Goal: Information Seeking & Learning: Learn about a topic

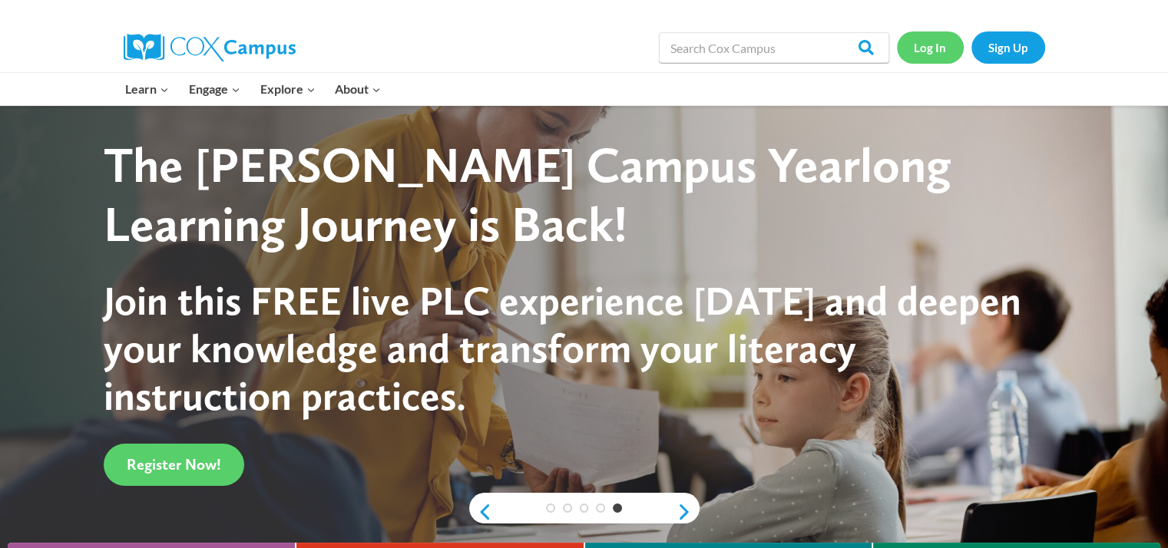
click at [943, 42] on link "Log In" at bounding box center [930, 46] width 67 height 31
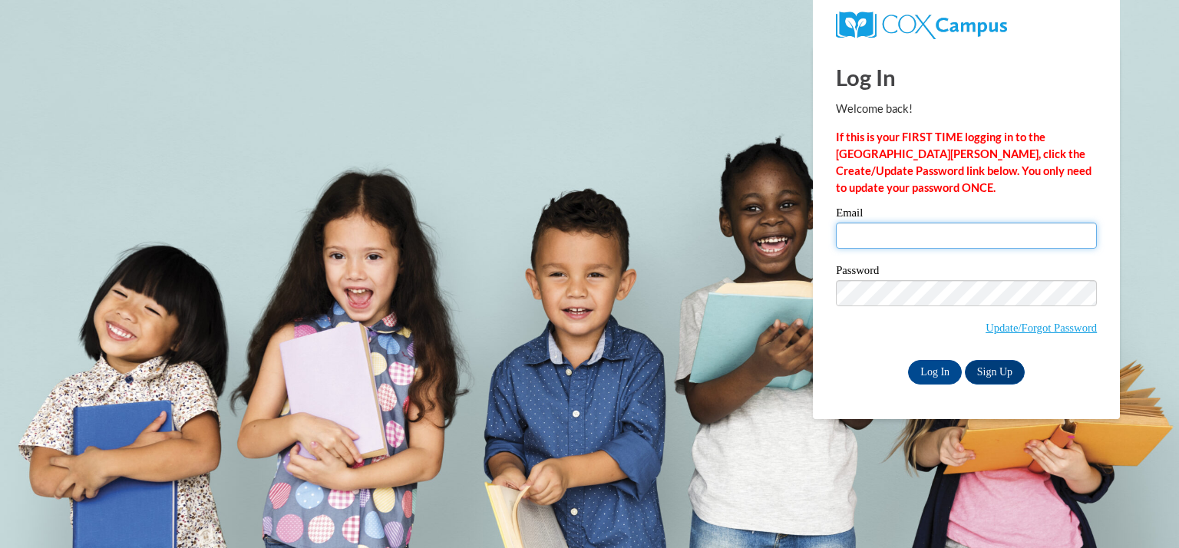
click at [930, 230] on input "Email" at bounding box center [966, 236] width 261 height 26
type input "patenauden@kmsd.edu"
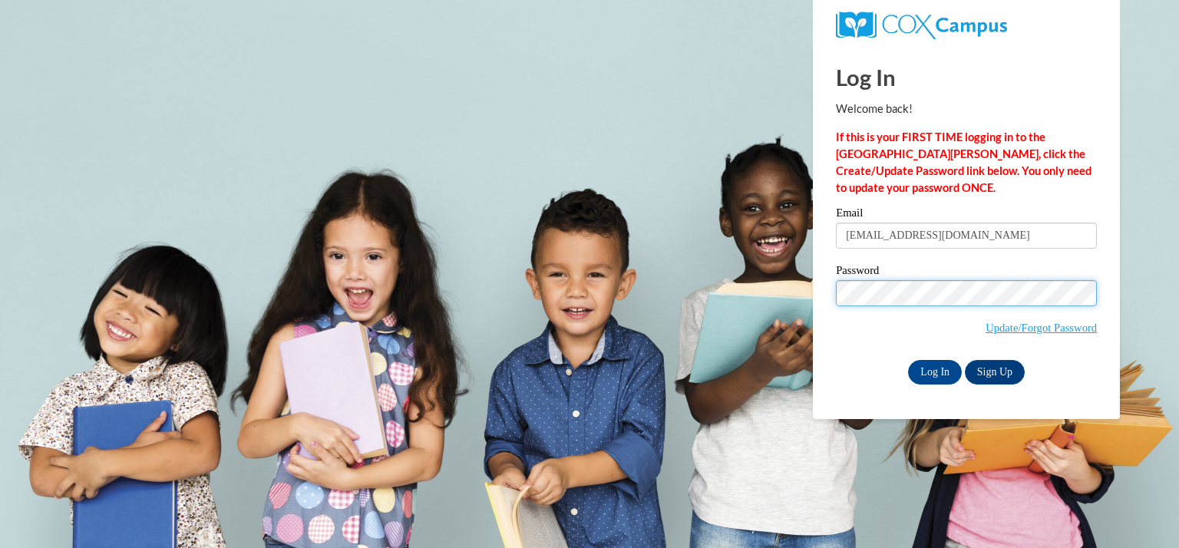
click at [908, 360] on input "Log In" at bounding box center [935, 372] width 54 height 25
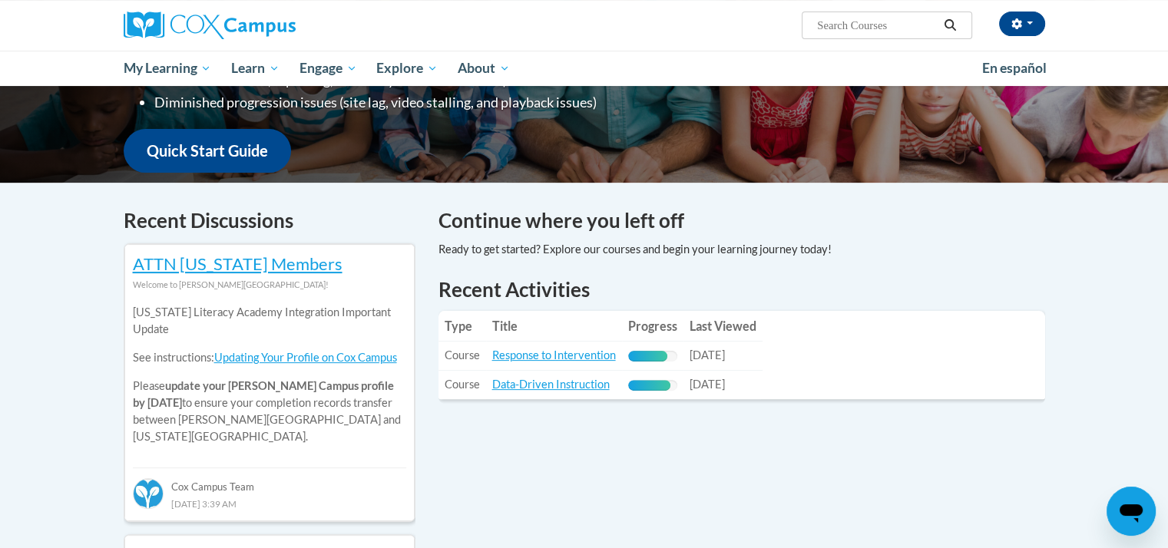
scroll to position [362, 0]
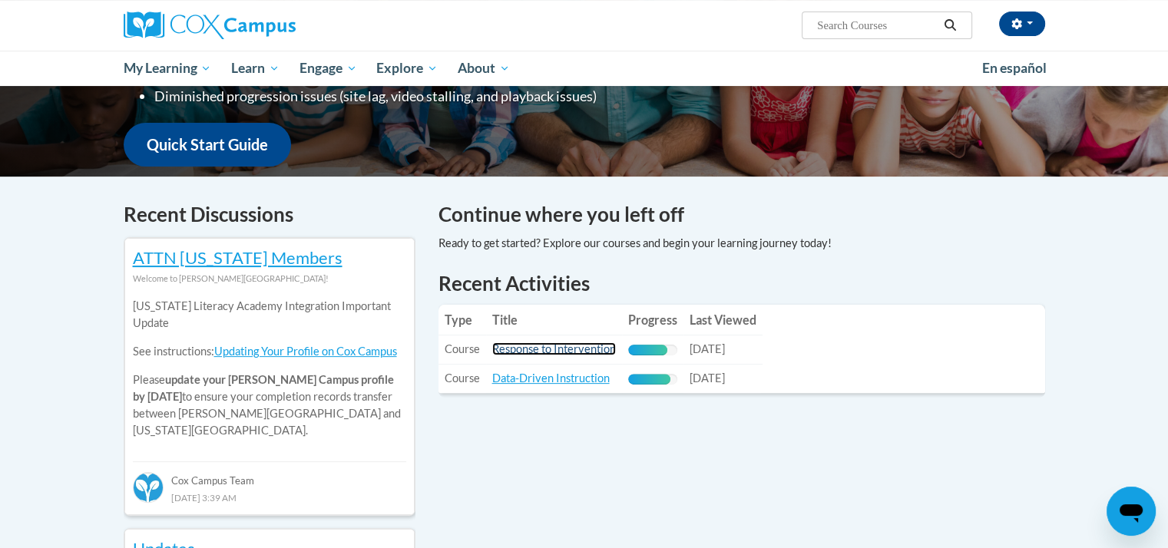
click at [520, 352] on link "Response to Intervention" at bounding box center [554, 348] width 124 height 13
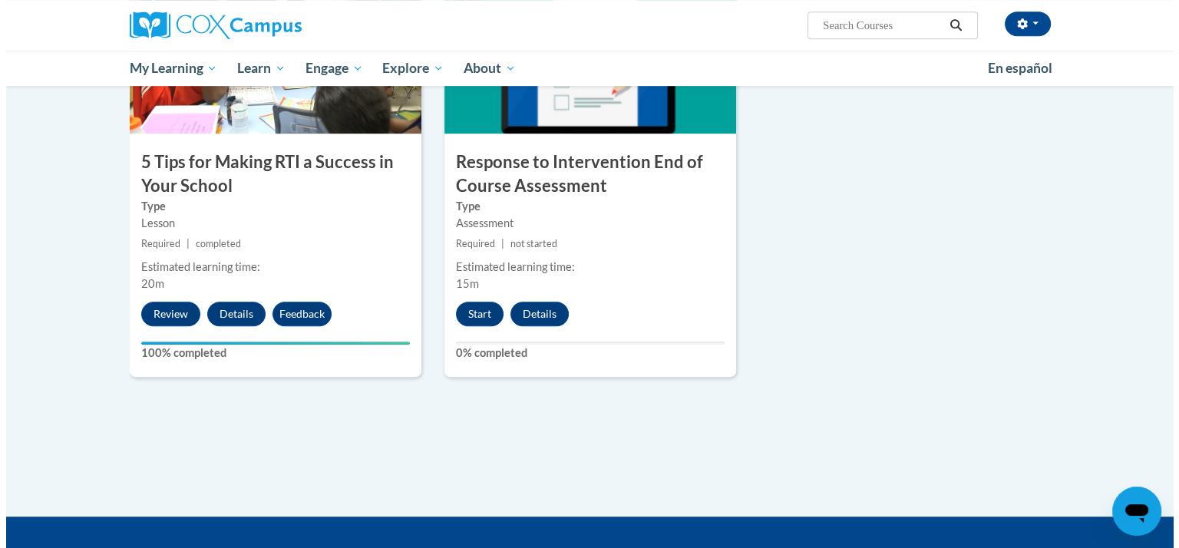
scroll to position [844, 0]
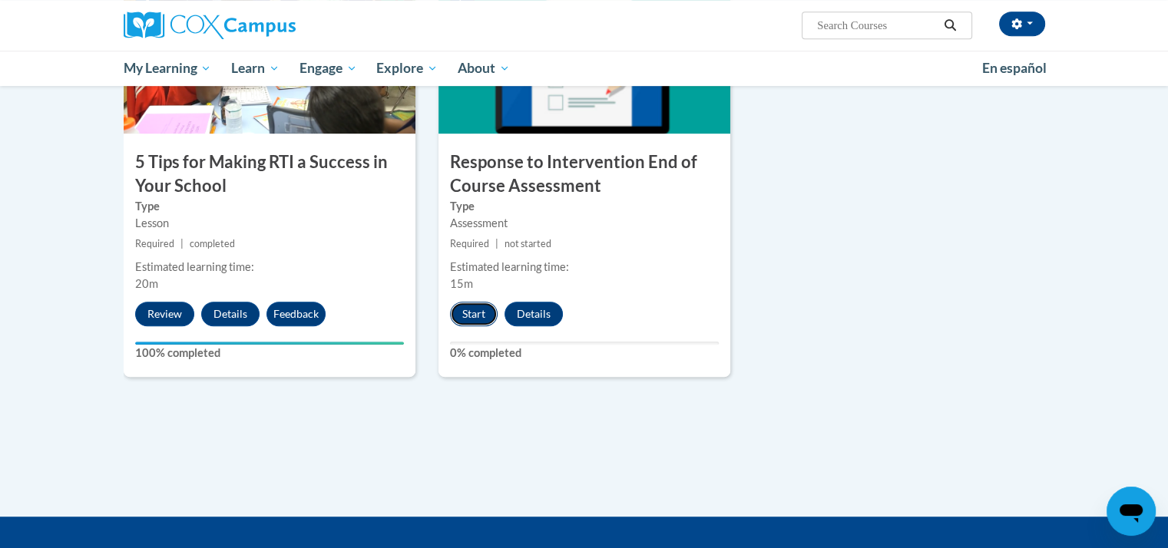
click at [477, 322] on button "Start" at bounding box center [474, 314] width 48 height 25
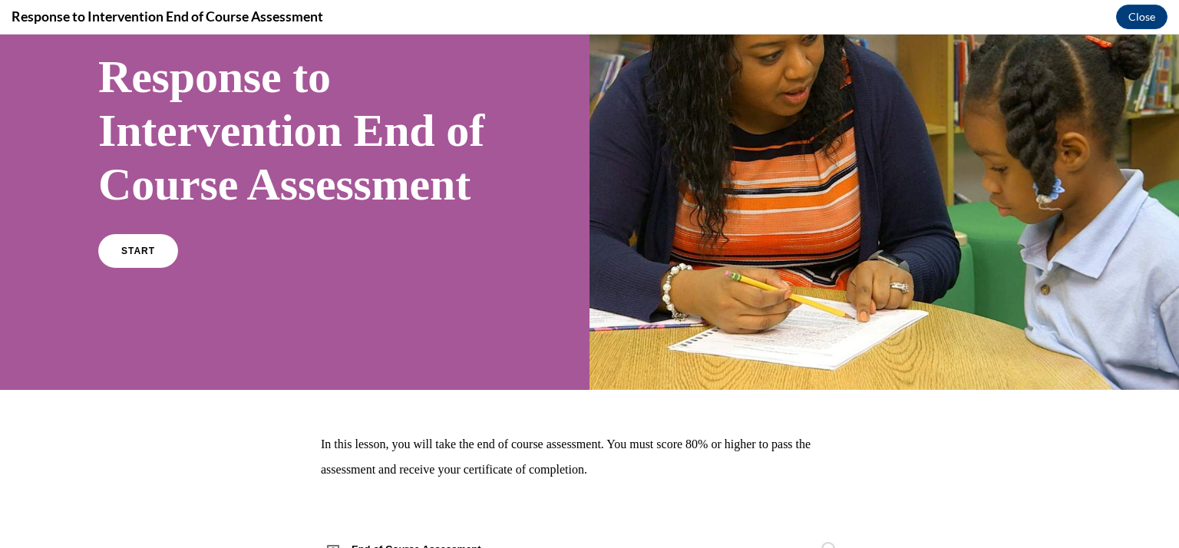
scroll to position [256, 0]
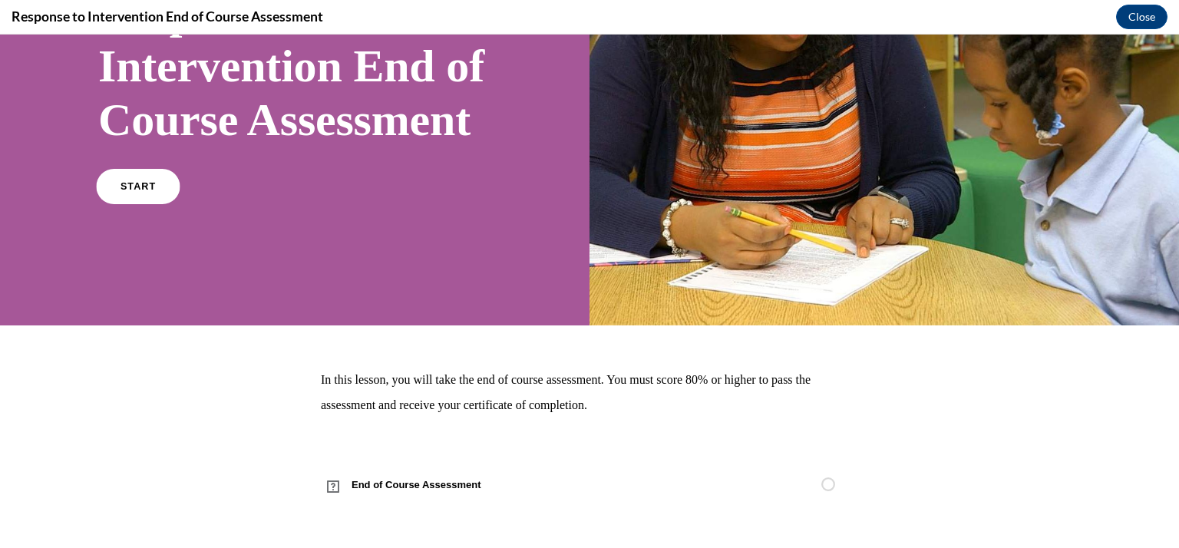
click at [157, 193] on link "START" at bounding box center [138, 186] width 84 height 35
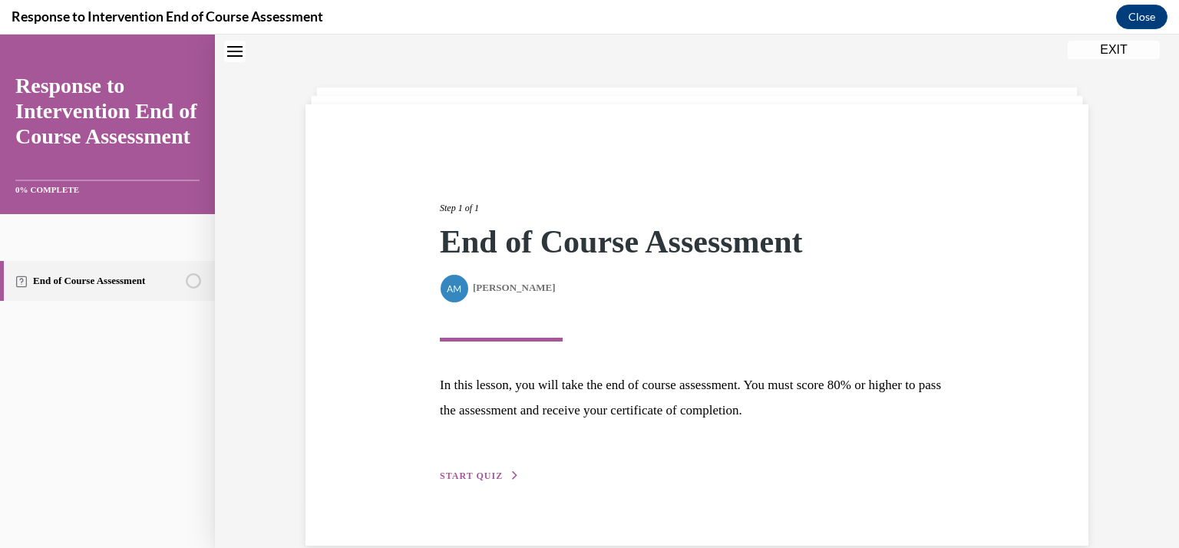
scroll to position [74, 0]
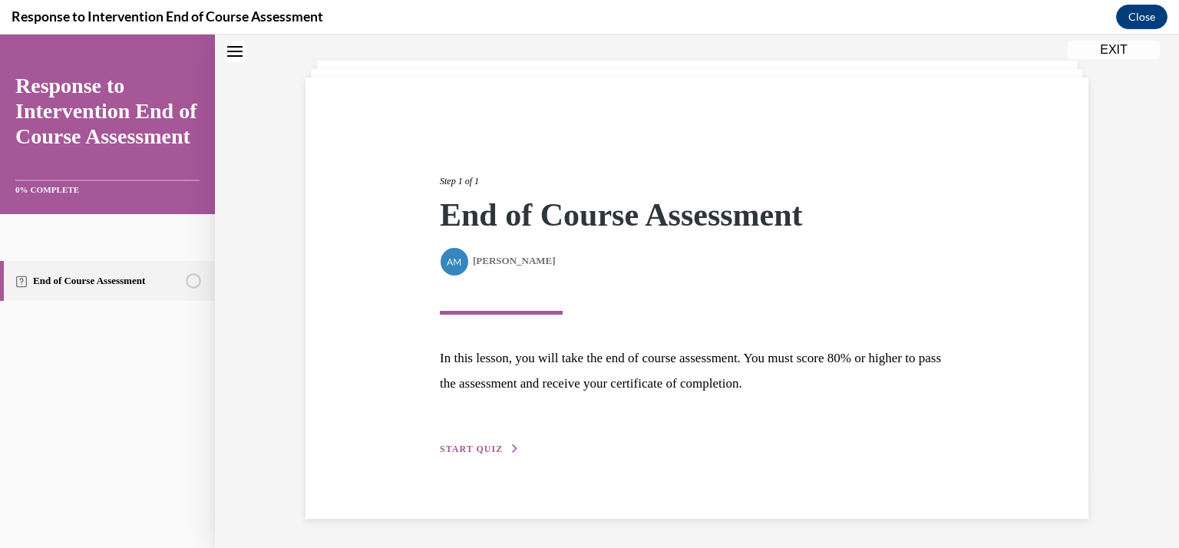
click at [471, 449] on span "START QUIZ" at bounding box center [471, 449] width 63 height 11
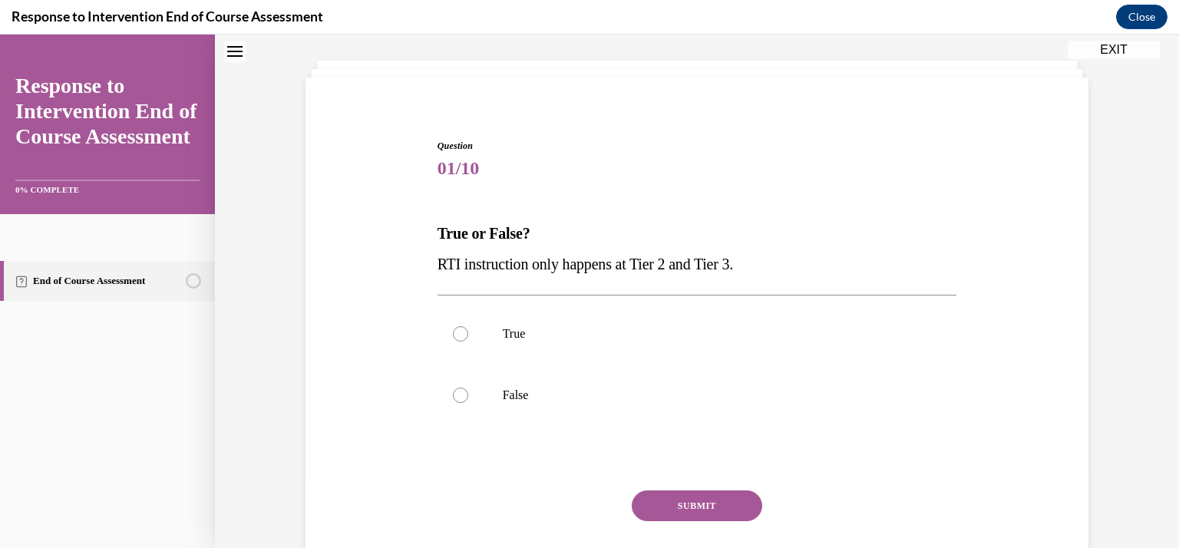
scroll to position [46, 0]
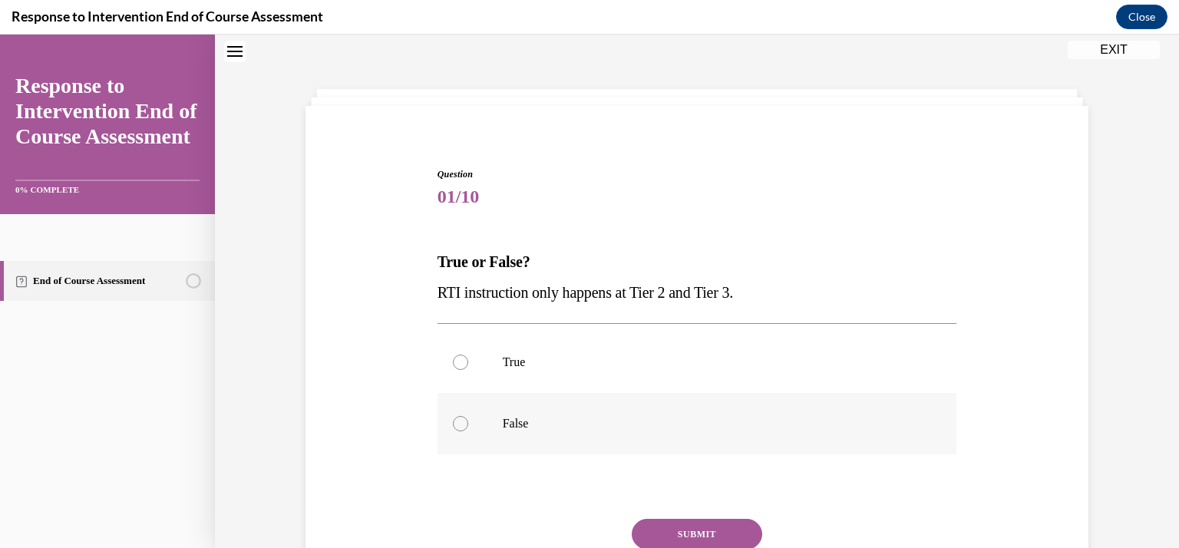
click at [456, 421] on div at bounding box center [460, 423] width 15 height 15
click at [456, 421] on input "False" at bounding box center [460, 423] width 15 height 15
radio input "true"
click at [716, 527] on button "SUBMIT" at bounding box center [697, 534] width 131 height 31
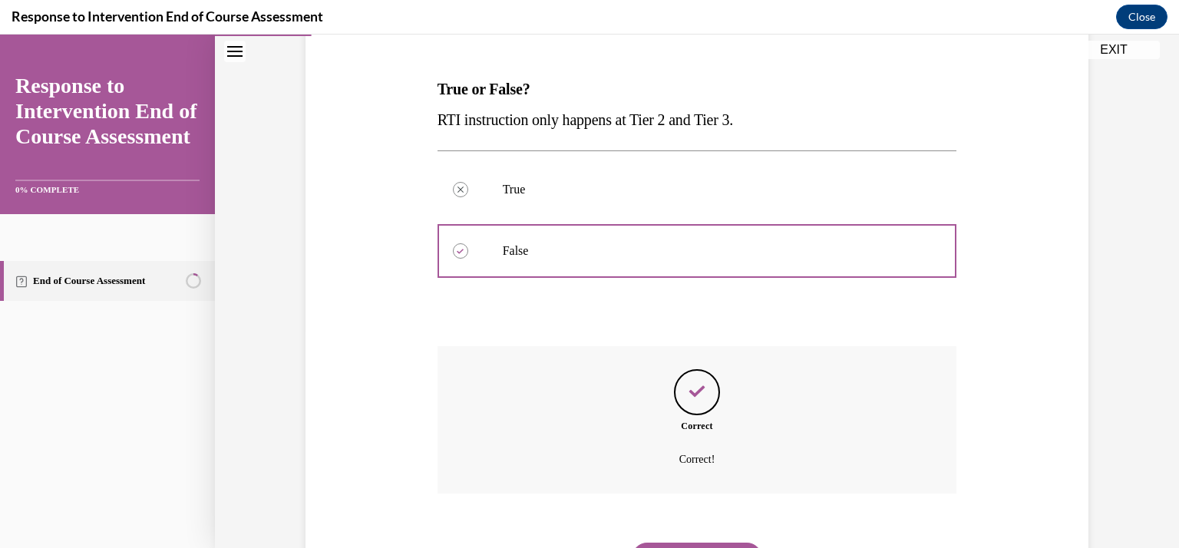
scroll to position [298, 0]
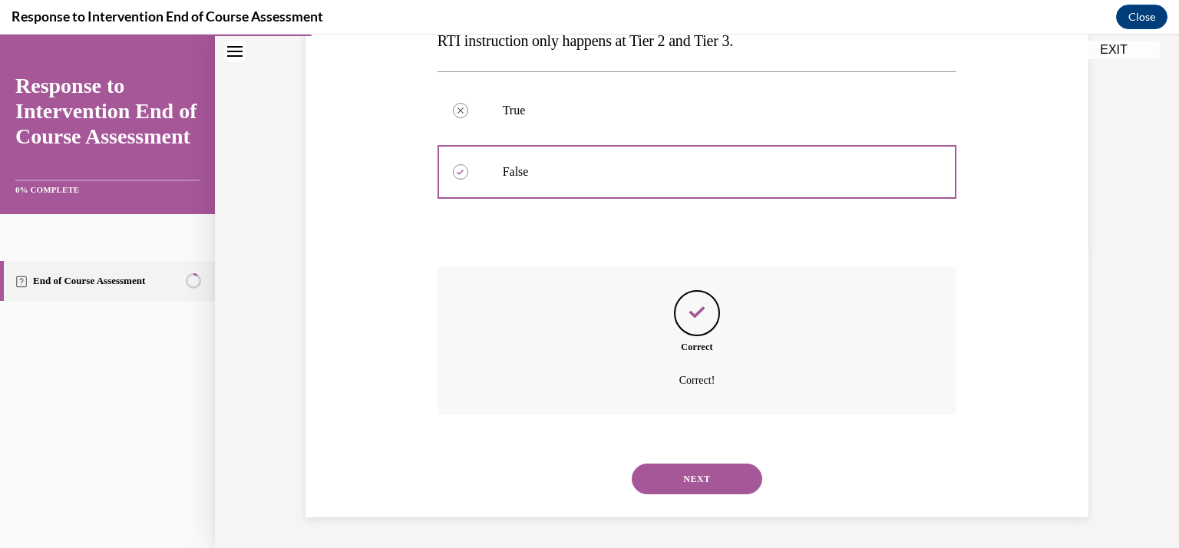
click at [658, 486] on button "NEXT" at bounding box center [697, 479] width 131 height 31
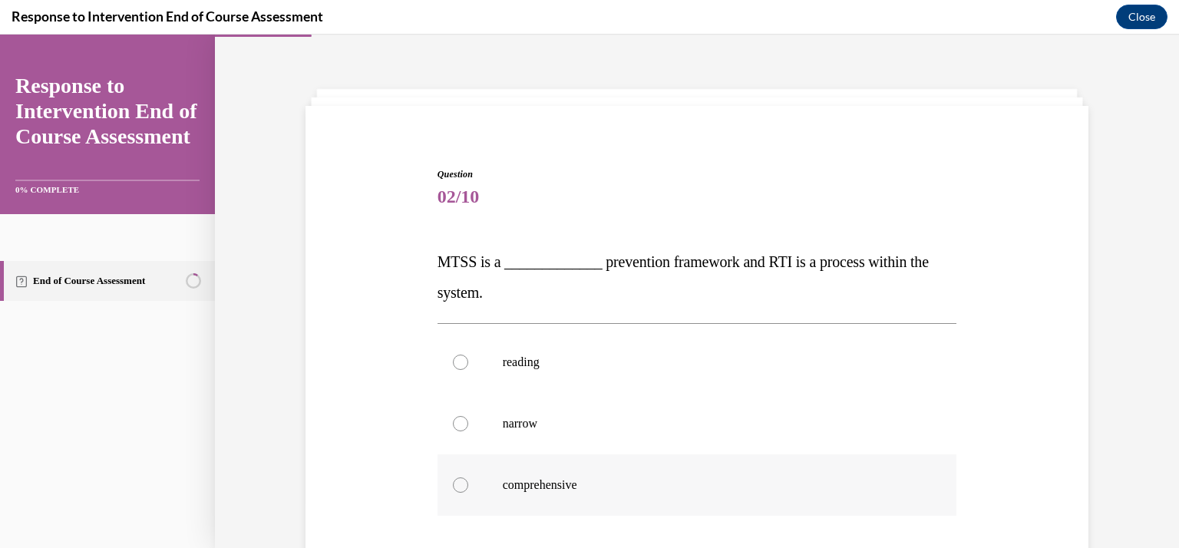
scroll to position [189, 0]
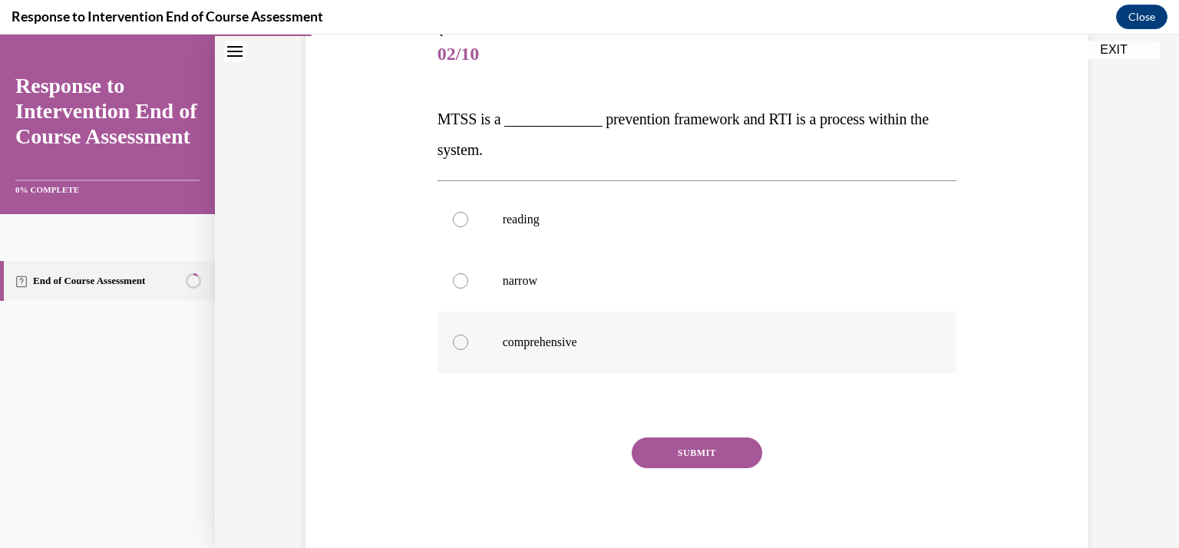
click at [507, 349] on p "comprehensive" at bounding box center [711, 342] width 416 height 15
click at [468, 349] on input "comprehensive" at bounding box center [460, 342] width 15 height 15
radio input "true"
click at [696, 453] on button "SUBMIT" at bounding box center [697, 453] width 131 height 31
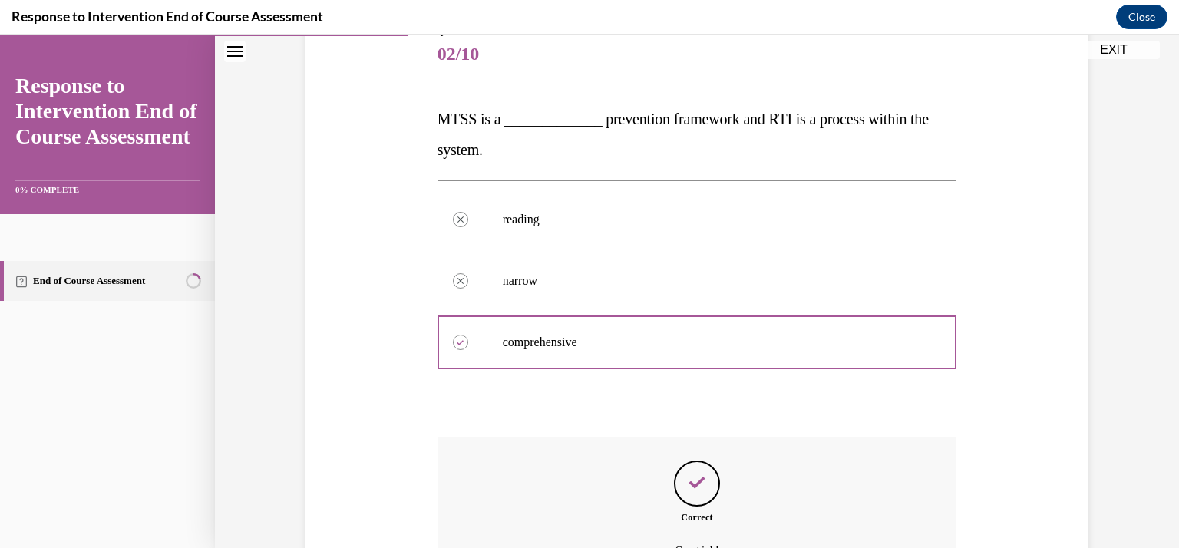
scroll to position [359, 0]
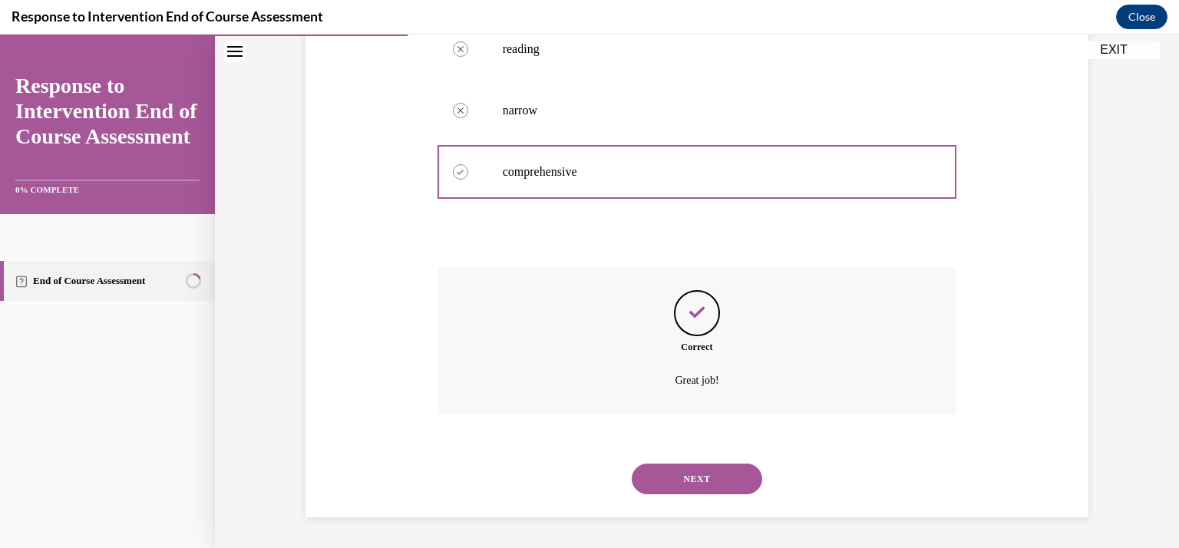
click at [685, 486] on button "NEXT" at bounding box center [697, 479] width 131 height 31
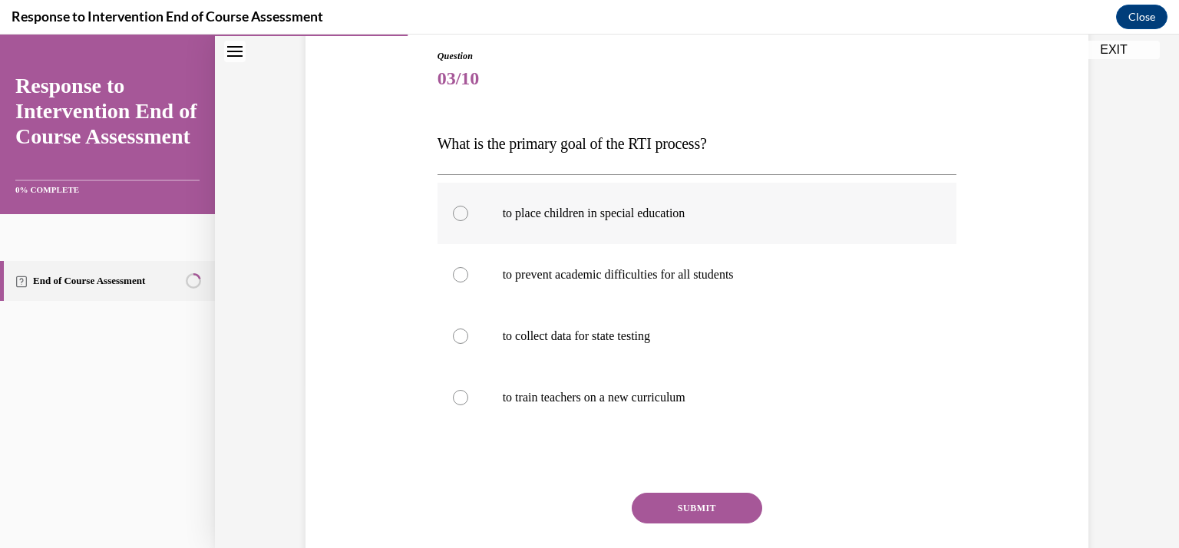
scroll to position [164, 0]
click at [635, 284] on label "to prevent academic difficulties for all students" at bounding box center [698, 275] width 520 height 61
click at [468, 283] on input "to prevent academic difficulties for all students" at bounding box center [460, 275] width 15 height 15
radio input "true"
click at [667, 514] on button "SUBMIT" at bounding box center [697, 509] width 131 height 31
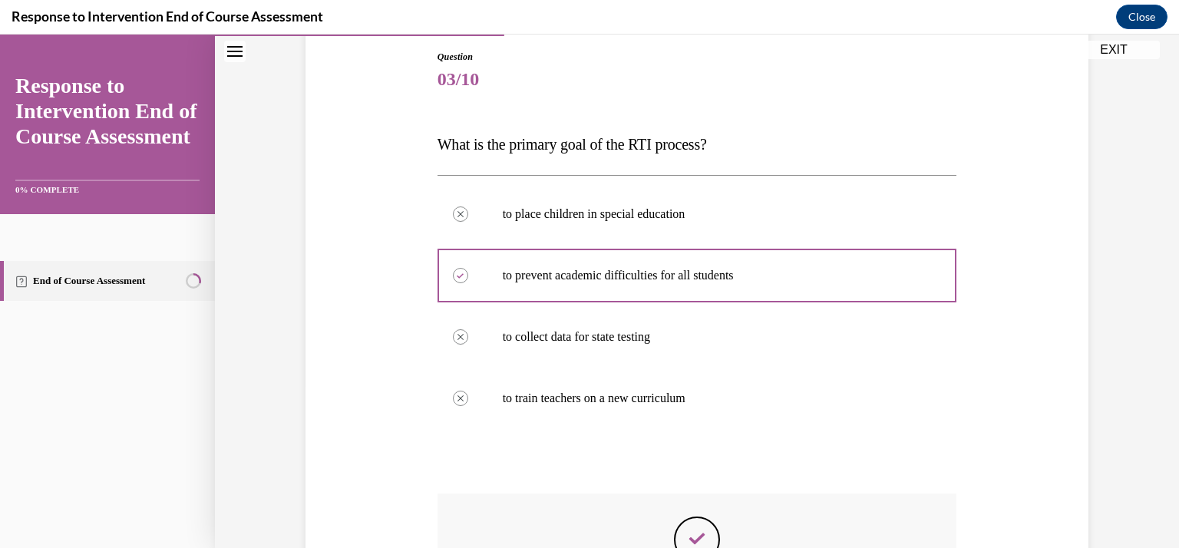
scroll to position [390, 0]
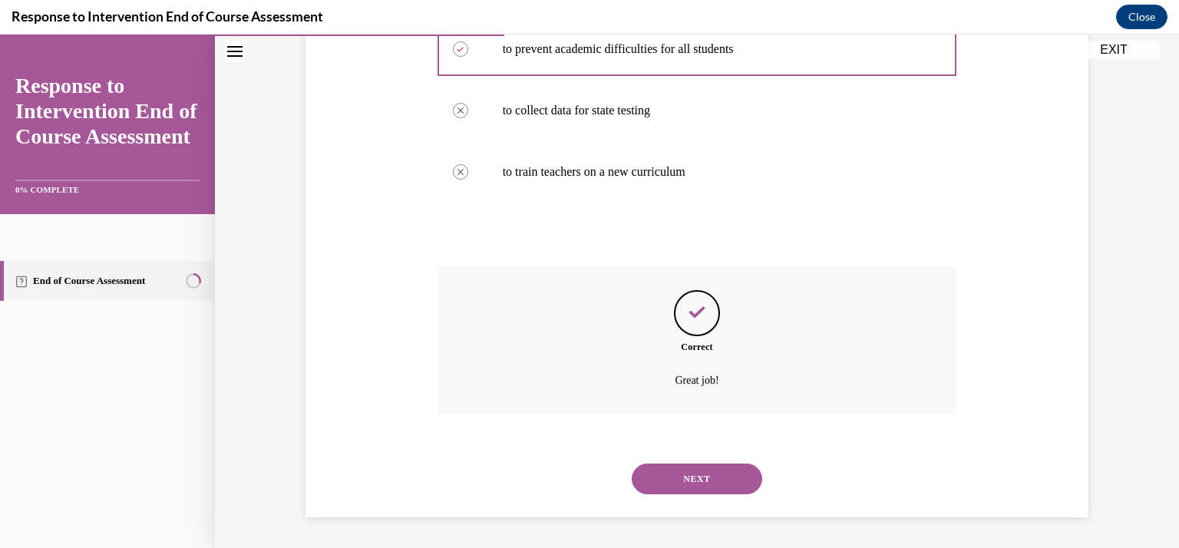
click at [682, 478] on button "NEXT" at bounding box center [697, 479] width 131 height 31
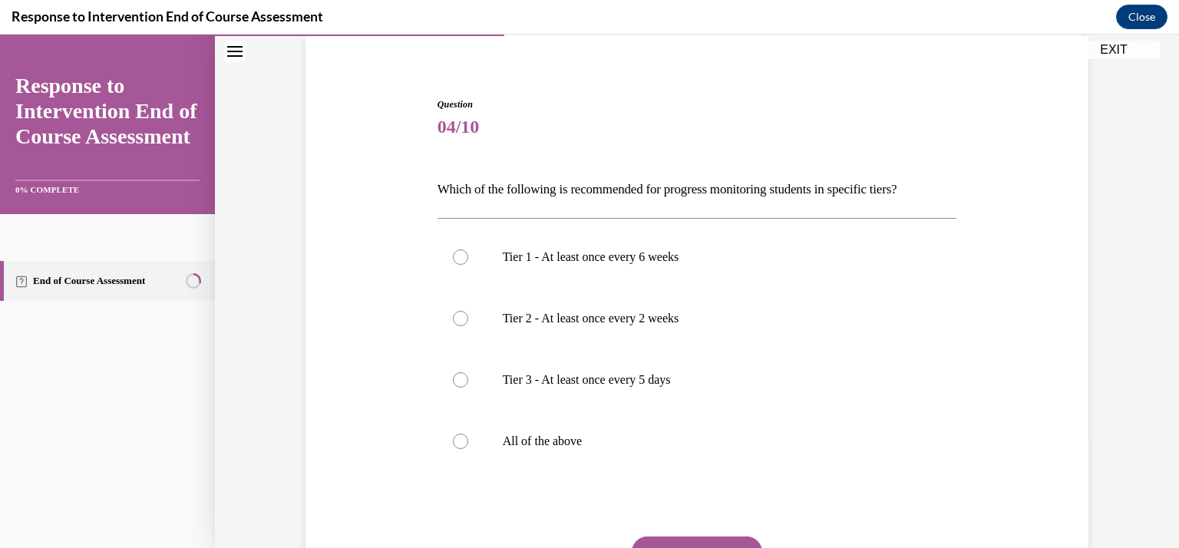
scroll to position [133, 0]
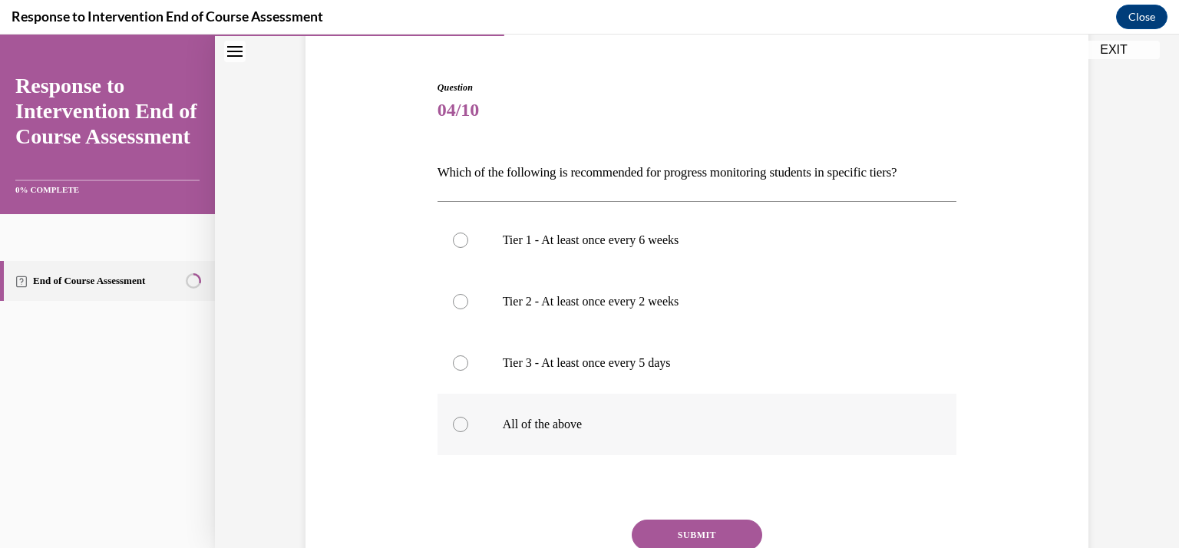
click at [453, 428] on div at bounding box center [460, 424] width 15 height 15
click at [453, 428] on input "All of the above" at bounding box center [460, 424] width 15 height 15
radio input "true"
click at [680, 530] on button "SUBMIT" at bounding box center [697, 535] width 131 height 31
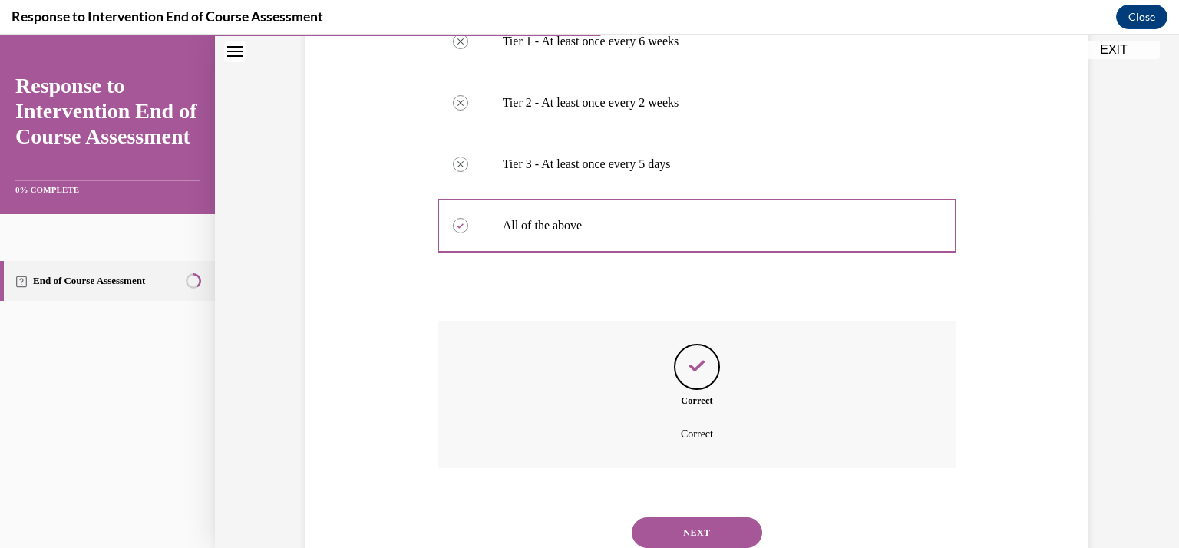
scroll to position [335, 0]
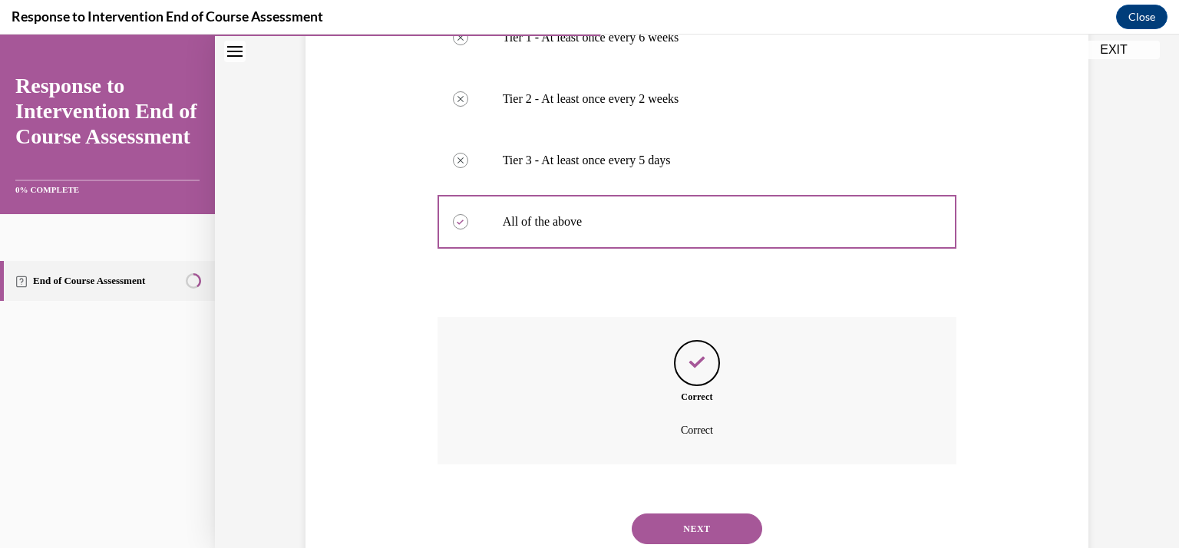
click at [680, 530] on button "NEXT" at bounding box center [697, 529] width 131 height 31
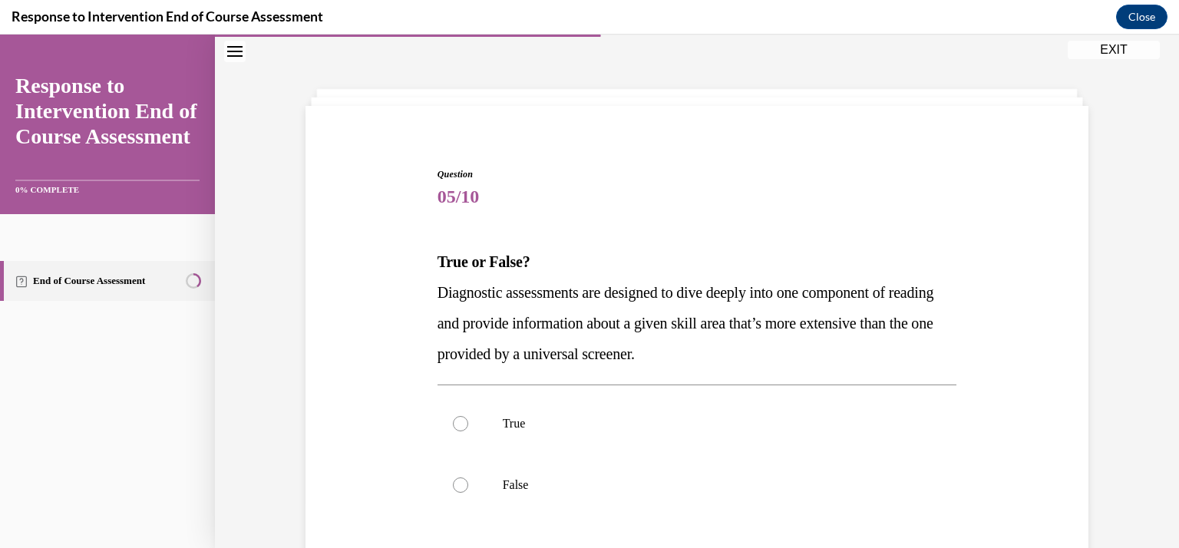
scroll to position [154, 0]
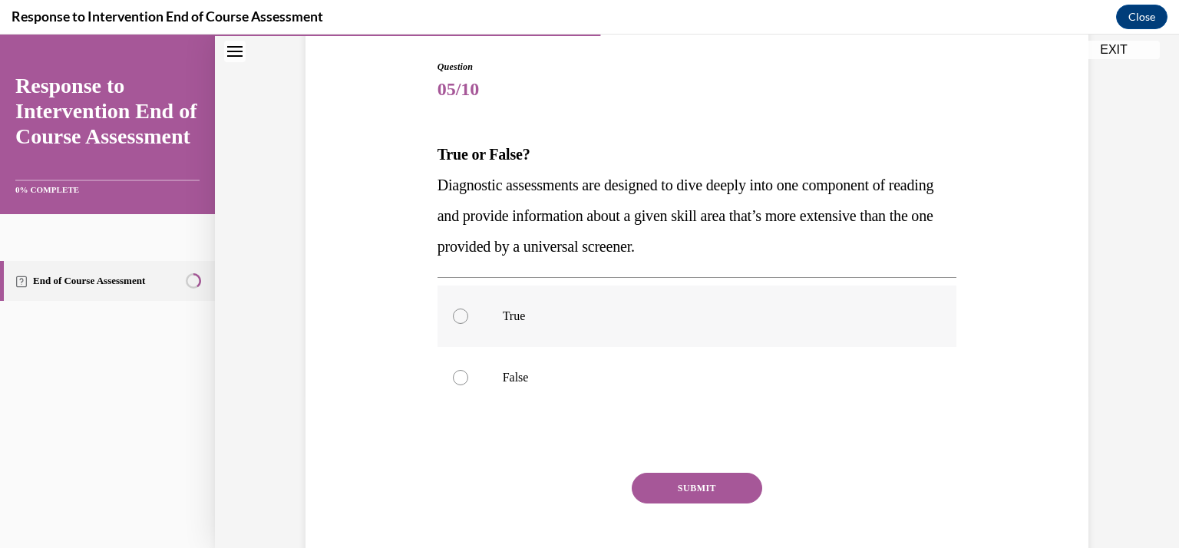
click at [461, 314] on div at bounding box center [460, 316] width 15 height 15
click at [461, 314] on input "True" at bounding box center [460, 316] width 15 height 15
radio input "true"
click at [677, 487] on button "SUBMIT" at bounding box center [697, 488] width 131 height 31
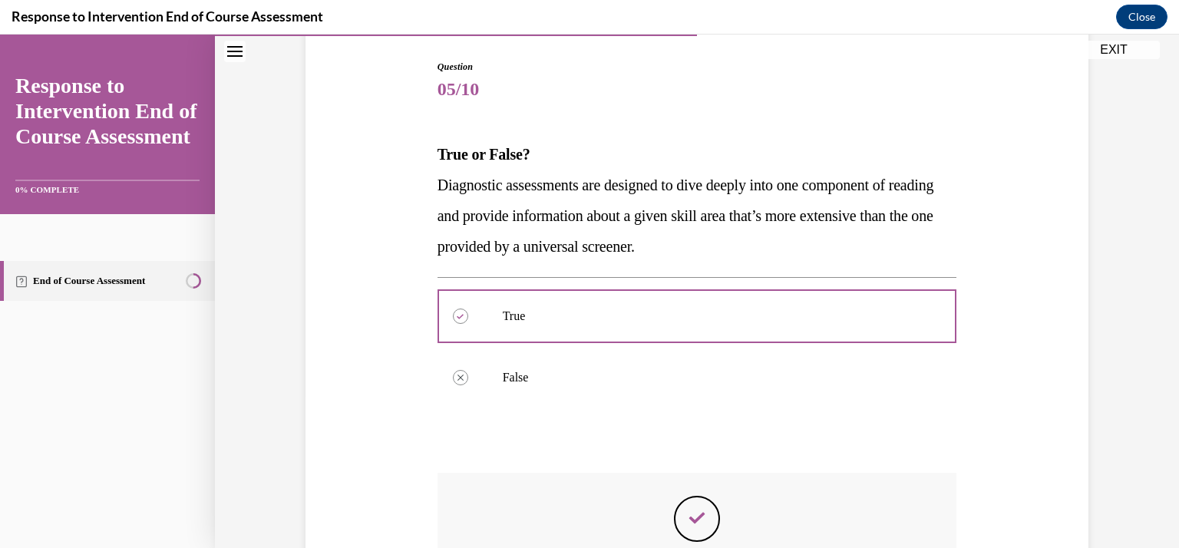
scroll to position [359, 0]
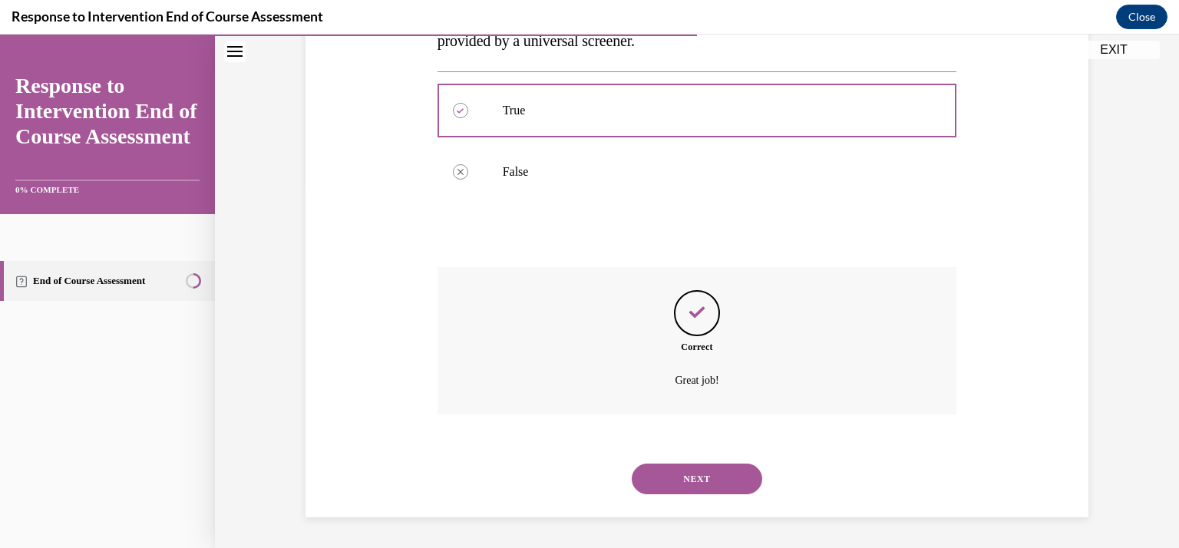
click at [679, 485] on button "NEXT" at bounding box center [697, 479] width 131 height 31
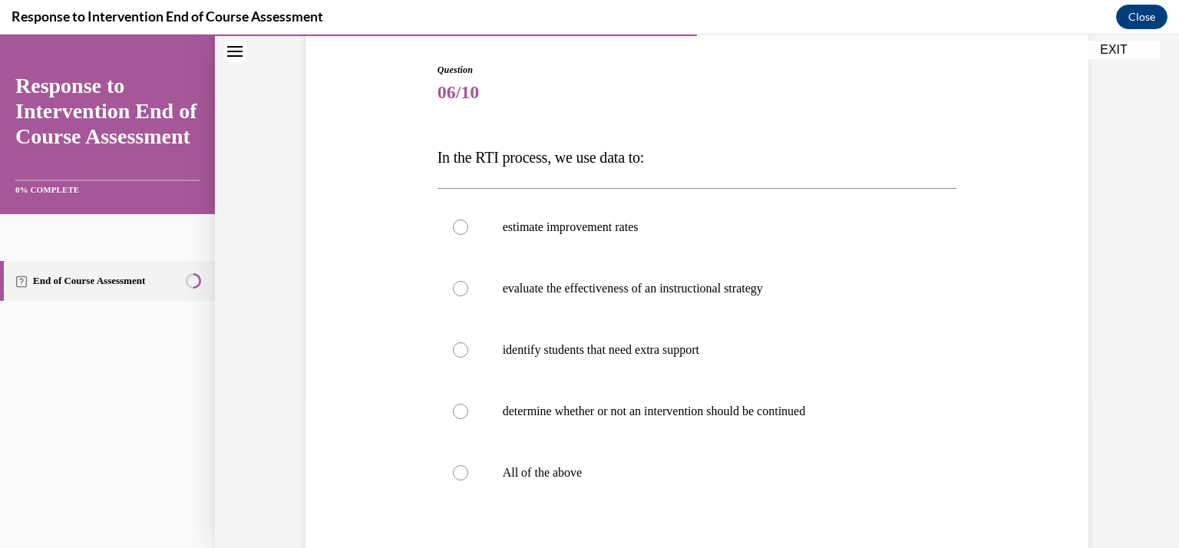
scroll to position [157, 0]
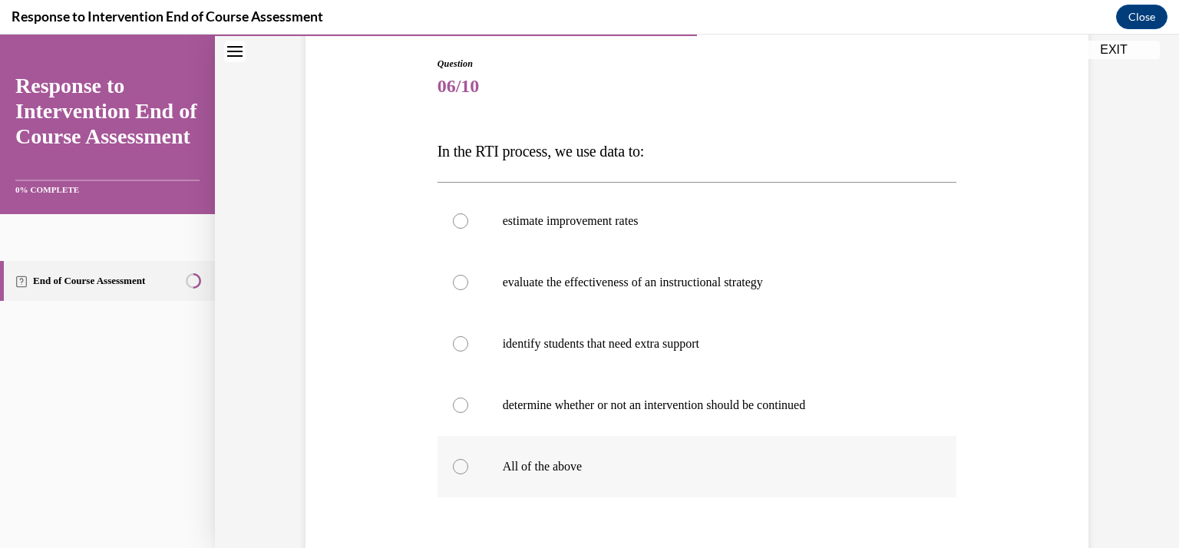
click at [458, 464] on div at bounding box center [460, 466] width 15 height 15
click at [458, 464] on input "All of the above" at bounding box center [460, 466] width 15 height 15
radio input "true"
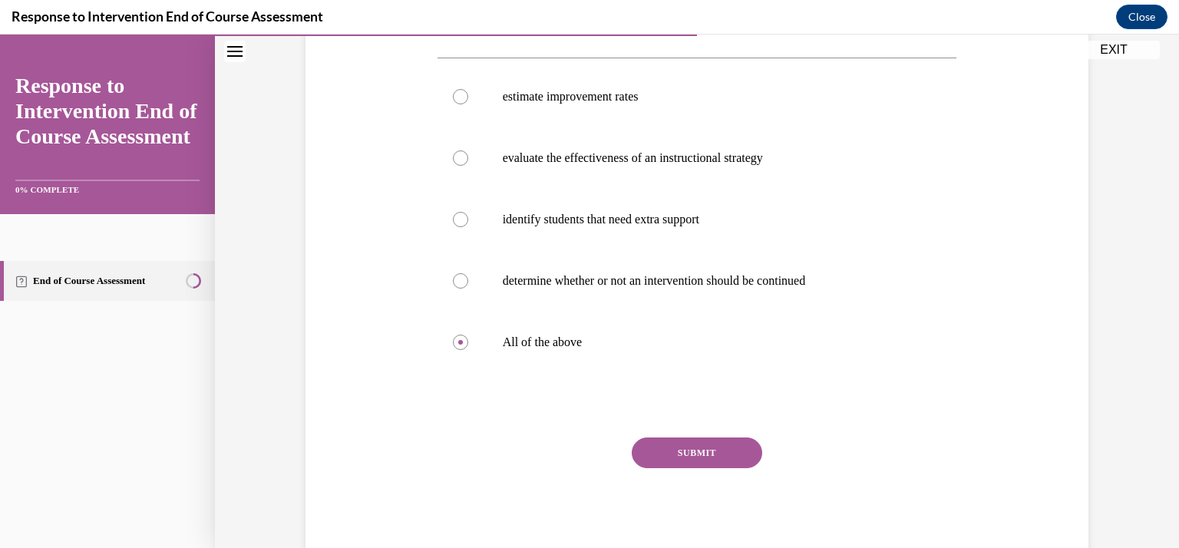
click at [698, 454] on button "SUBMIT" at bounding box center [697, 453] width 131 height 31
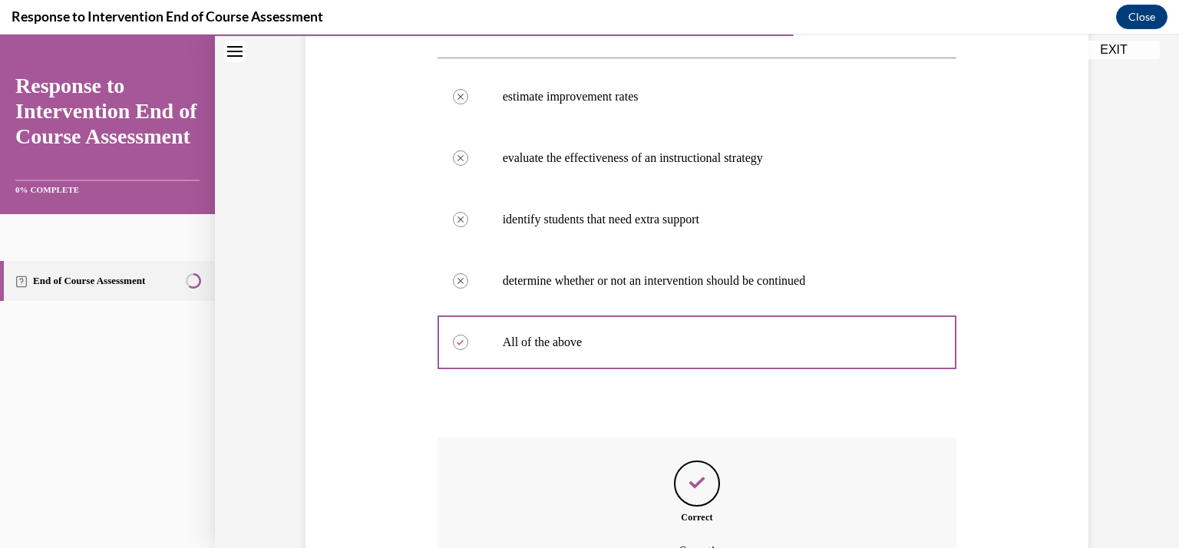
scroll to position [451, 0]
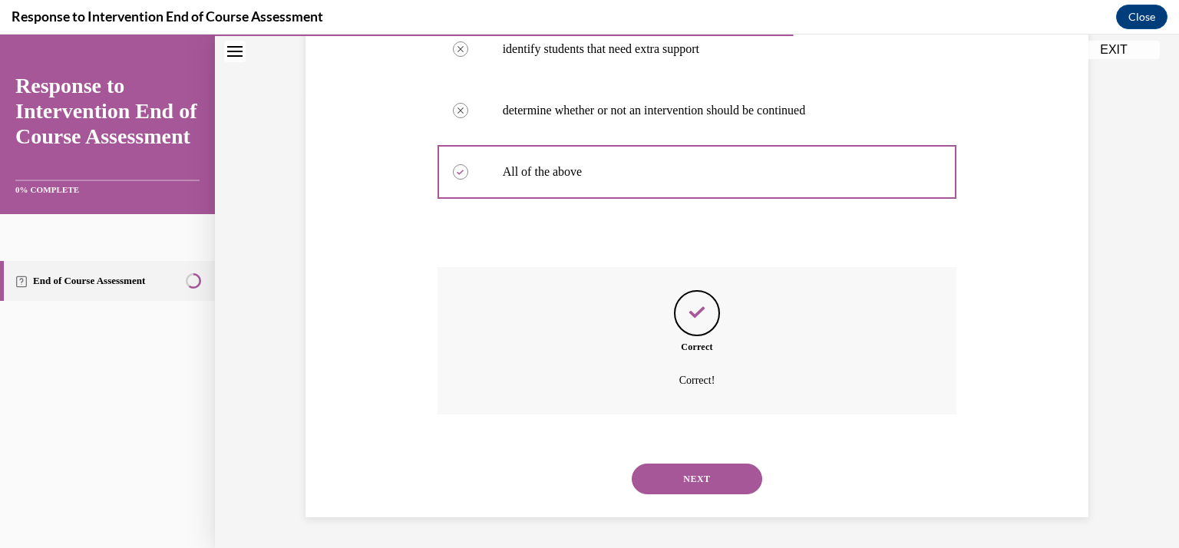
click at [697, 474] on button "NEXT" at bounding box center [697, 479] width 131 height 31
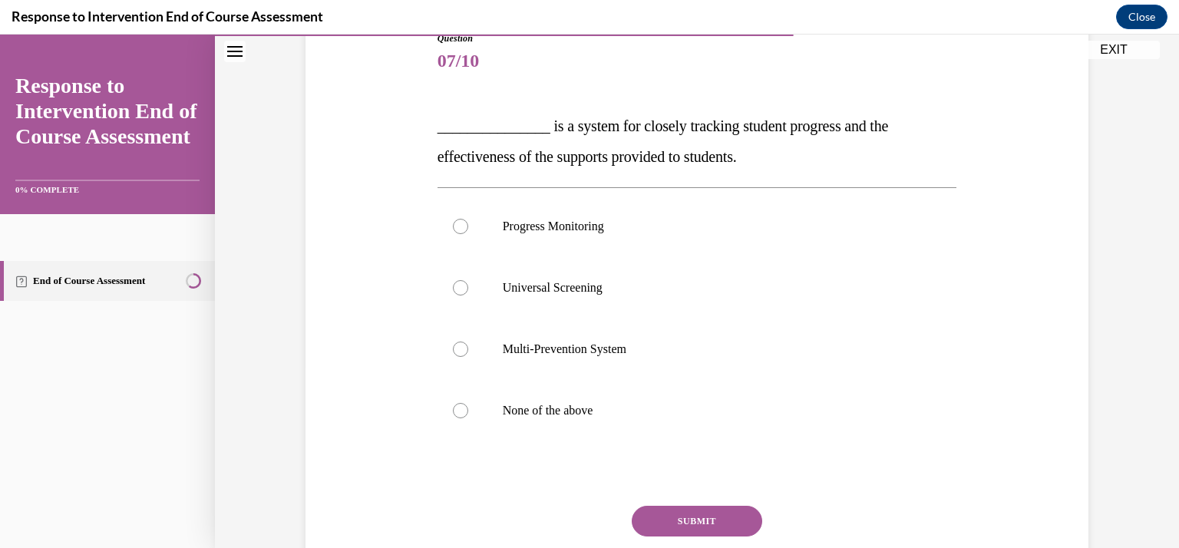
scroll to position [183, 0]
click at [457, 230] on div at bounding box center [460, 224] width 15 height 15
click at [457, 230] on input "Progress Monitoring" at bounding box center [460, 224] width 15 height 15
radio input "true"
click at [687, 517] on button "SUBMIT" at bounding box center [697, 519] width 131 height 31
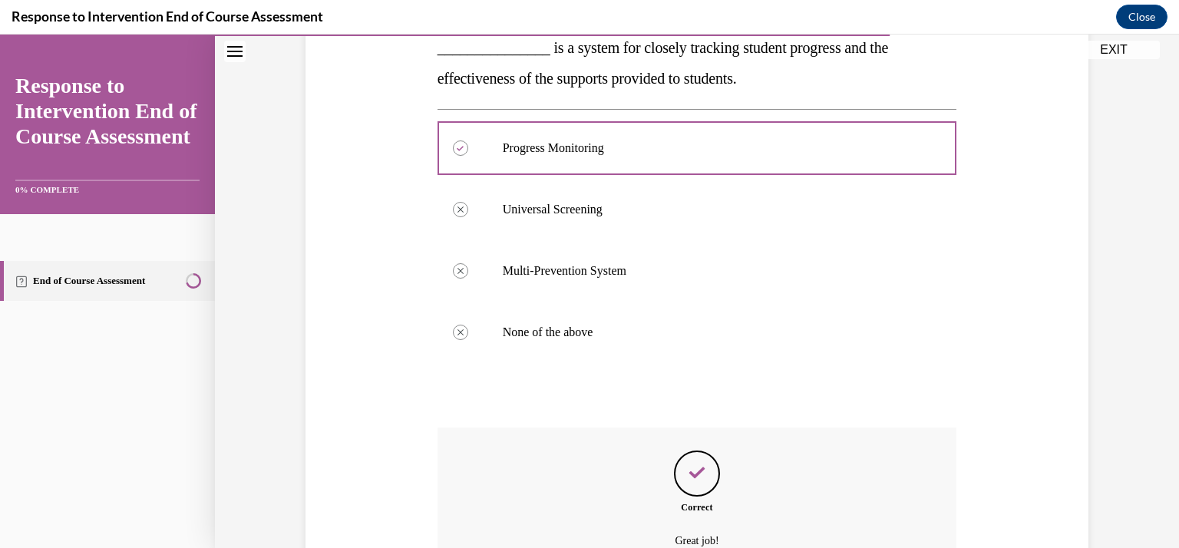
scroll to position [421, 0]
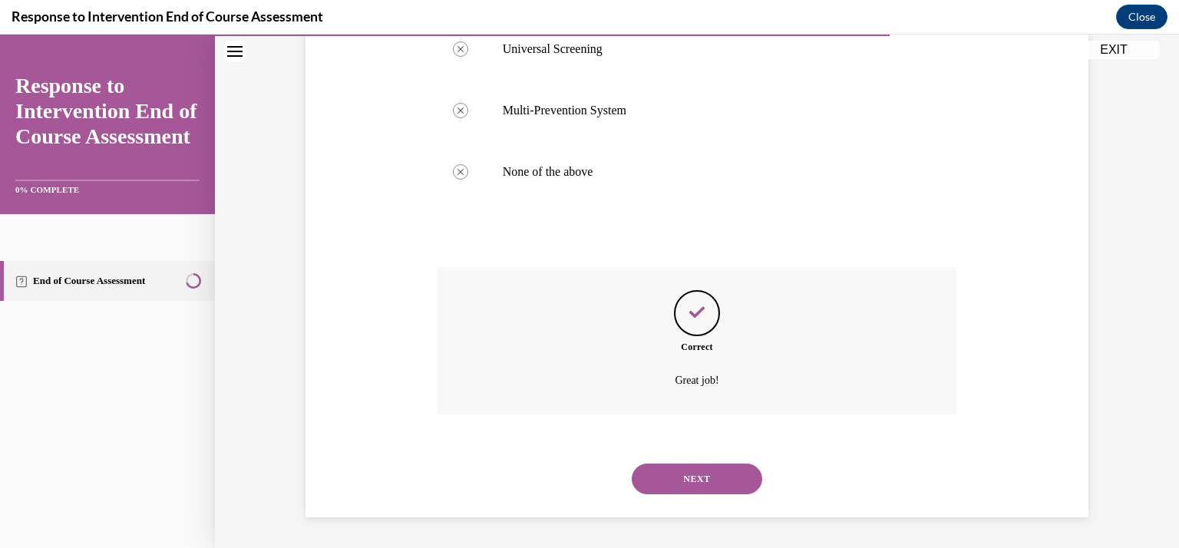
click at [686, 481] on button "NEXT" at bounding box center [697, 479] width 131 height 31
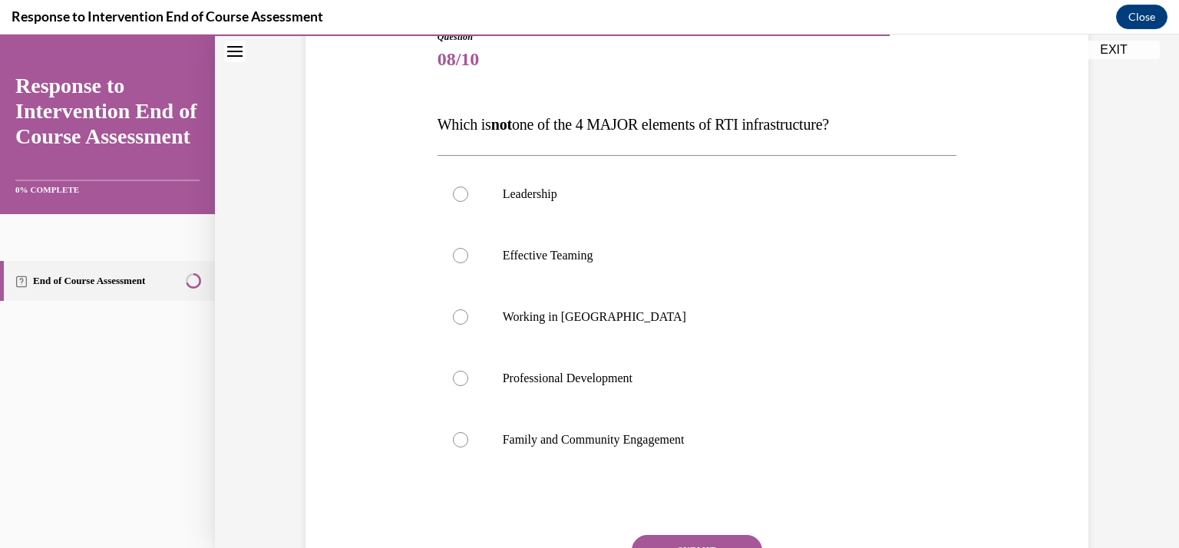
scroll to position [182, 0]
click at [458, 321] on div at bounding box center [460, 318] width 15 height 15
click at [458, 321] on input "Working in Silos" at bounding box center [460, 318] width 15 height 15
radio input "true"
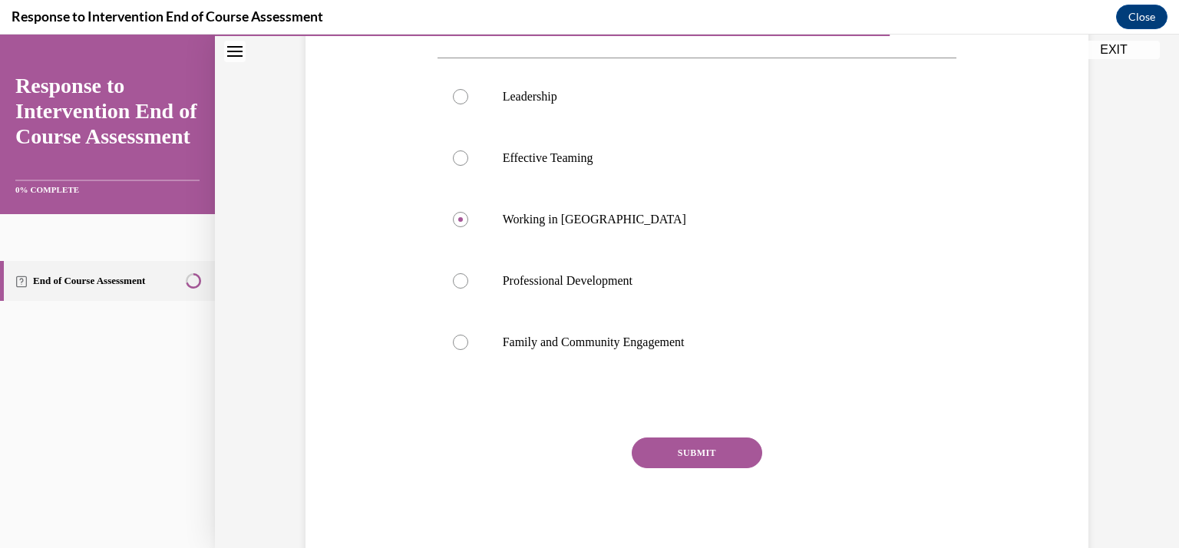
scroll to position [280, 0]
click at [679, 447] on button "SUBMIT" at bounding box center [697, 453] width 131 height 31
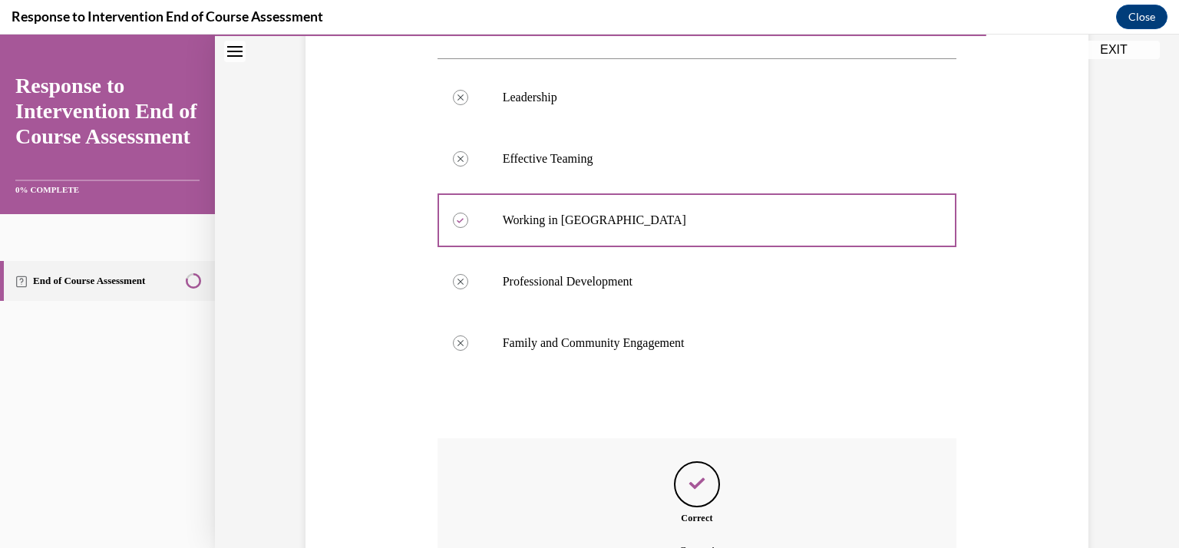
scroll to position [441, 0]
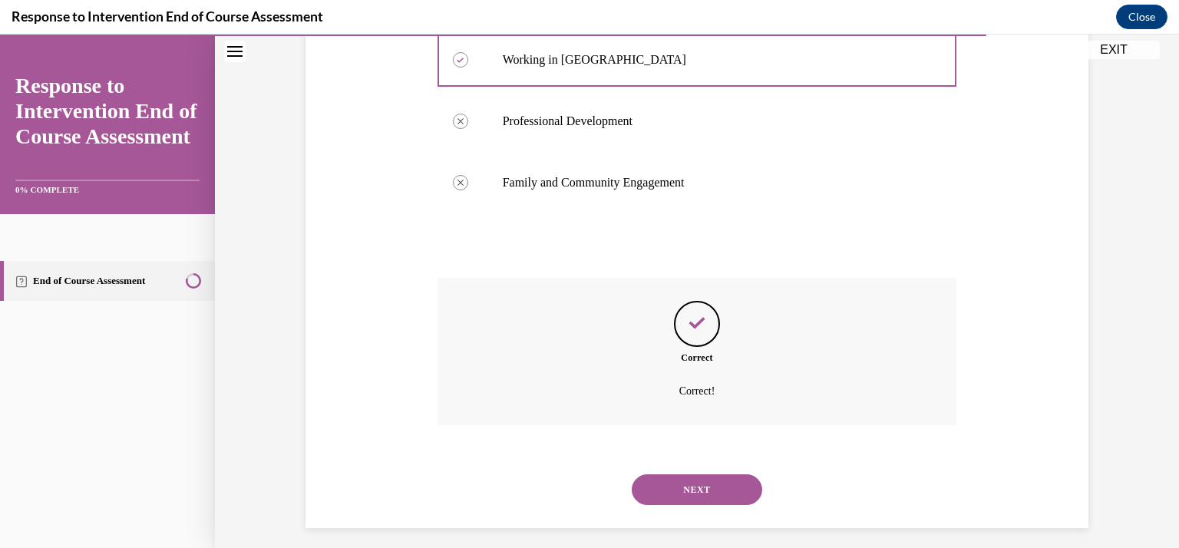
click at [679, 494] on button "NEXT" at bounding box center [697, 489] width 131 height 31
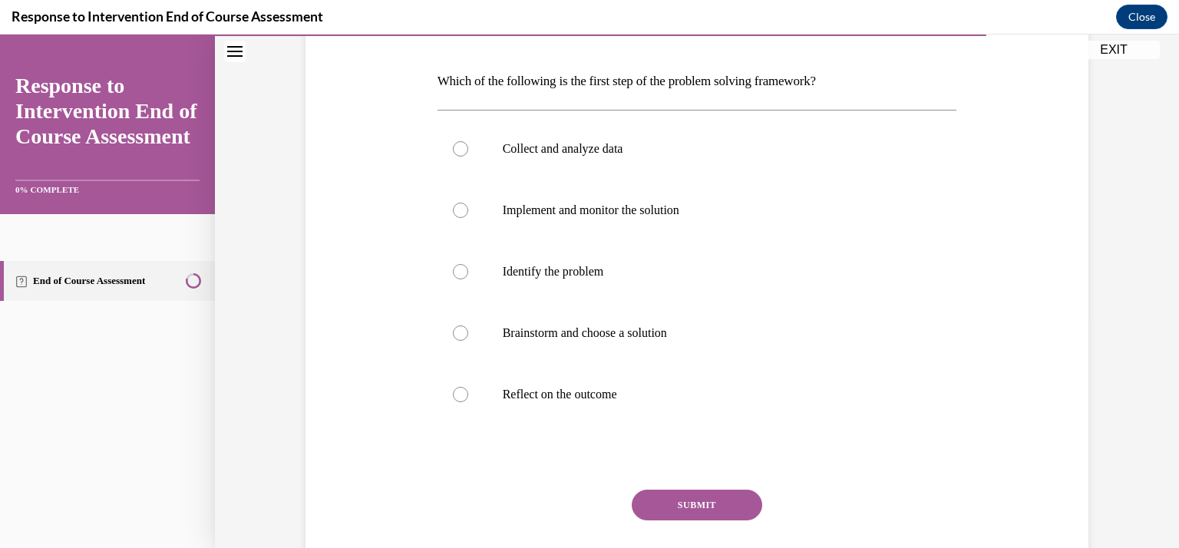
scroll to position [221, 0]
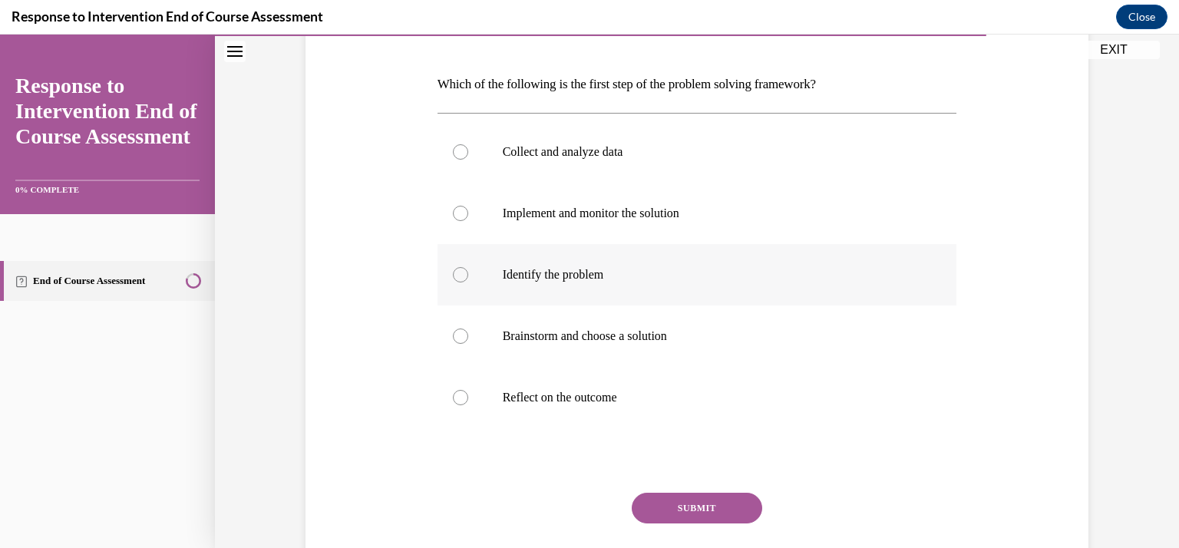
click at [569, 273] on p "Identify the problem" at bounding box center [711, 274] width 416 height 15
click at [468, 273] on input "Identify the problem" at bounding box center [460, 274] width 15 height 15
radio input "true"
click at [658, 493] on button "SUBMIT" at bounding box center [697, 508] width 131 height 31
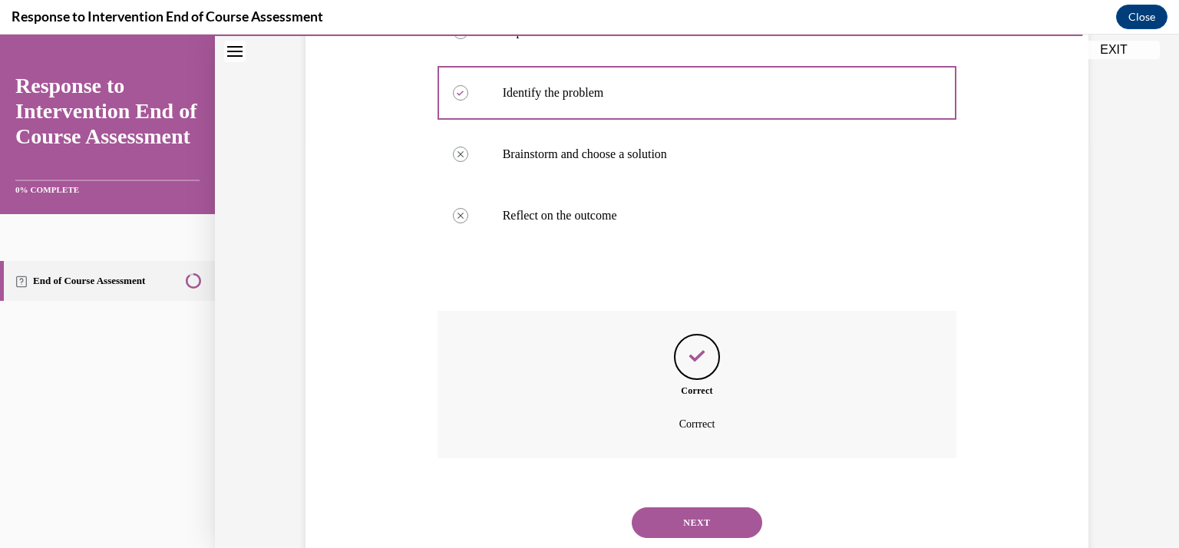
scroll to position [446, 0]
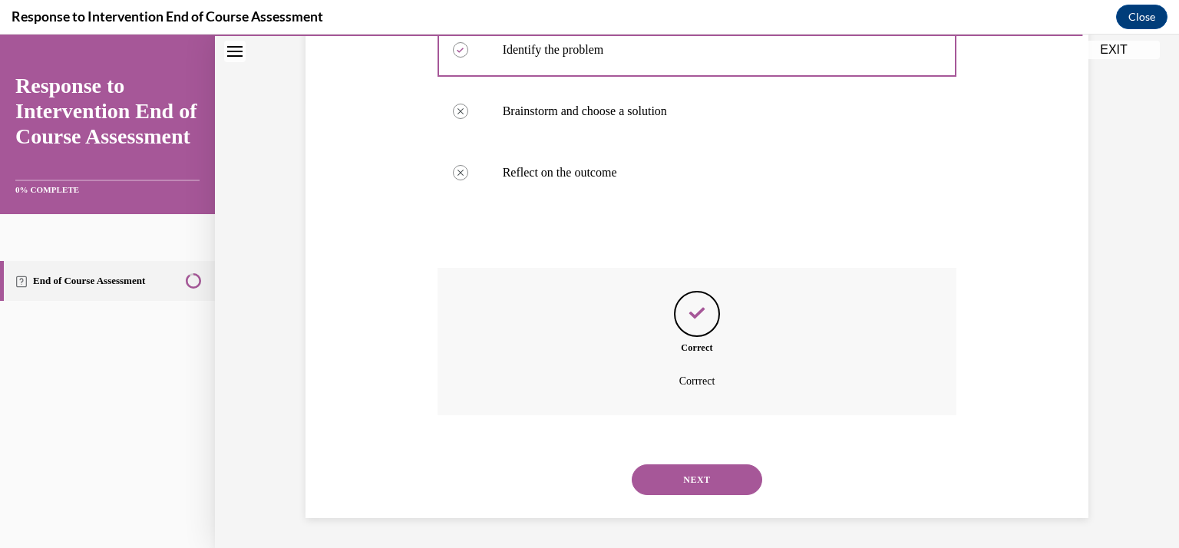
click at [670, 475] on button "NEXT" at bounding box center [697, 479] width 131 height 31
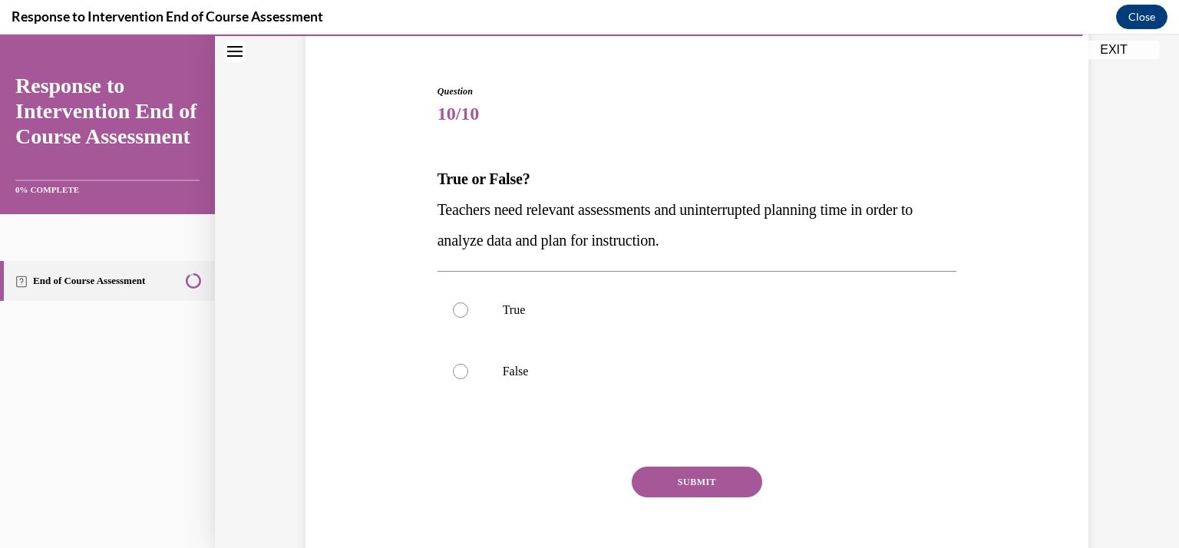
scroll to position [129, 0]
click at [456, 308] on div at bounding box center [460, 309] width 15 height 15
click at [456, 308] on input "True" at bounding box center [460, 309] width 15 height 15
radio input "true"
click at [702, 484] on button "SUBMIT" at bounding box center [697, 482] width 131 height 31
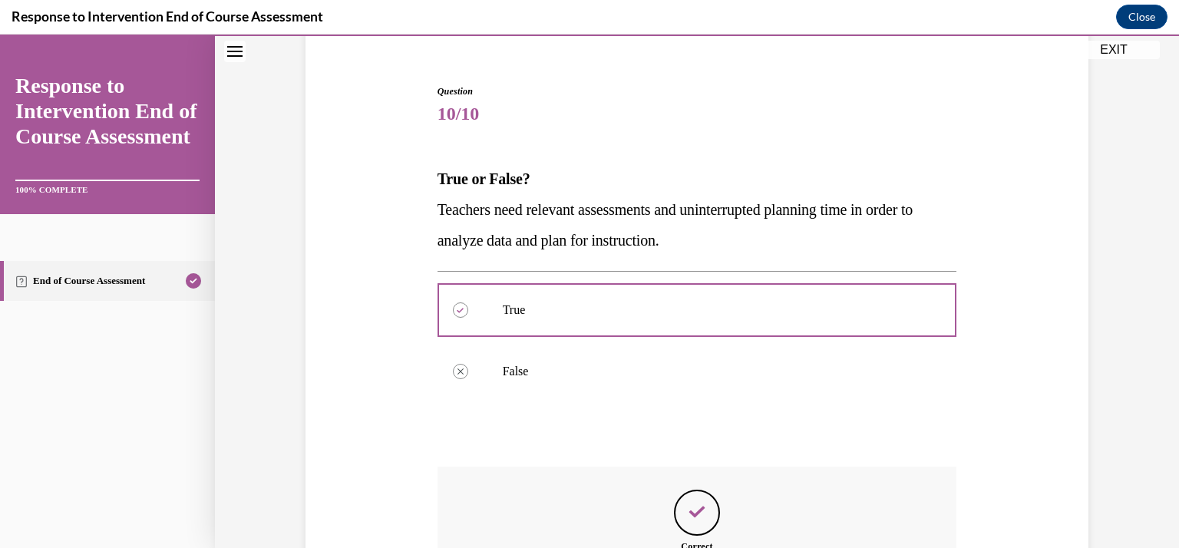
scroll to position [329, 0]
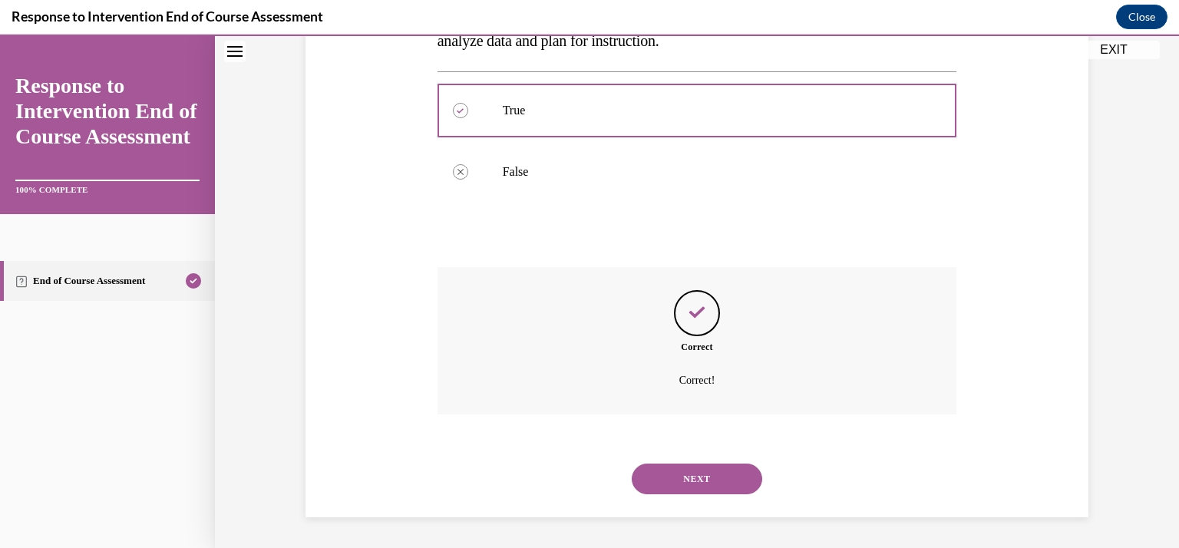
click at [702, 484] on button "NEXT" at bounding box center [697, 479] width 131 height 31
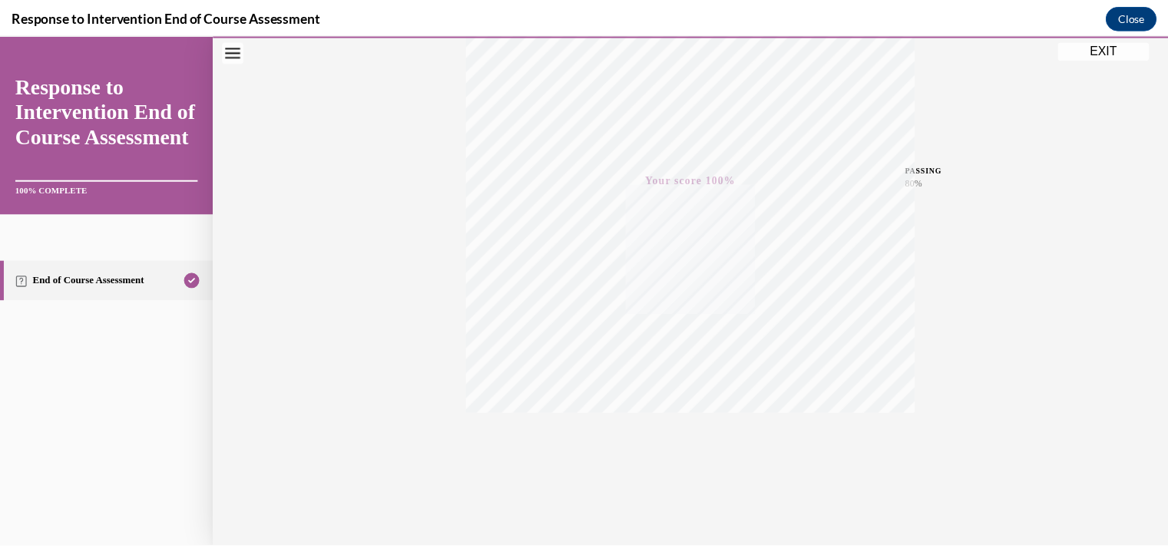
scroll to position [273, 0]
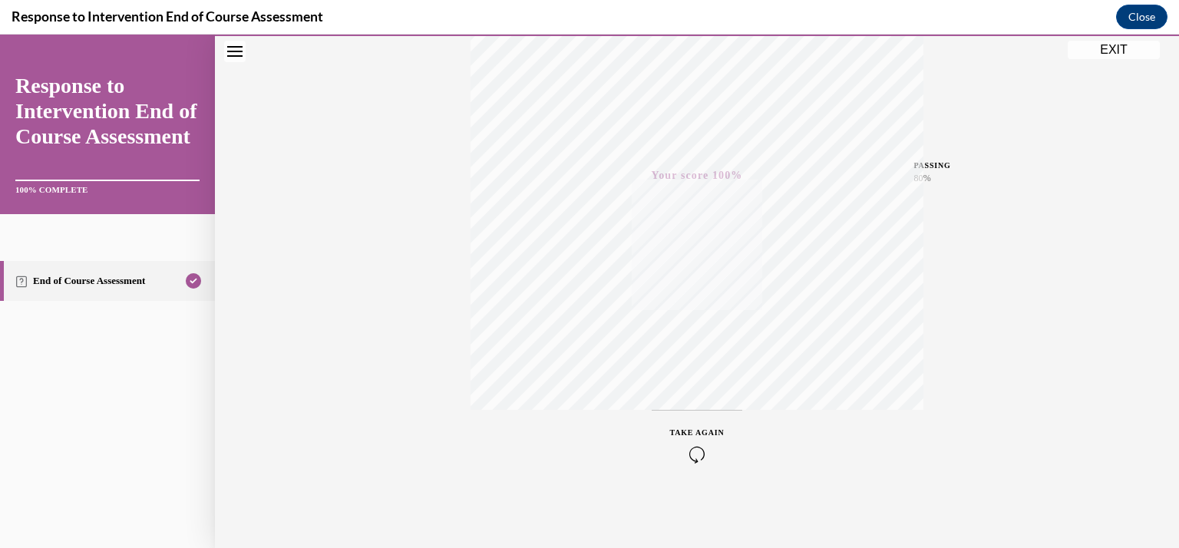
click at [1116, 48] on button "EXIT" at bounding box center [1114, 50] width 92 height 18
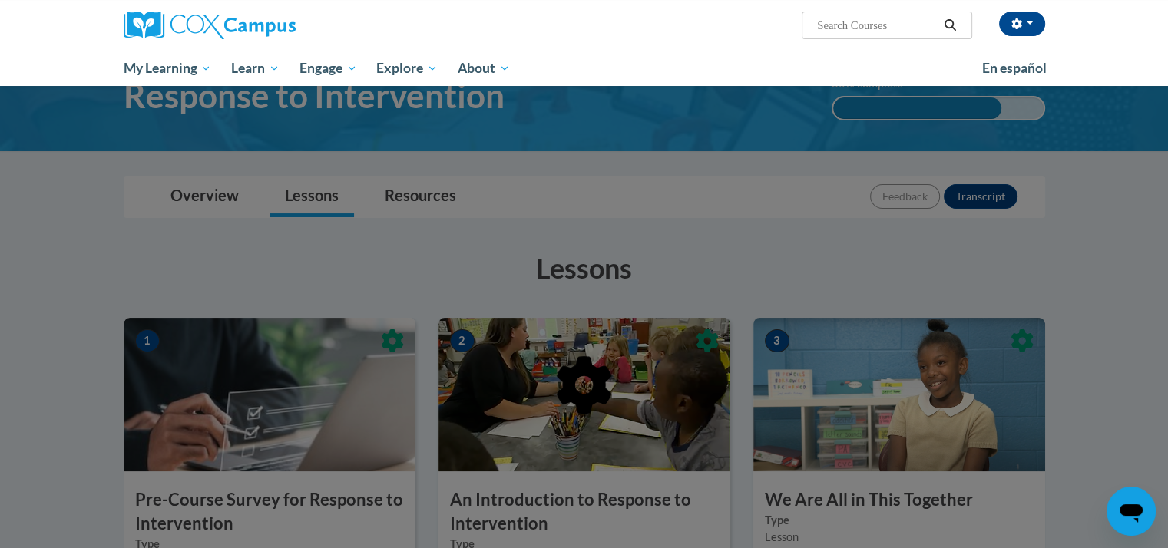
scroll to position [129, 0]
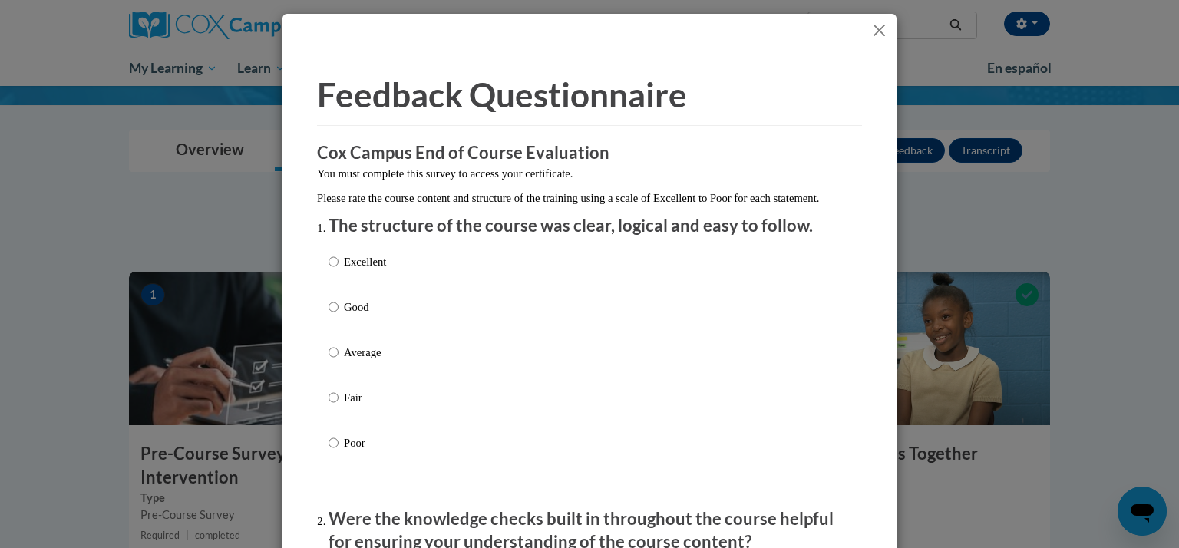
click at [877, 28] on button "Close" at bounding box center [879, 30] width 19 height 19
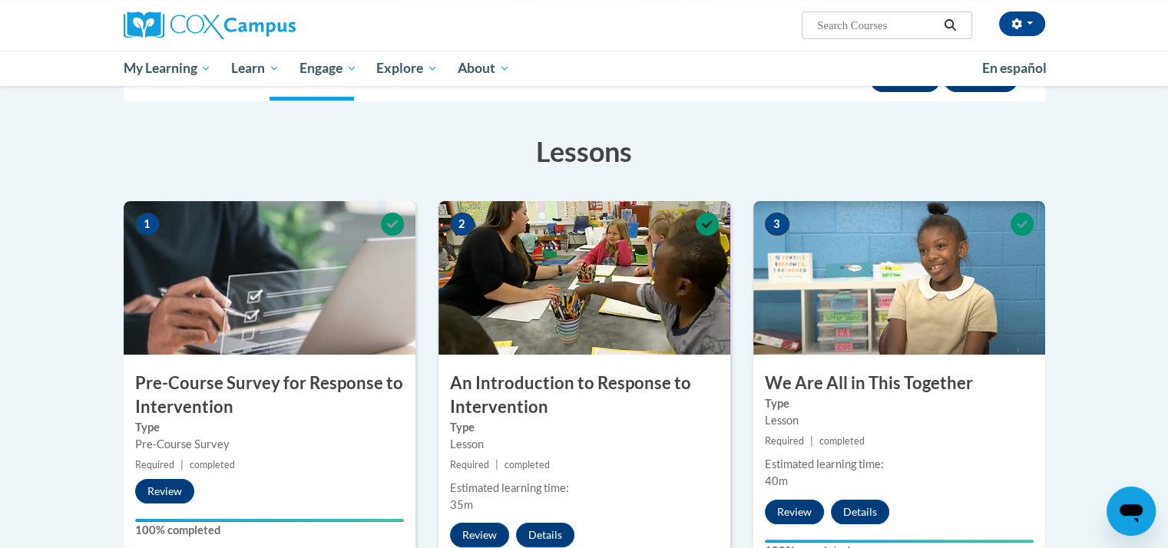
scroll to position [0, 0]
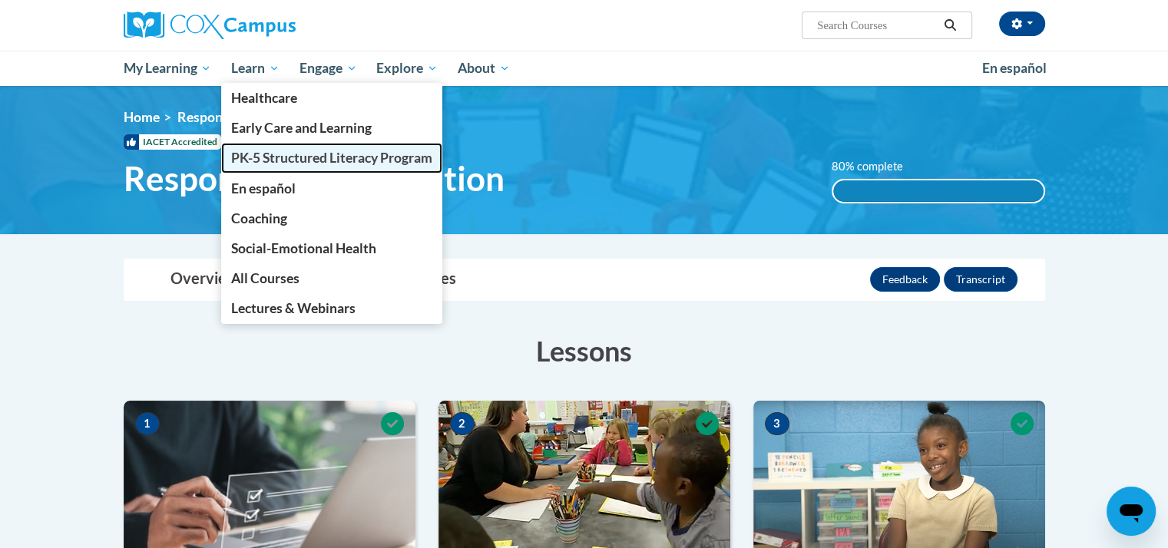
click at [279, 161] on span "PK-5 Structured Literacy Program" at bounding box center [331, 158] width 201 height 16
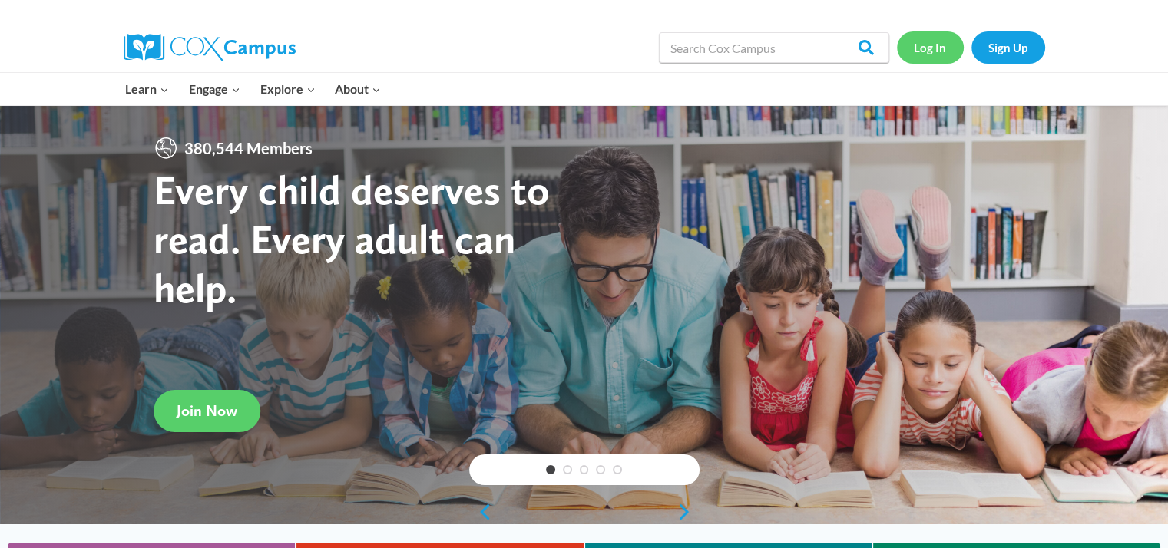
click at [942, 52] on link "Log In" at bounding box center [930, 46] width 67 height 31
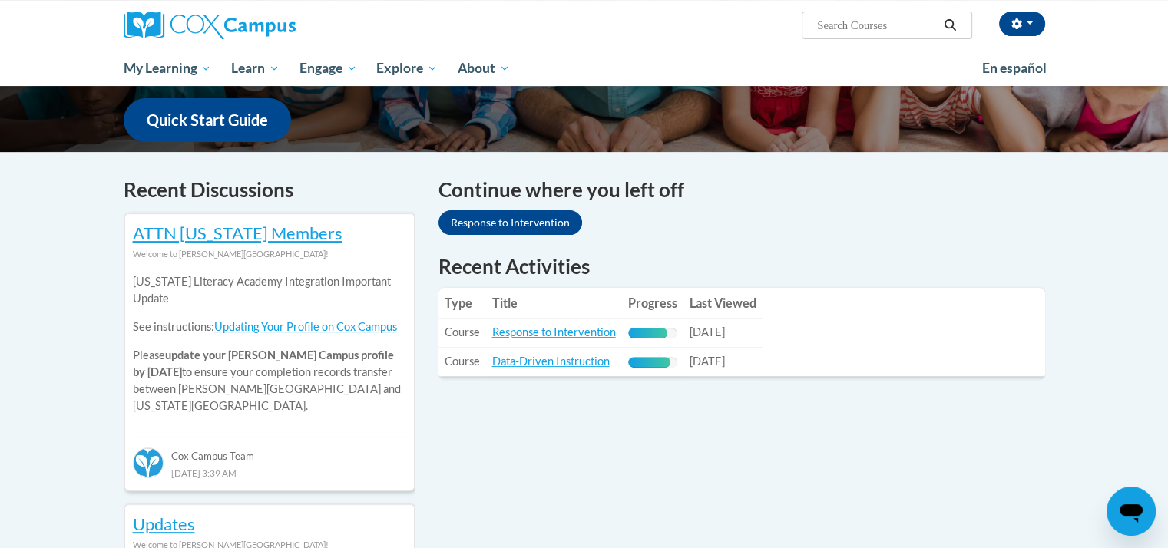
scroll to position [450, 0]
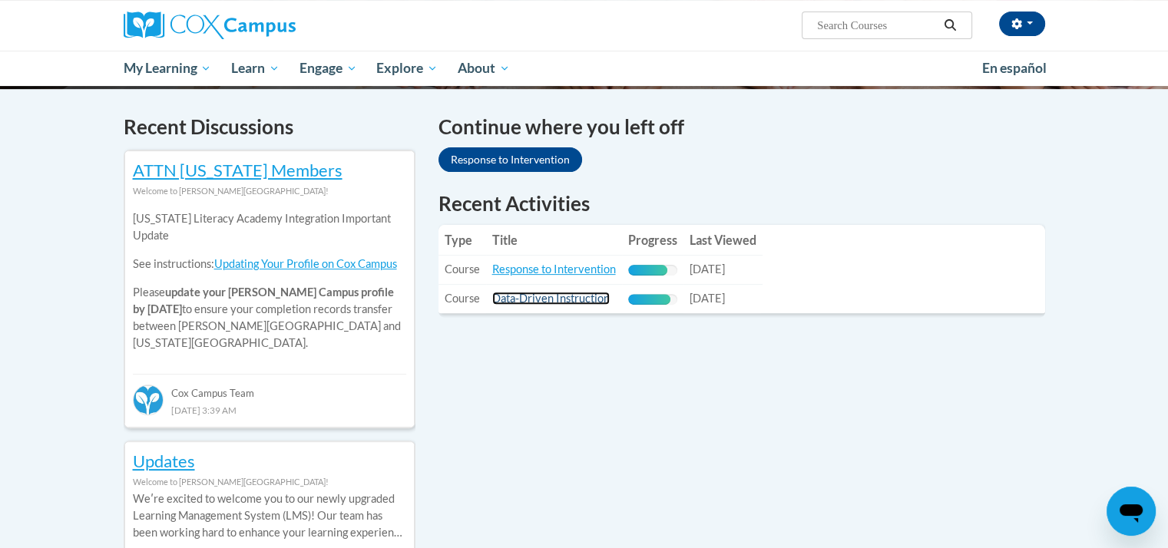
click at [534, 304] on link "Data-Driven Instruction" at bounding box center [550, 298] width 117 height 13
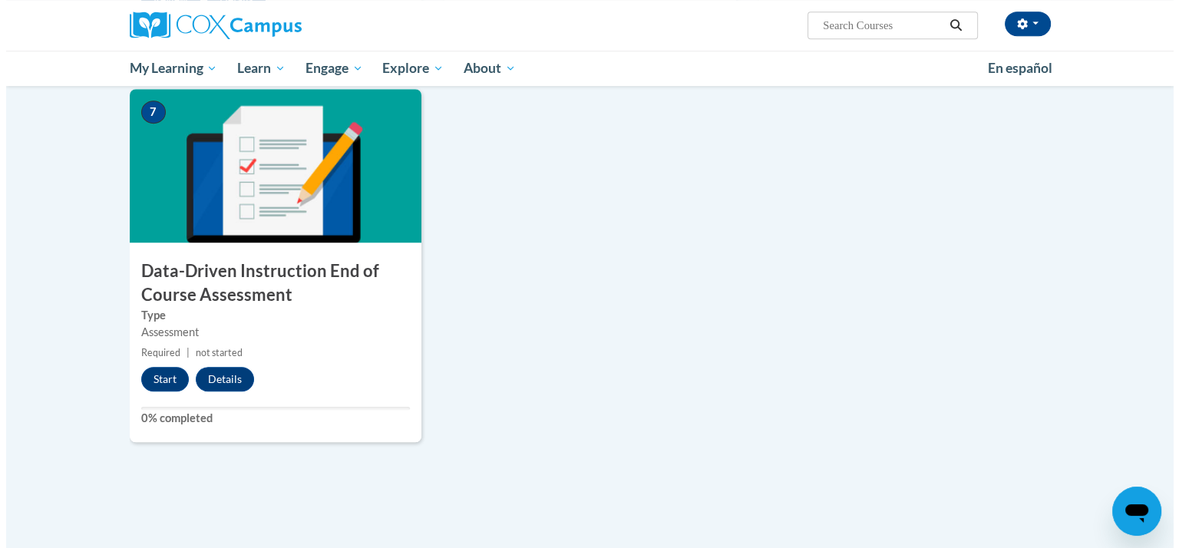
scroll to position [1075, 0]
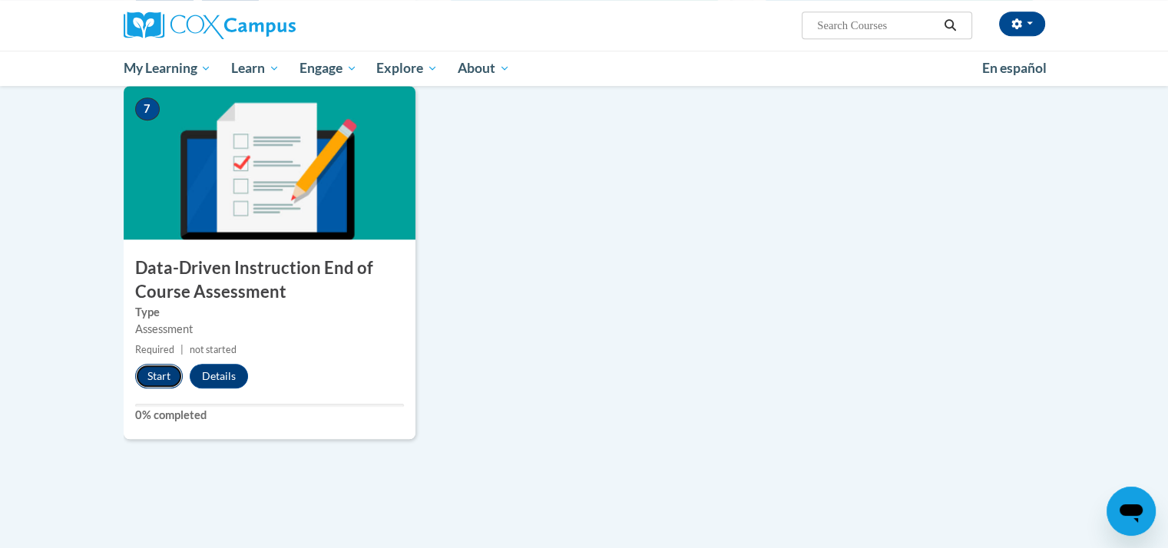
click at [150, 373] on button "Start" at bounding box center [159, 376] width 48 height 25
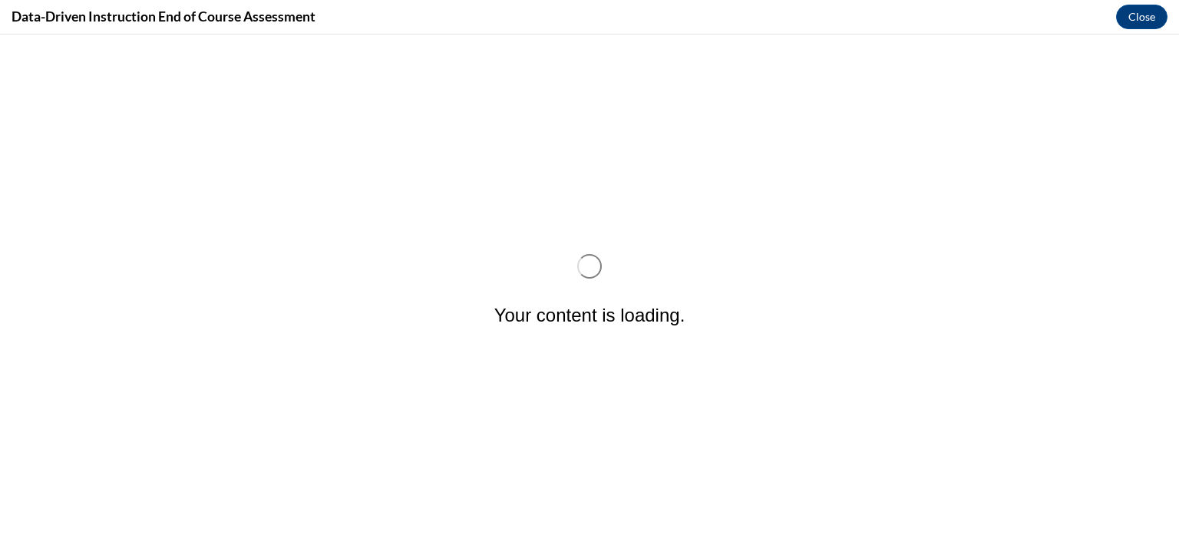
scroll to position [0, 0]
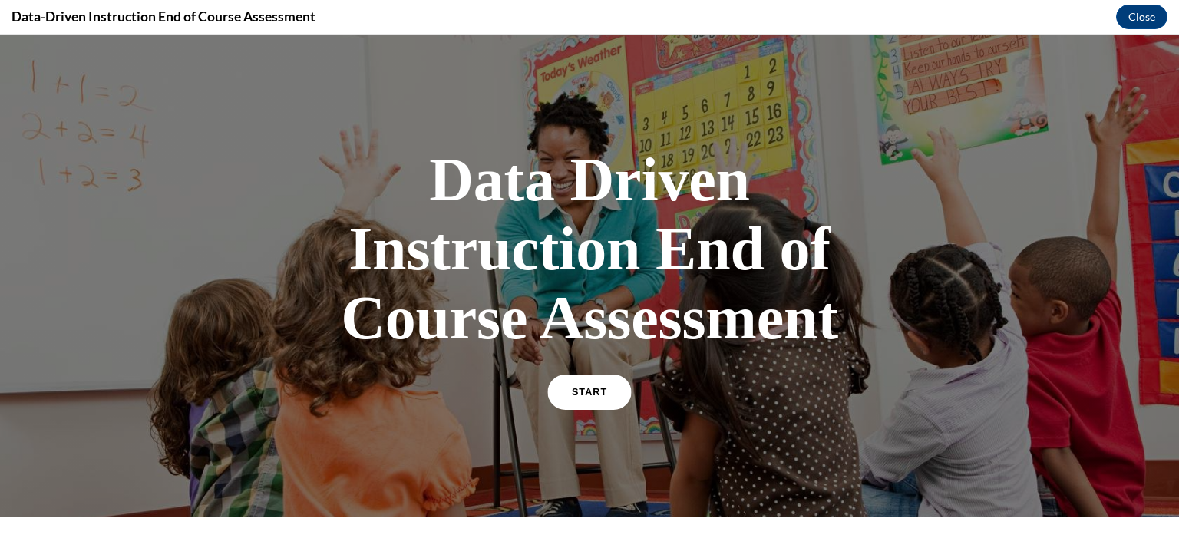
click at [596, 382] on link "START" at bounding box center [589, 392] width 84 height 35
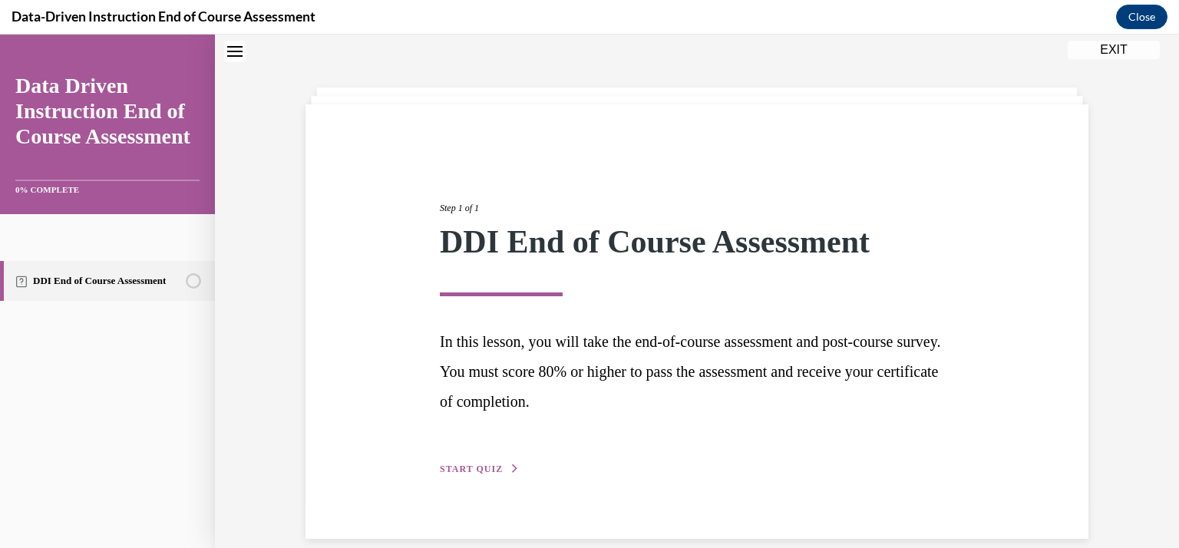
scroll to position [68, 0]
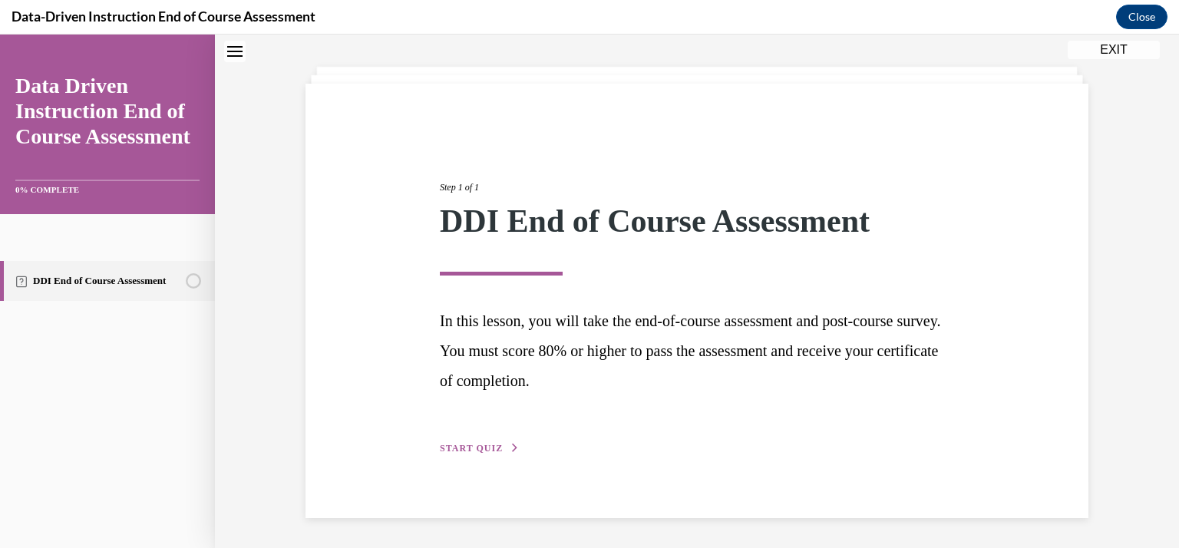
click at [444, 448] on span "START QUIZ" at bounding box center [471, 448] width 63 height 11
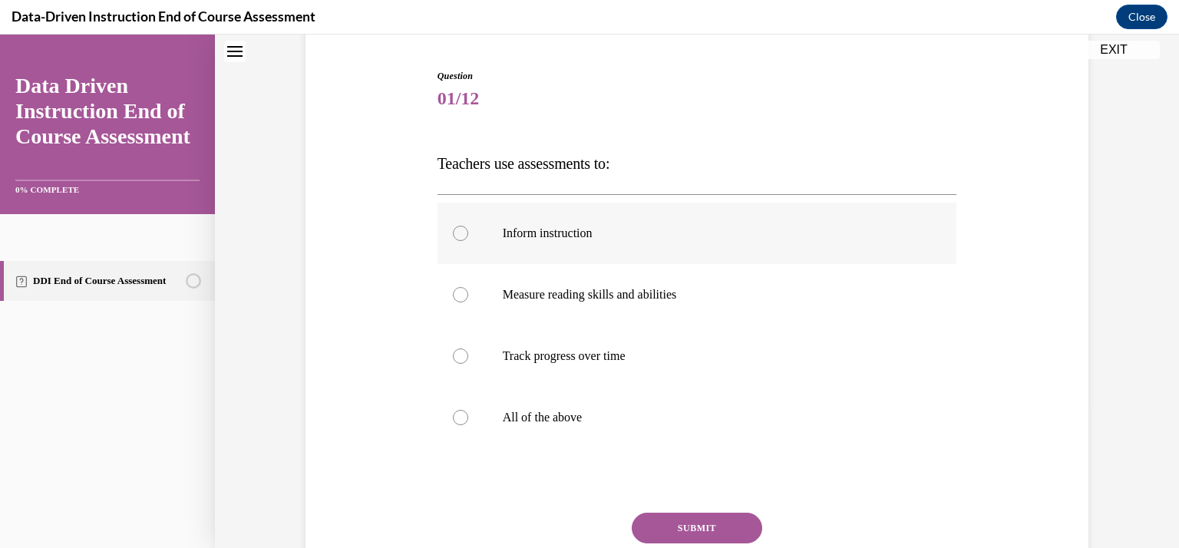
scroll to position [144, 0]
click at [485, 430] on label "All of the above" at bounding box center [698, 417] width 520 height 61
click at [468, 425] on input "All of the above" at bounding box center [460, 417] width 15 height 15
radio input "true"
click at [684, 516] on button "SUBMIT" at bounding box center [697, 528] width 131 height 31
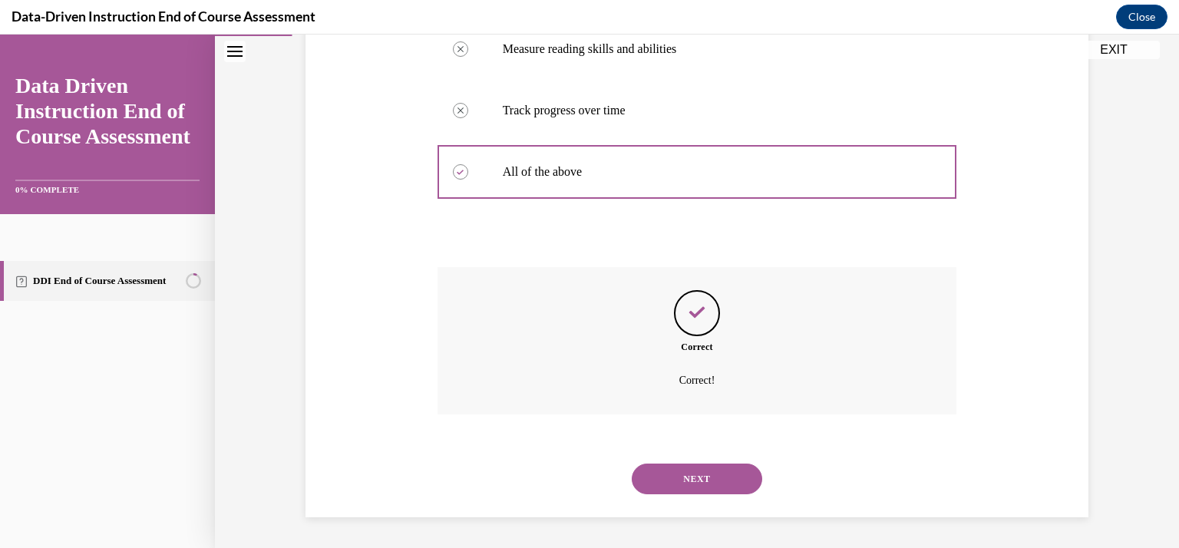
click at [681, 484] on button "NEXT" at bounding box center [697, 479] width 131 height 31
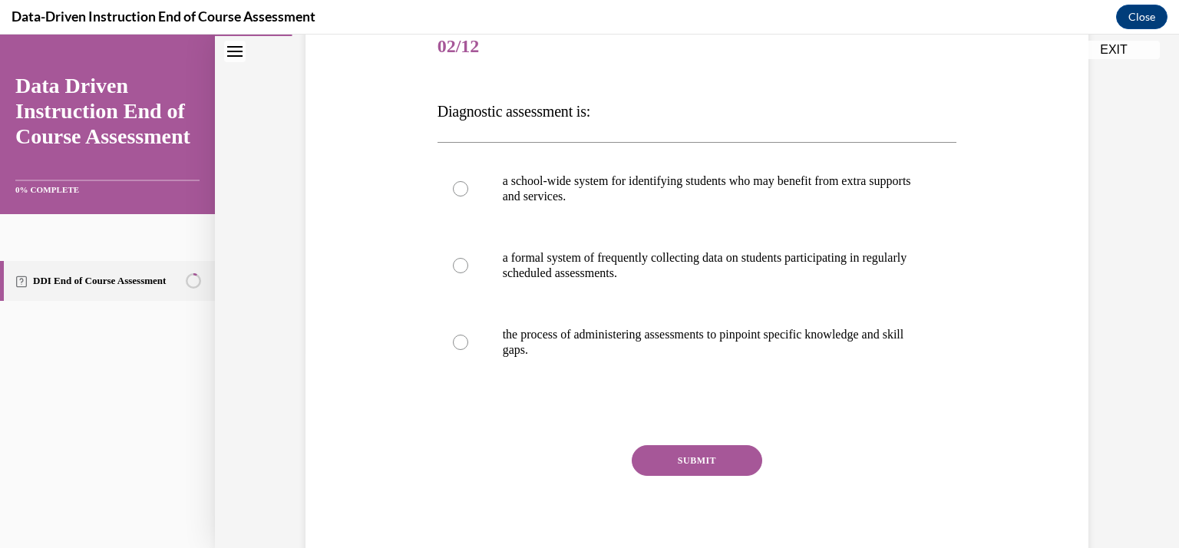
scroll to position [204, 0]
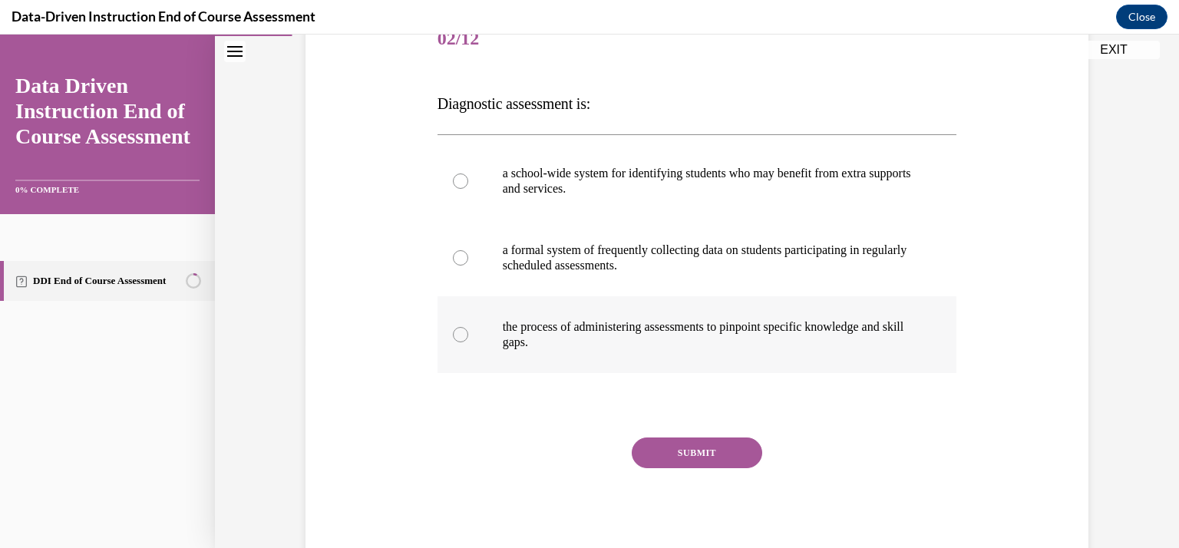
click at [887, 328] on p "the process of administering assessments to pinpoint specific knowledge and ski…" at bounding box center [711, 334] width 416 height 31
click at [468, 328] on input "the process of administering assessments to pinpoint specific knowledge and ski…" at bounding box center [460, 334] width 15 height 15
radio input "true"
click at [684, 448] on button "SUBMIT" at bounding box center [697, 453] width 131 height 31
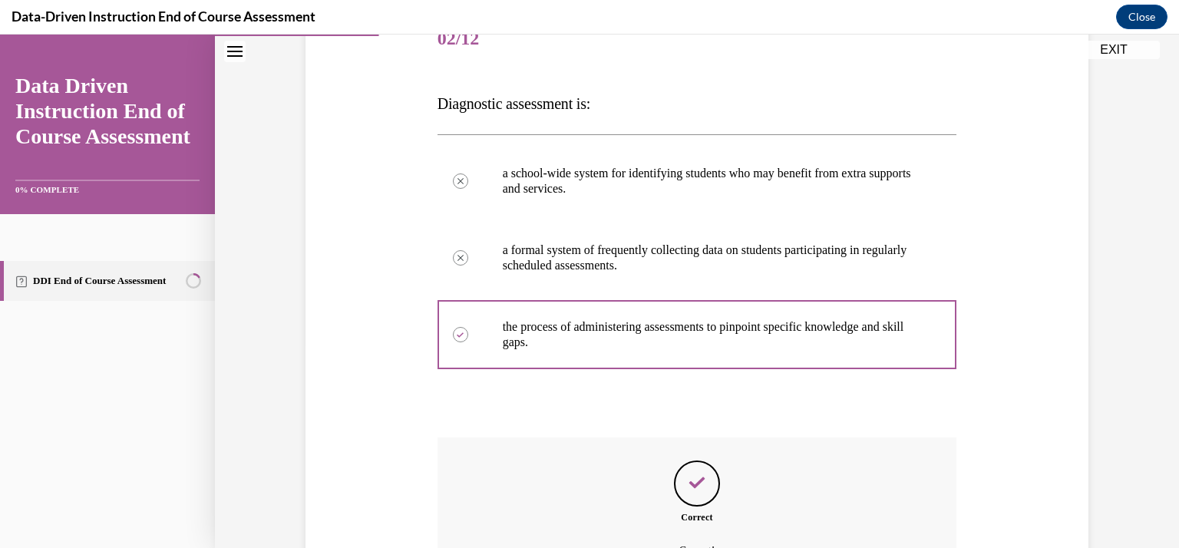
scroll to position [375, 0]
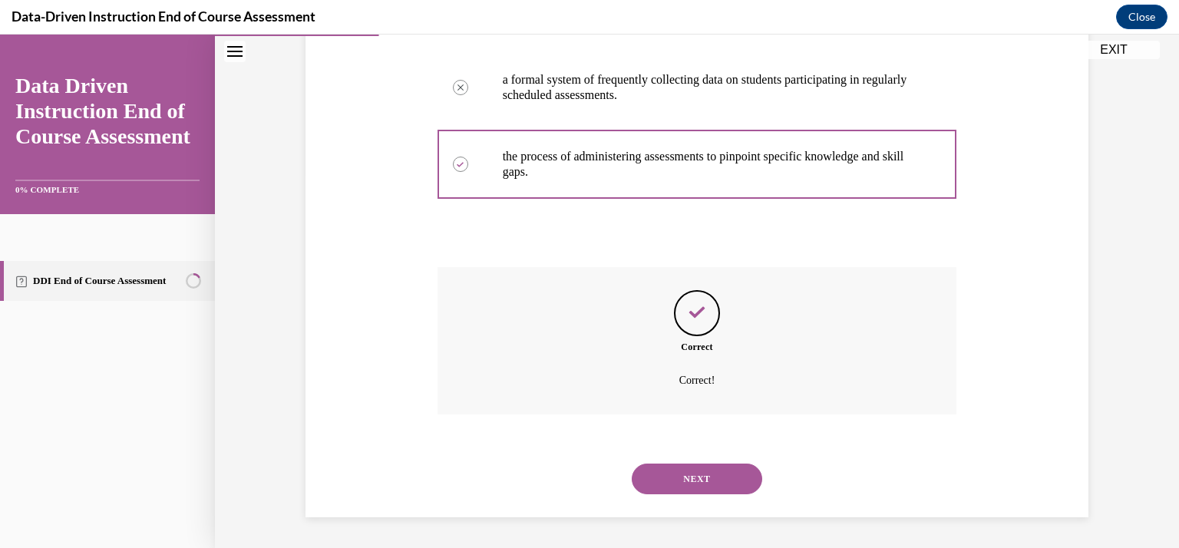
click at [693, 474] on button "NEXT" at bounding box center [697, 479] width 131 height 31
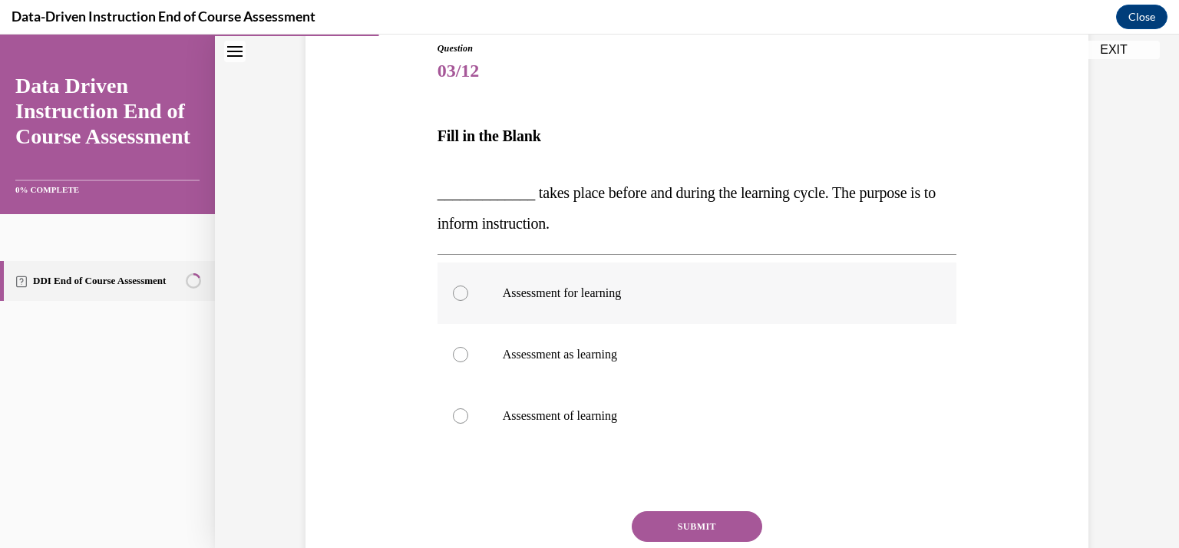
scroll to position [172, 0]
click at [566, 293] on p "Assessment for learning" at bounding box center [711, 293] width 416 height 15
click at [468, 293] on input "Assessment for learning" at bounding box center [460, 293] width 15 height 15
radio input "true"
click at [566, 293] on p "Assessment for learning" at bounding box center [711, 293] width 416 height 15
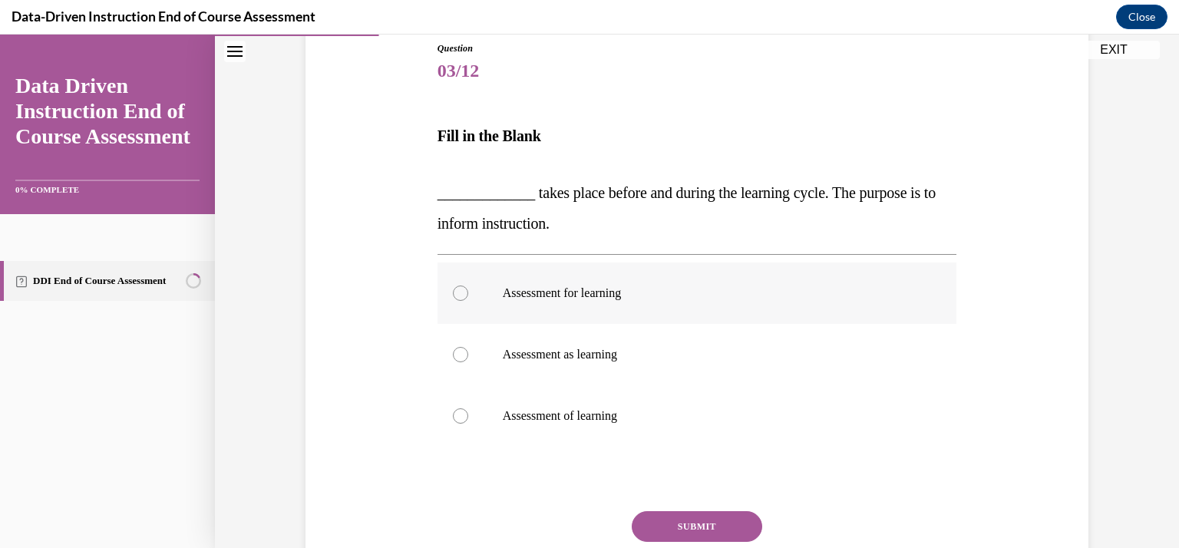
click at [468, 293] on input "Assessment for learning" at bounding box center [460, 293] width 15 height 15
click at [679, 512] on button "SUBMIT" at bounding box center [697, 526] width 131 height 31
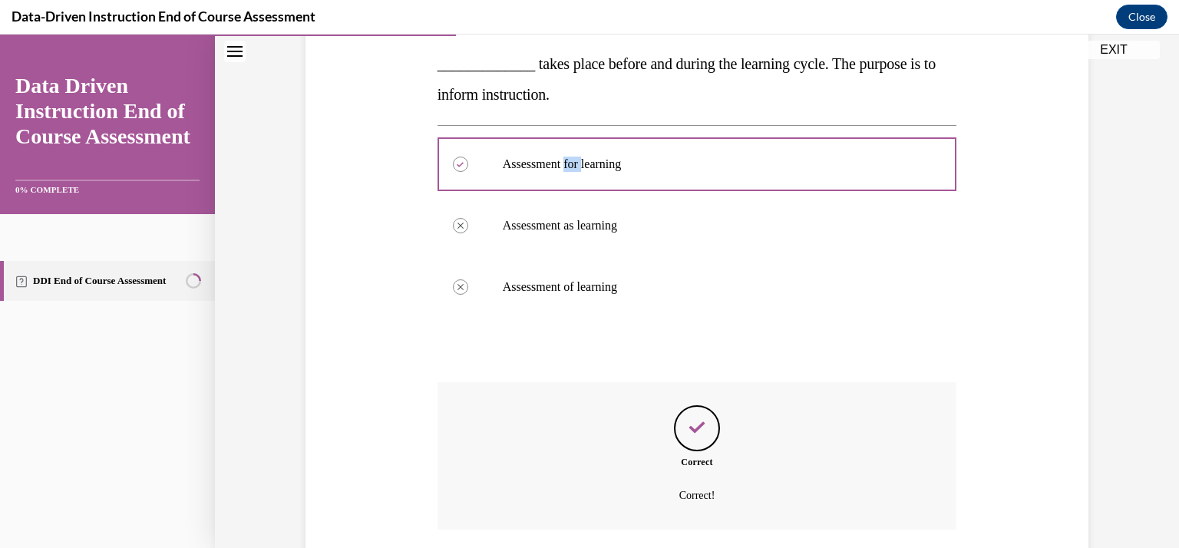
scroll to position [415, 0]
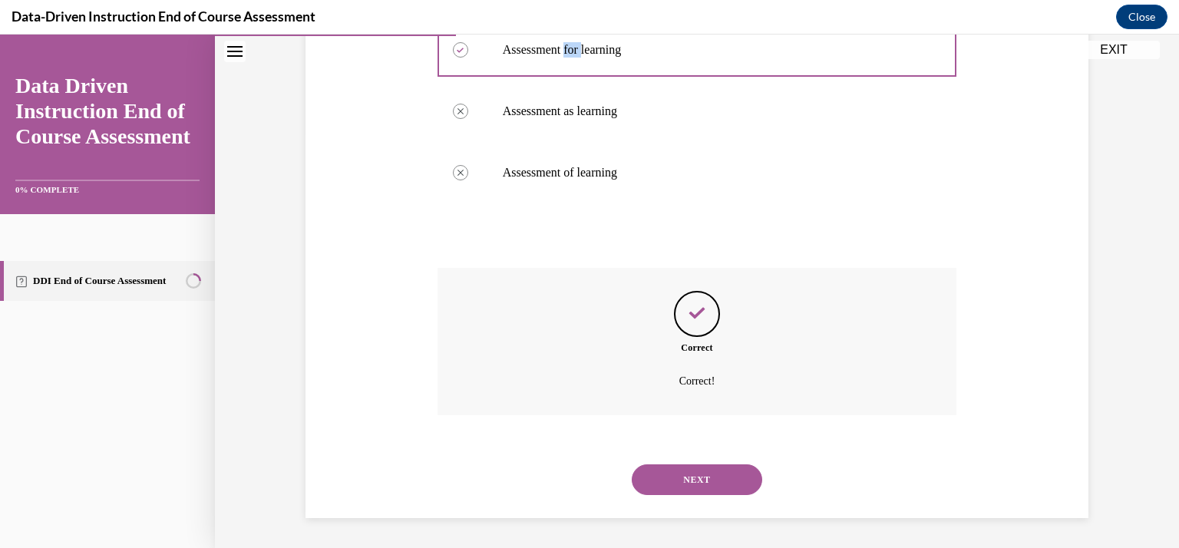
click at [691, 478] on button "NEXT" at bounding box center [697, 479] width 131 height 31
click at [0, 35] on div at bounding box center [0, 35] width 0 height 0
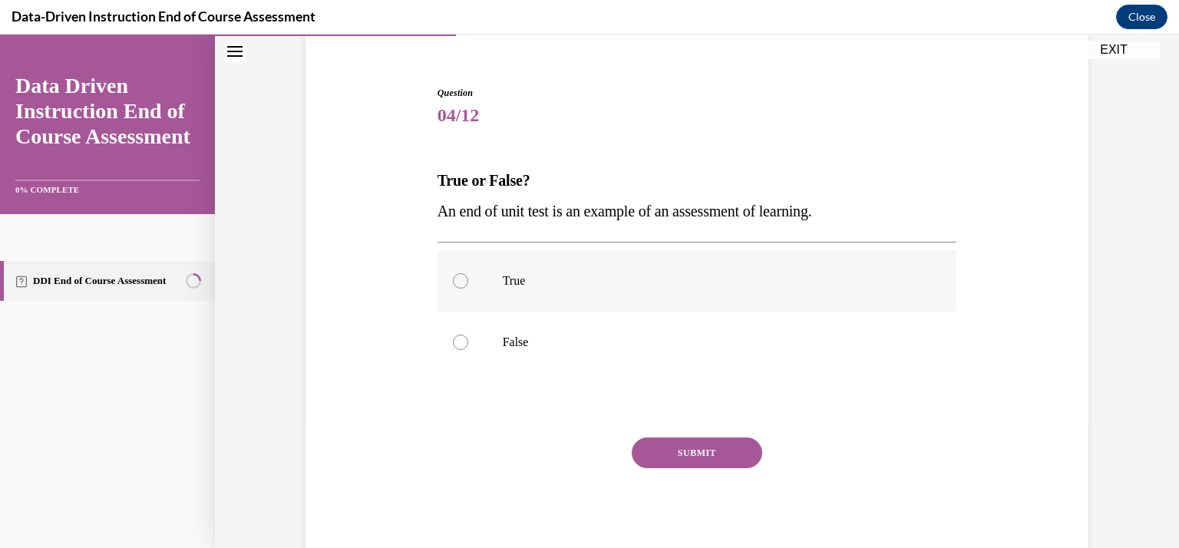
scroll to position [127, 0]
click at [487, 279] on label "True" at bounding box center [698, 281] width 520 height 61
click at [468, 279] on input "True" at bounding box center [460, 281] width 15 height 15
radio input "true"
click at [702, 453] on button "SUBMIT" at bounding box center [697, 453] width 131 height 31
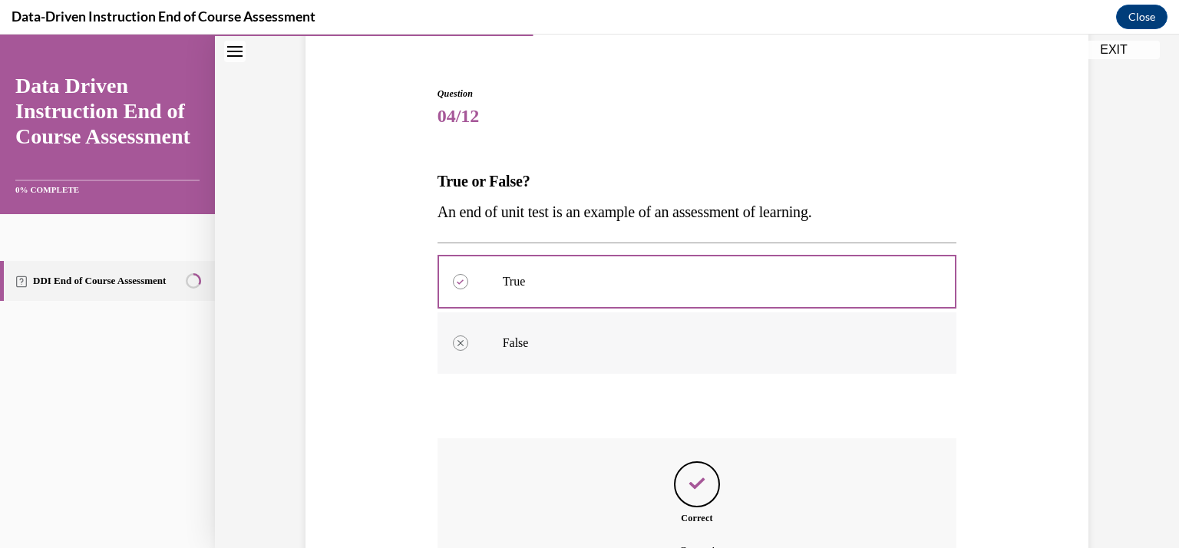
scroll to position [298, 0]
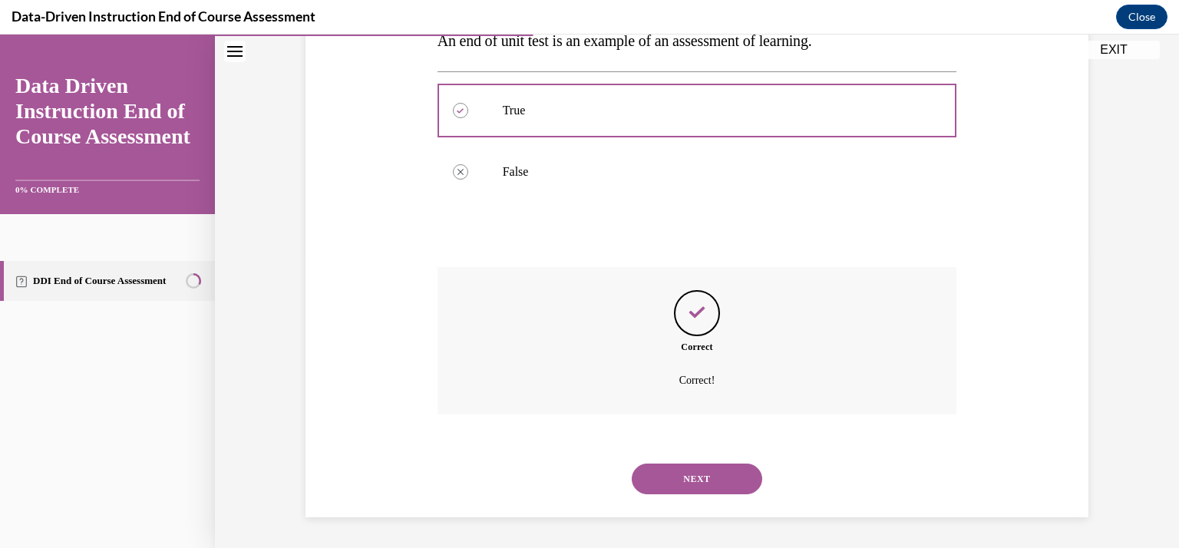
click at [671, 483] on button "NEXT" at bounding box center [697, 479] width 131 height 31
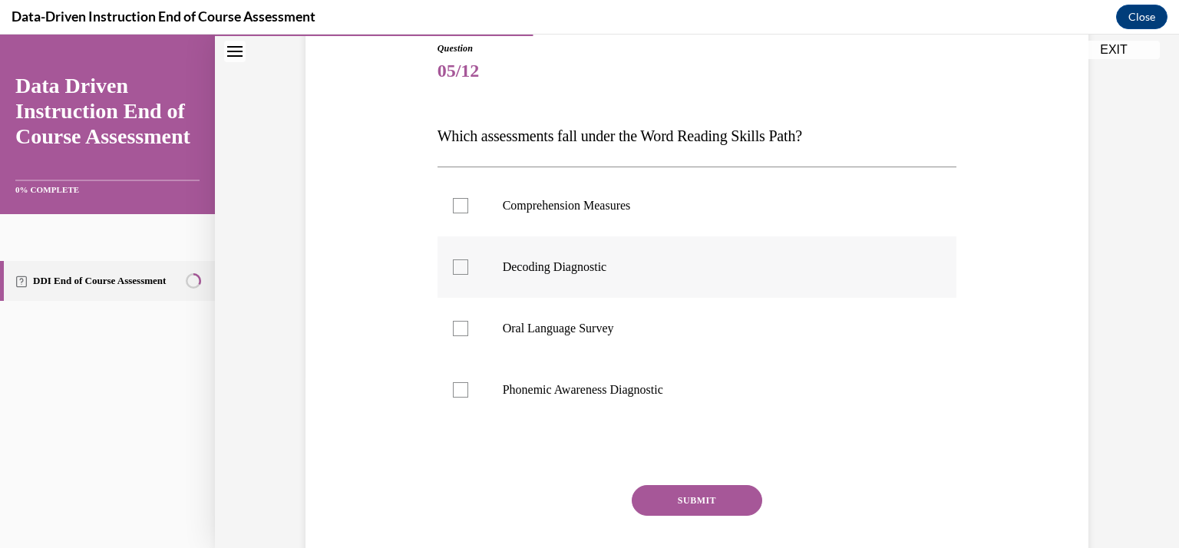
scroll to position [177, 0]
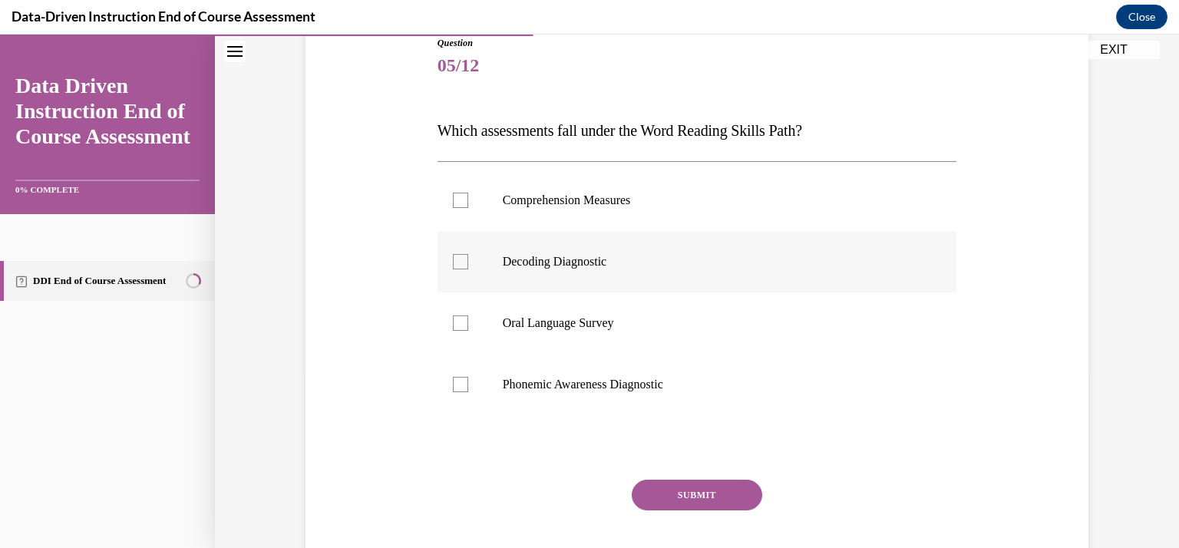
click at [458, 266] on div at bounding box center [460, 261] width 15 height 15
click at [458, 266] on input "Decoding Diagnostic" at bounding box center [460, 261] width 15 height 15
checkbox input "true"
click at [455, 380] on div at bounding box center [460, 384] width 15 height 15
click at [455, 380] on input "Phonemic Awareness Diagnostic" at bounding box center [460, 384] width 15 height 15
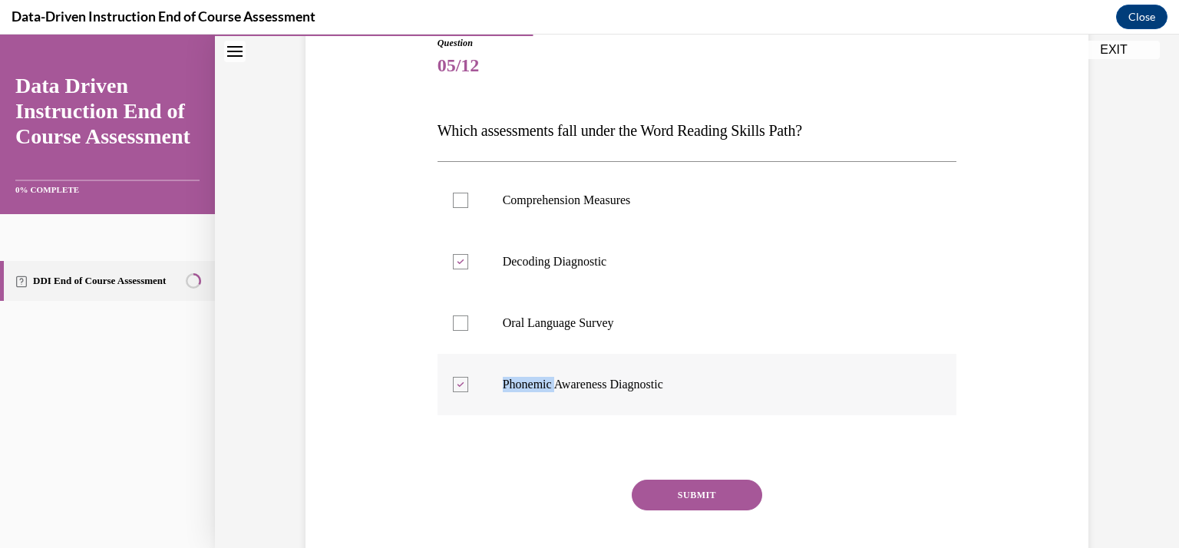
click at [455, 380] on div at bounding box center [460, 384] width 15 height 15
click at [455, 380] on input "Phonemic Awareness Diagnostic" at bounding box center [460, 384] width 15 height 15
click at [453, 383] on div at bounding box center [460, 384] width 15 height 15
click at [453, 383] on input "Phonemic Awareness Diagnostic" at bounding box center [460, 384] width 15 height 15
checkbox input "true"
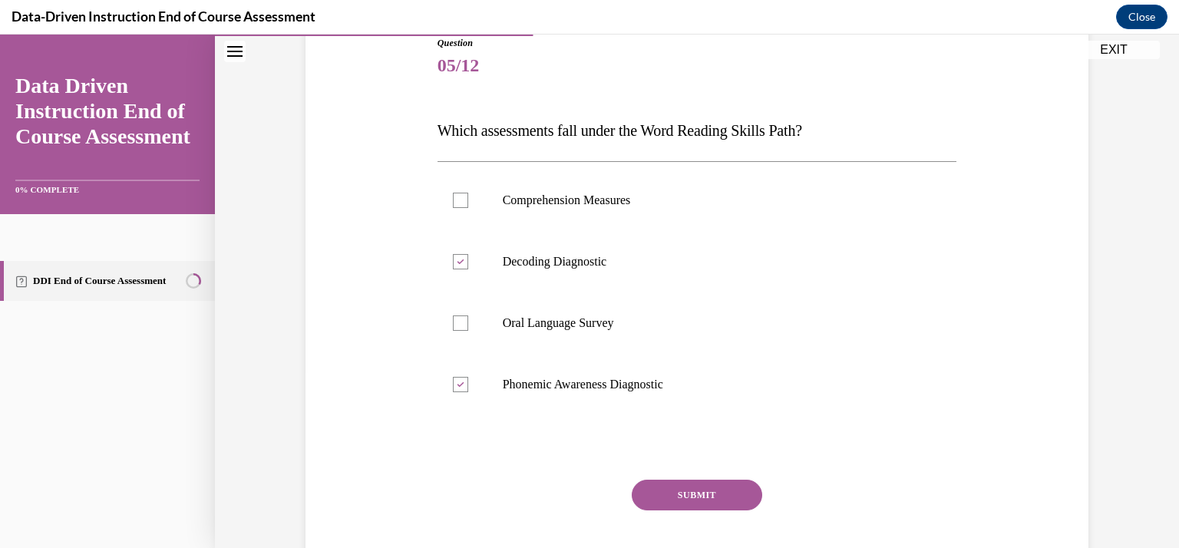
click at [645, 497] on button "SUBMIT" at bounding box center [697, 495] width 131 height 31
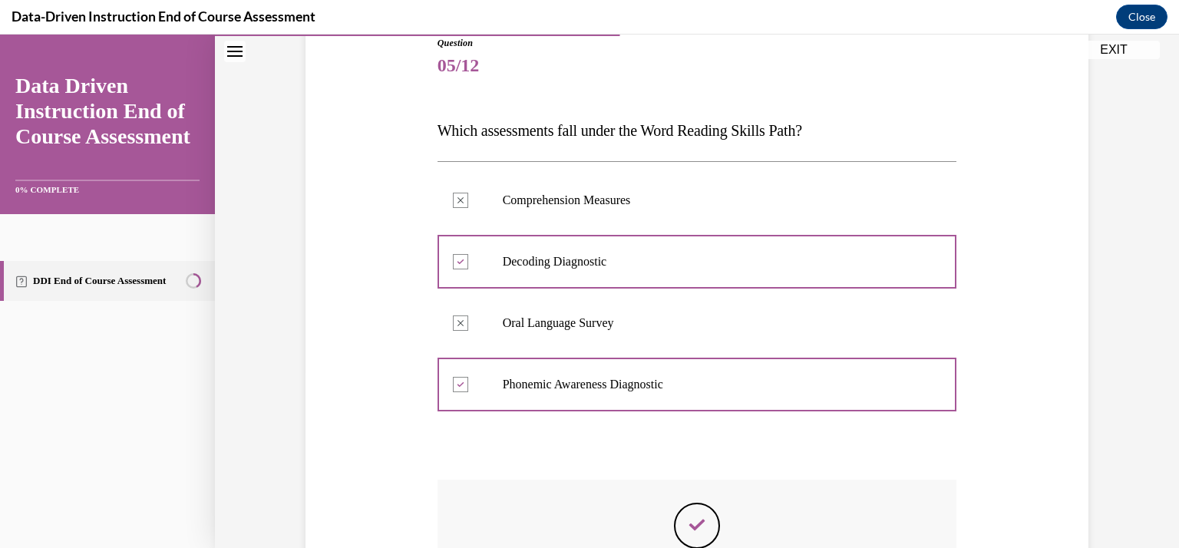
scroll to position [390, 0]
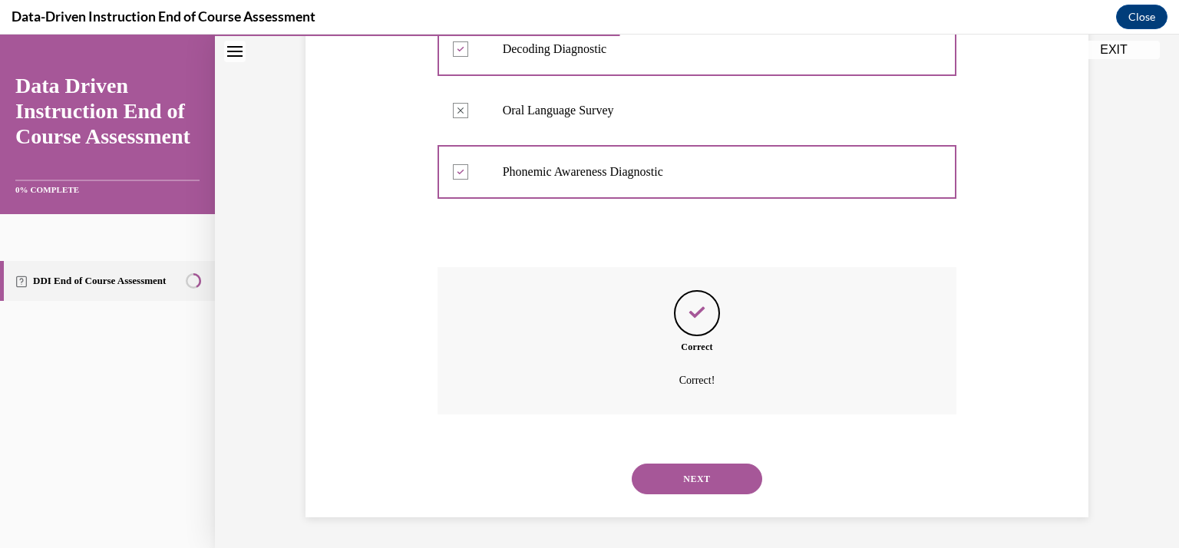
click at [676, 469] on button "NEXT" at bounding box center [697, 479] width 131 height 31
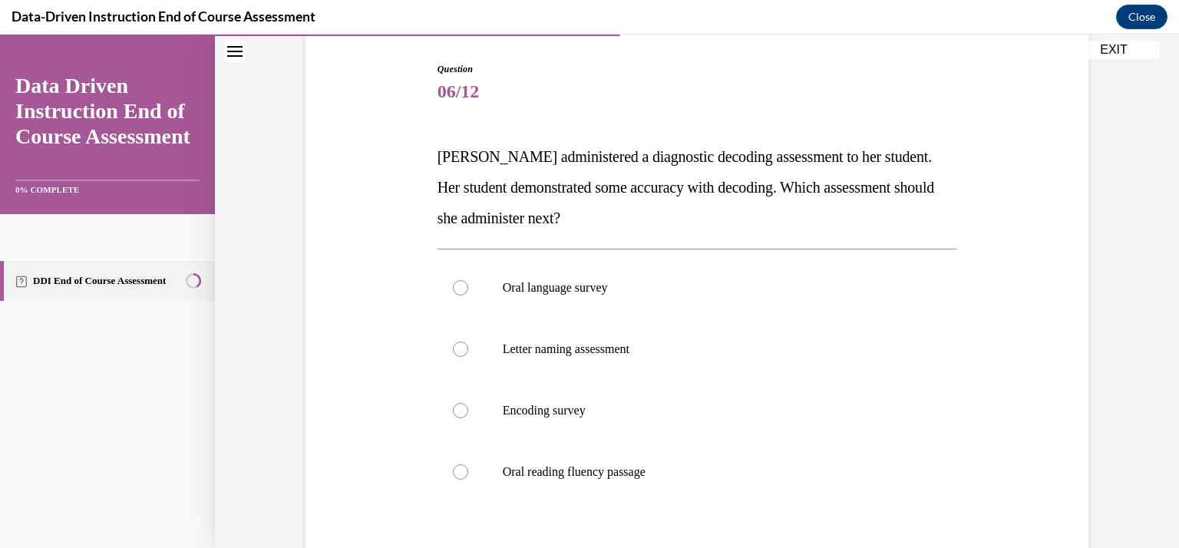
scroll to position [154, 0]
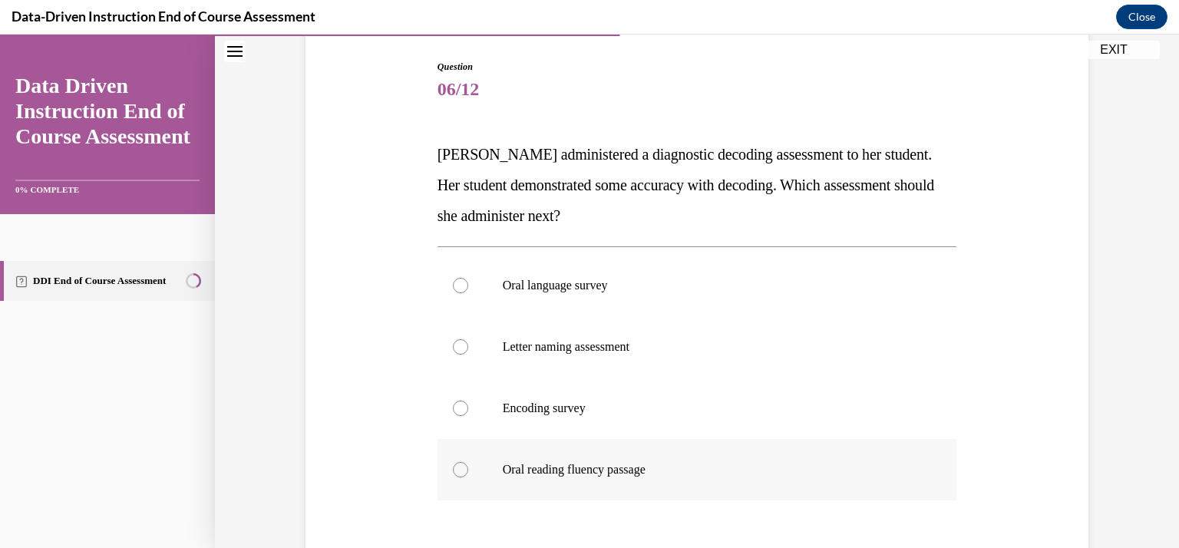
click at [480, 468] on label "Oral reading fluency passage" at bounding box center [698, 469] width 520 height 61
click at [468, 468] on input "Oral reading fluency passage" at bounding box center [460, 469] width 15 height 15
radio input "true"
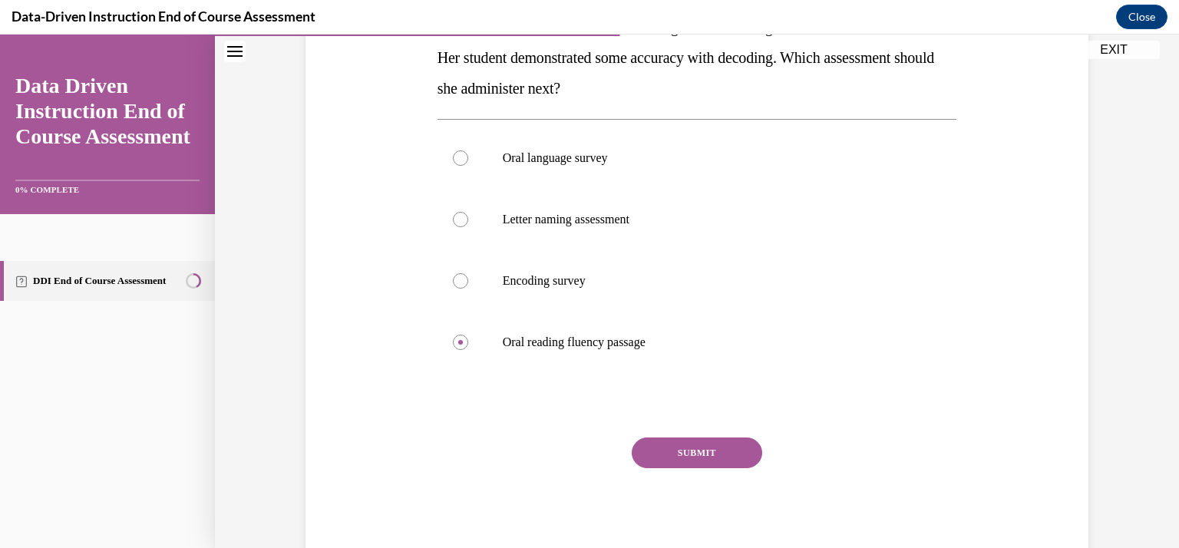
click at [689, 448] on button "SUBMIT" at bounding box center [697, 453] width 131 height 31
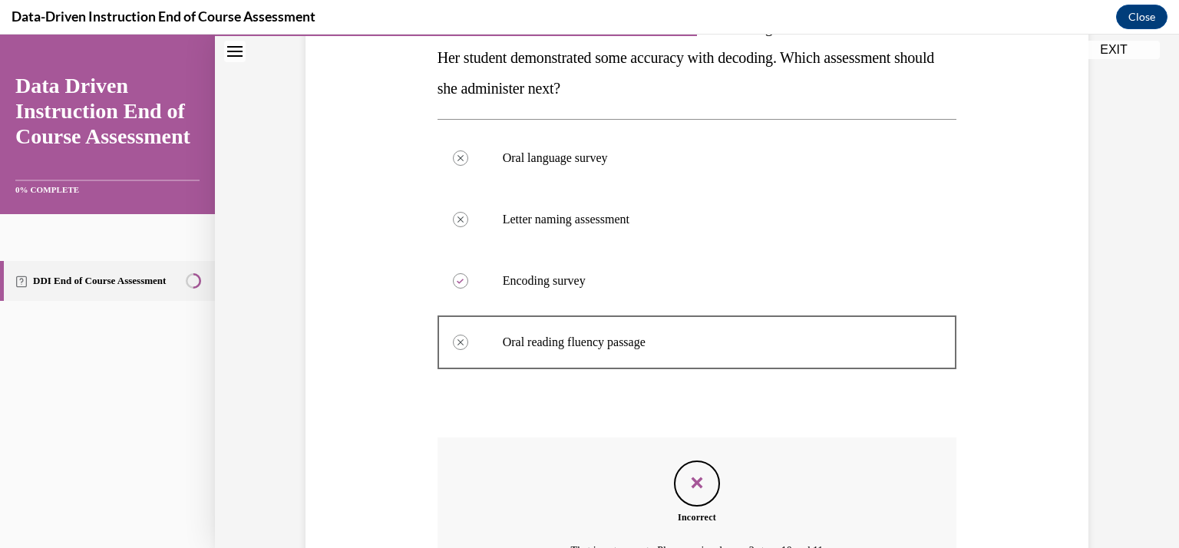
scroll to position [451, 0]
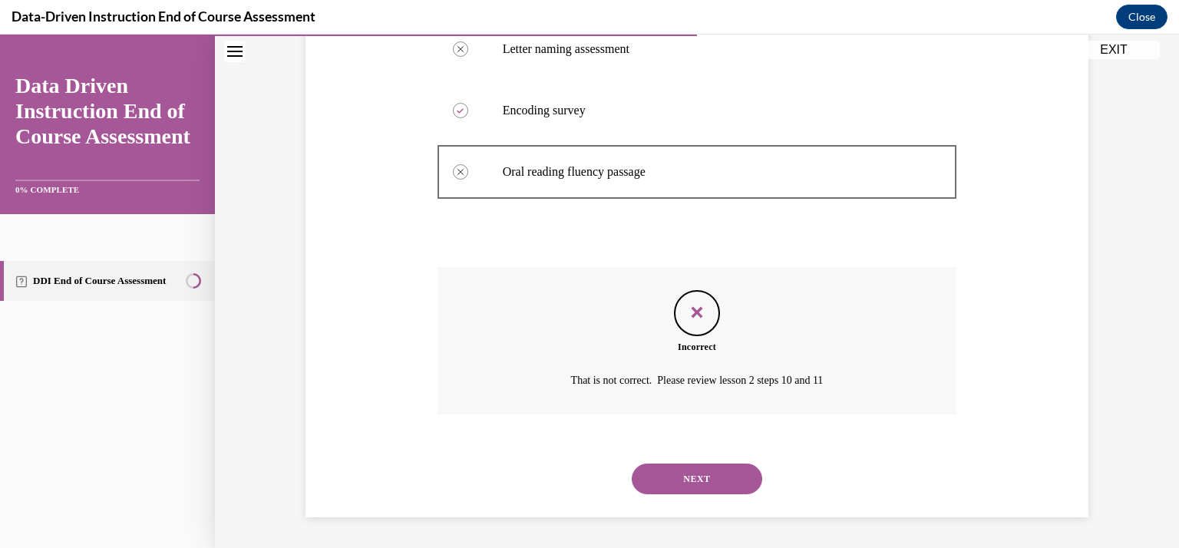
click at [692, 481] on button "NEXT" at bounding box center [697, 479] width 131 height 31
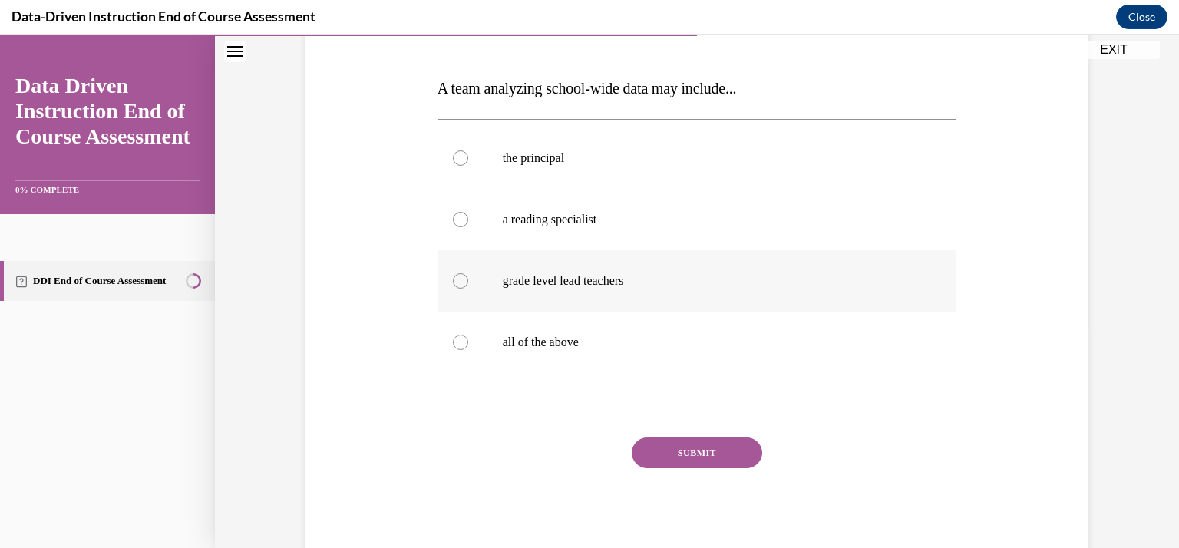
scroll to position [197, 0]
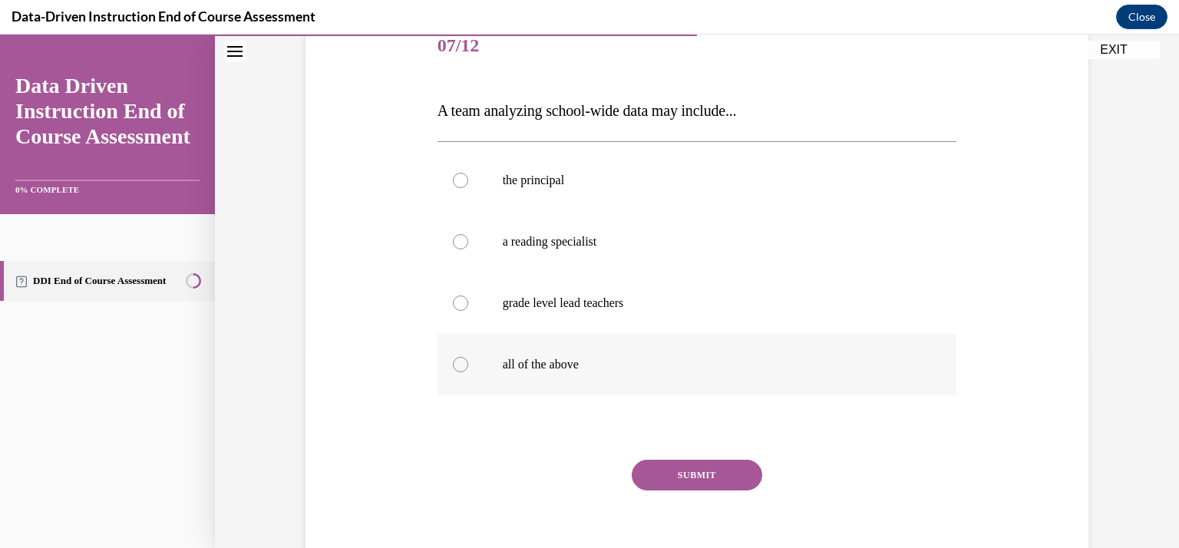
click at [503, 364] on p "all of the above" at bounding box center [711, 364] width 416 height 15
click at [468, 364] on input "all of the above" at bounding box center [460, 364] width 15 height 15
radio input "true"
click at [653, 472] on button "SUBMIT" at bounding box center [697, 475] width 131 height 31
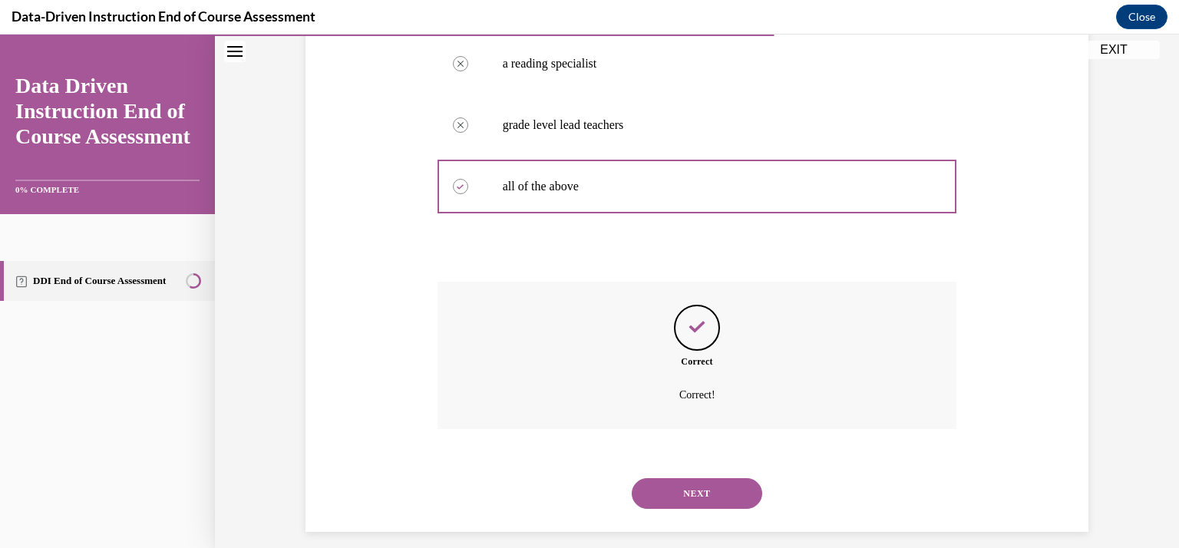
click at [691, 498] on button "NEXT" at bounding box center [697, 493] width 131 height 31
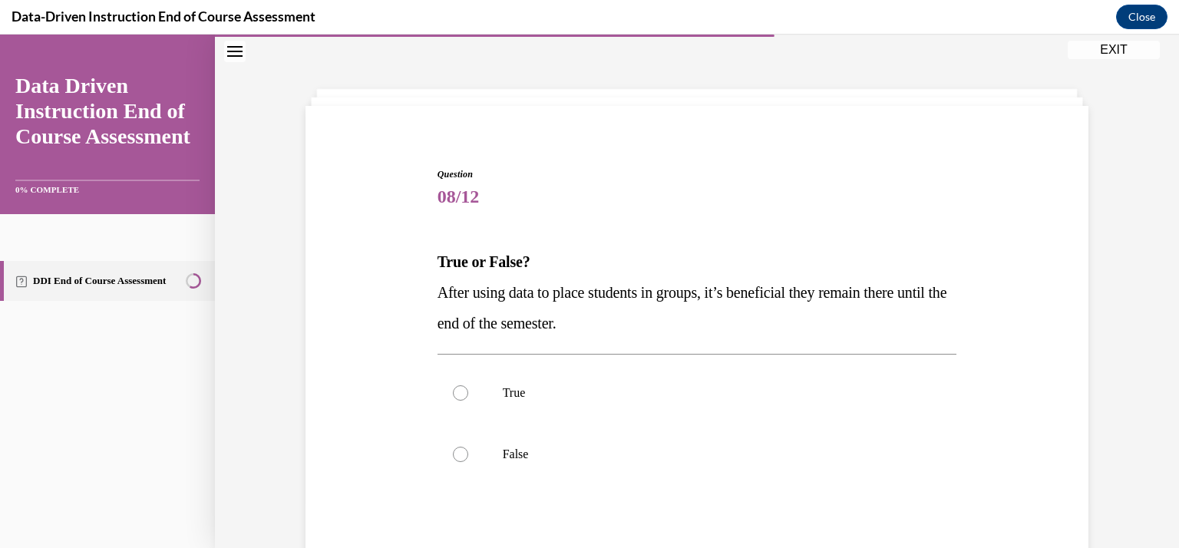
scroll to position [130, 0]
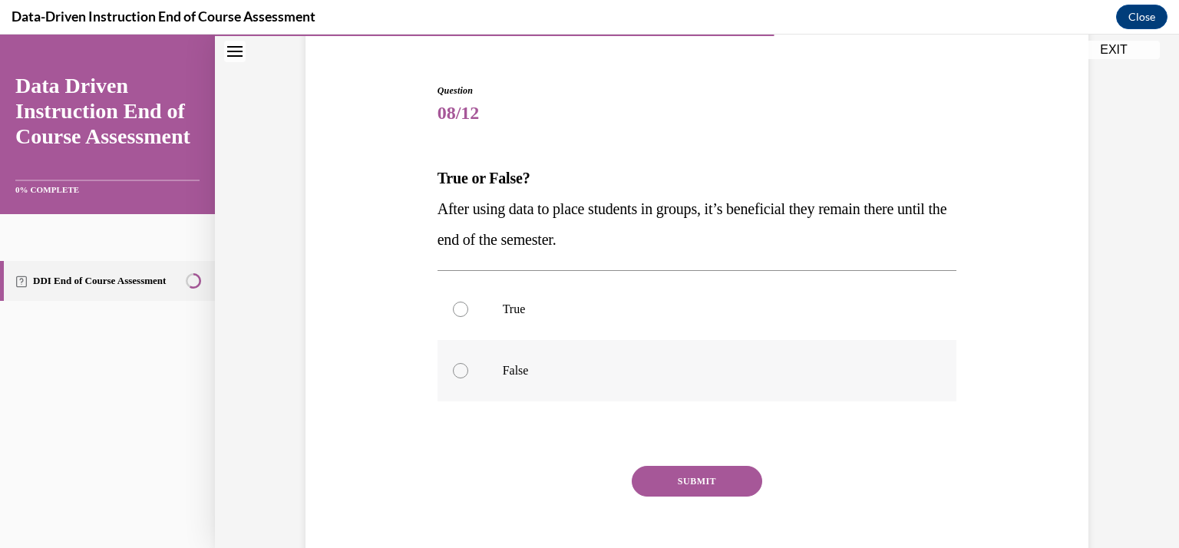
click at [529, 371] on p "False" at bounding box center [711, 370] width 416 height 15
click at [468, 371] on input "False" at bounding box center [460, 370] width 15 height 15
radio input "true"
click at [529, 371] on p "False" at bounding box center [711, 370] width 416 height 15
click at [468, 371] on input "False" at bounding box center [460, 370] width 15 height 15
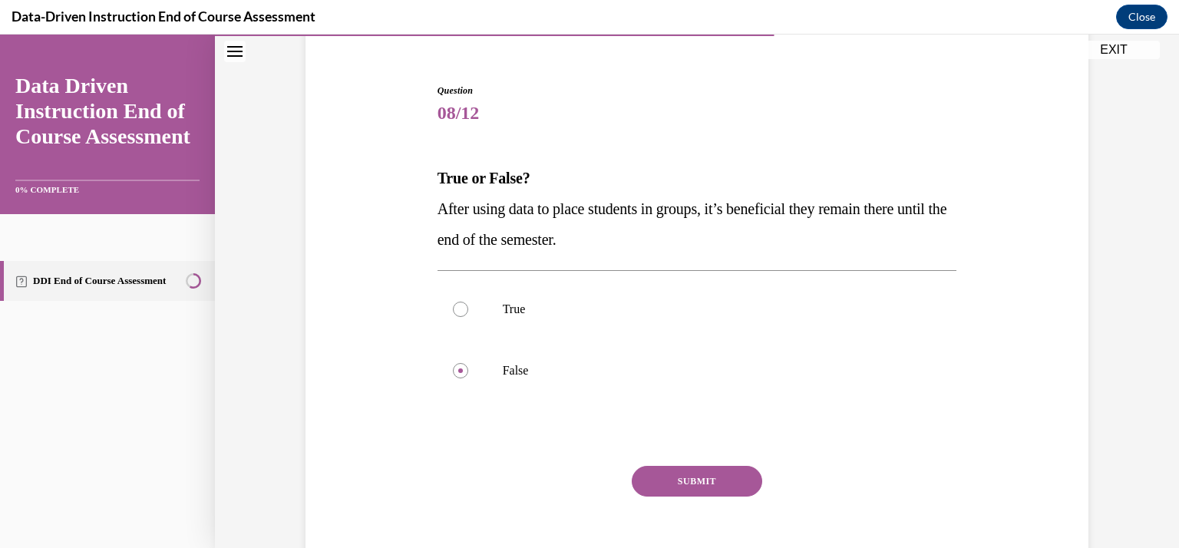
click at [669, 474] on button "SUBMIT" at bounding box center [697, 481] width 131 height 31
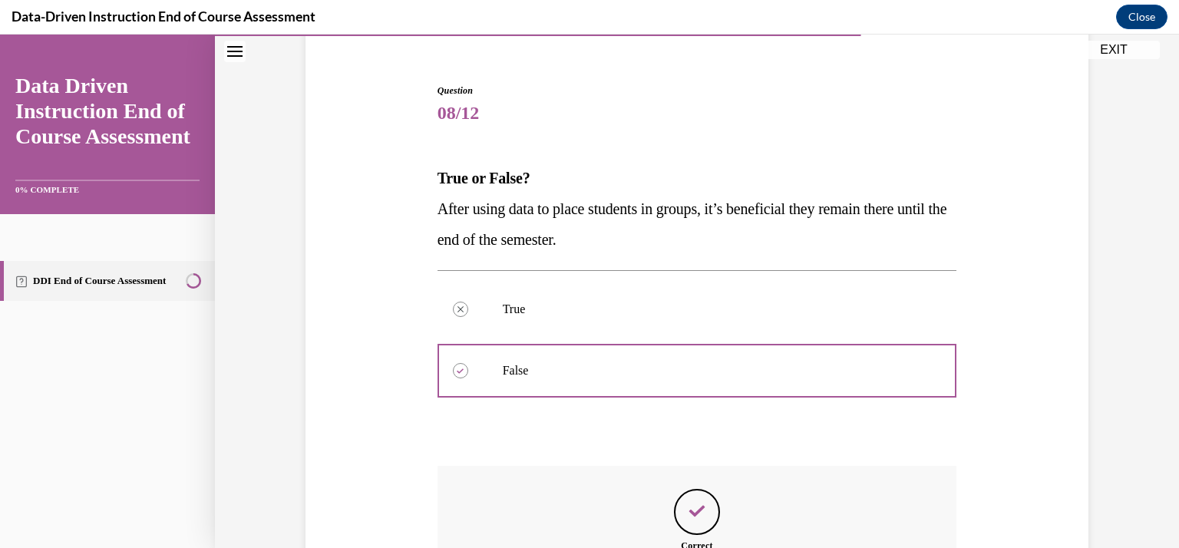
scroll to position [329, 0]
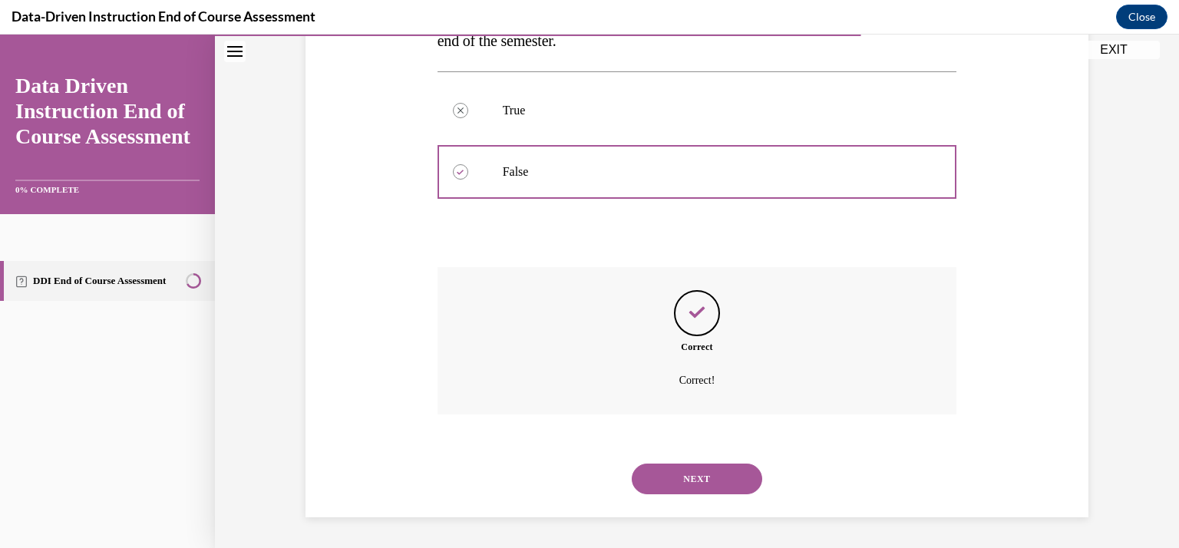
click at [712, 472] on button "NEXT" at bounding box center [697, 479] width 131 height 31
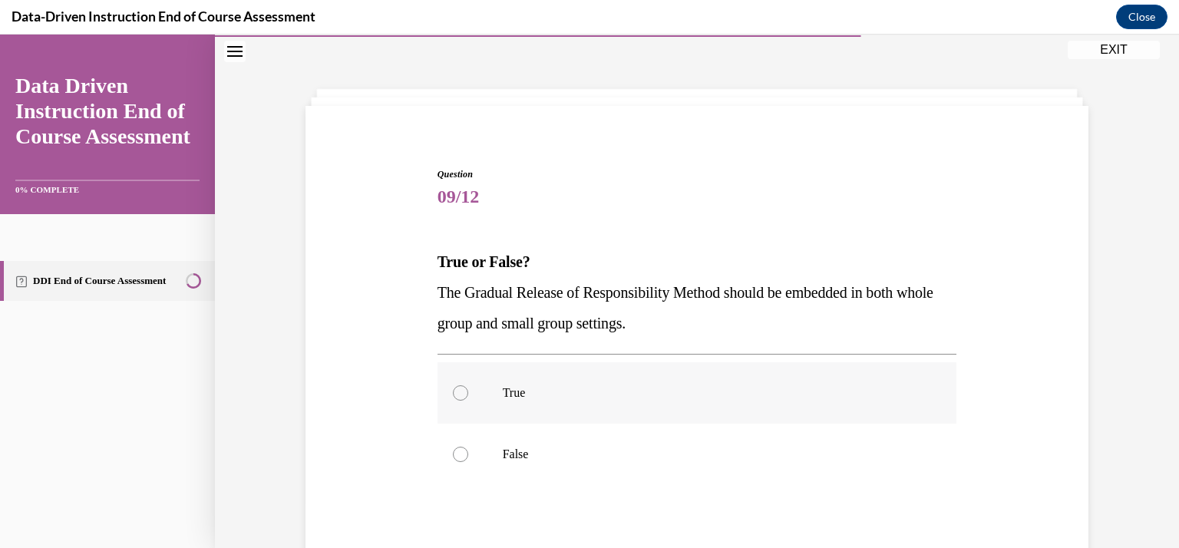
click at [454, 396] on div at bounding box center [460, 392] width 15 height 15
click at [454, 396] on input "True" at bounding box center [460, 392] width 15 height 15
radio input "true"
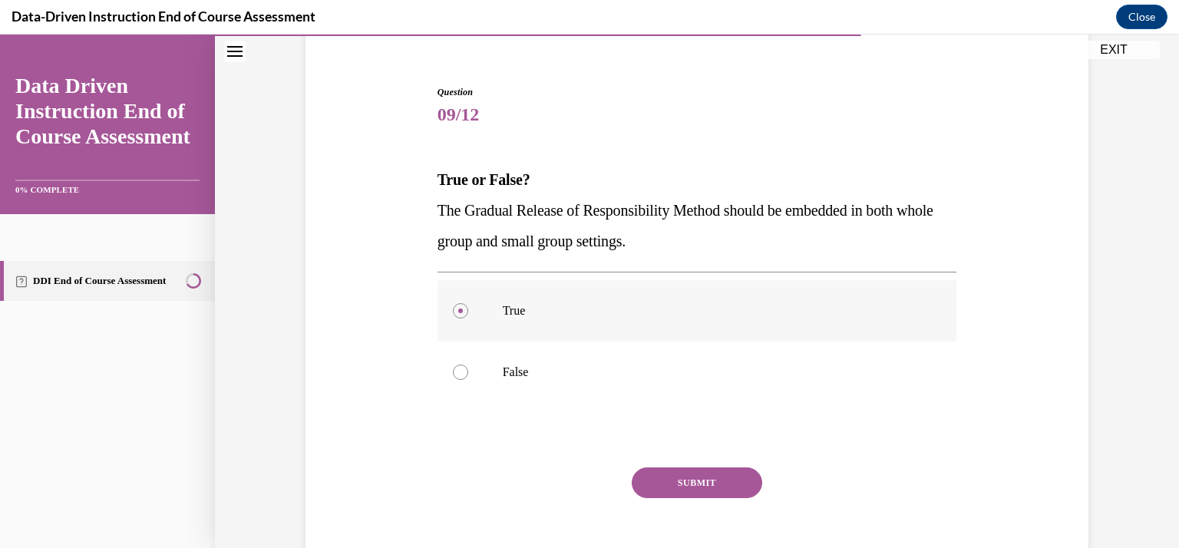
scroll to position [130, 0]
click at [694, 487] on button "SUBMIT" at bounding box center [697, 481] width 131 height 31
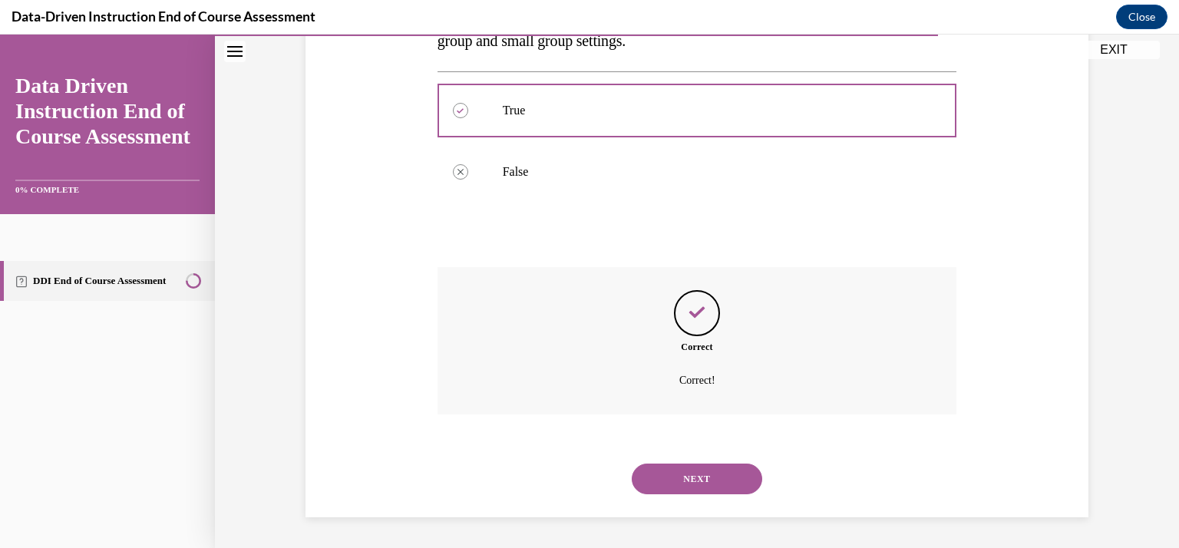
click at [676, 485] on button "NEXT" at bounding box center [697, 479] width 131 height 31
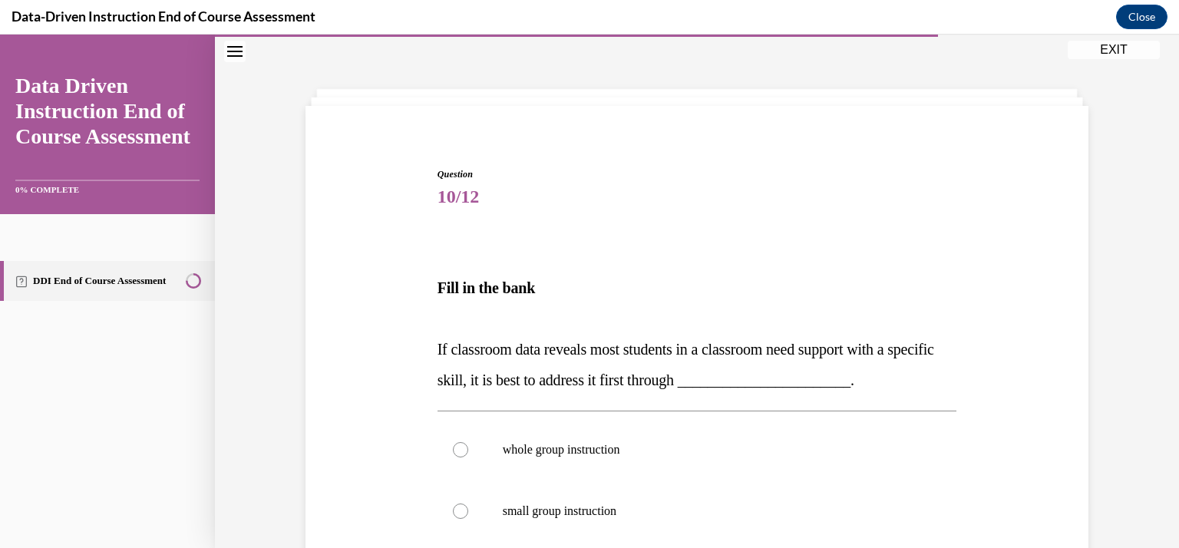
scroll to position [215, 0]
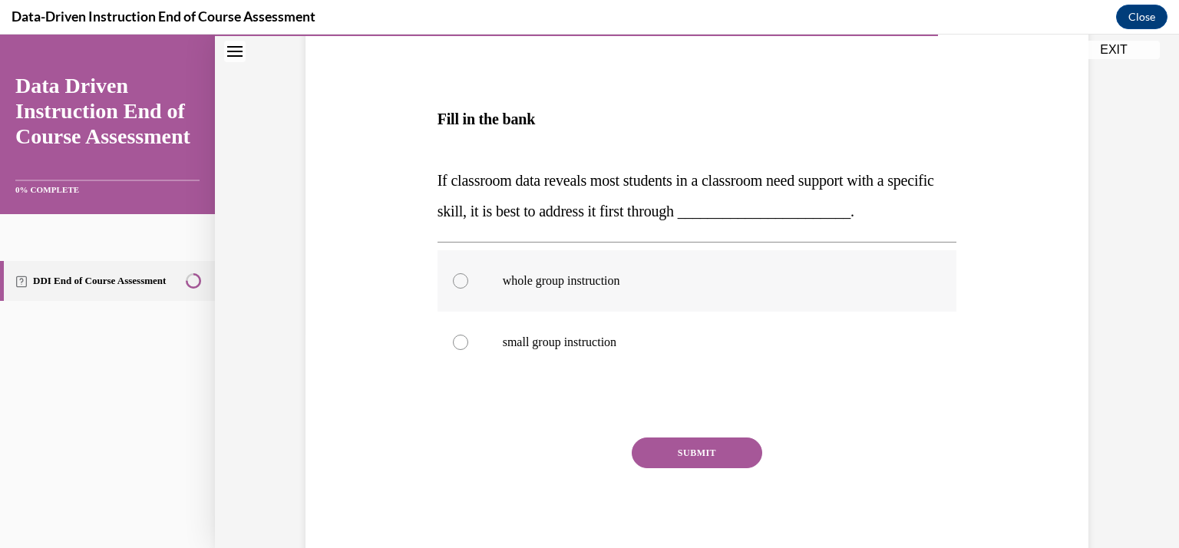
click at [464, 285] on label "whole group instruction" at bounding box center [698, 280] width 520 height 61
click at [464, 285] on input "whole group instruction" at bounding box center [460, 280] width 15 height 15
radio input "true"
click at [687, 442] on button "SUBMIT" at bounding box center [697, 453] width 131 height 31
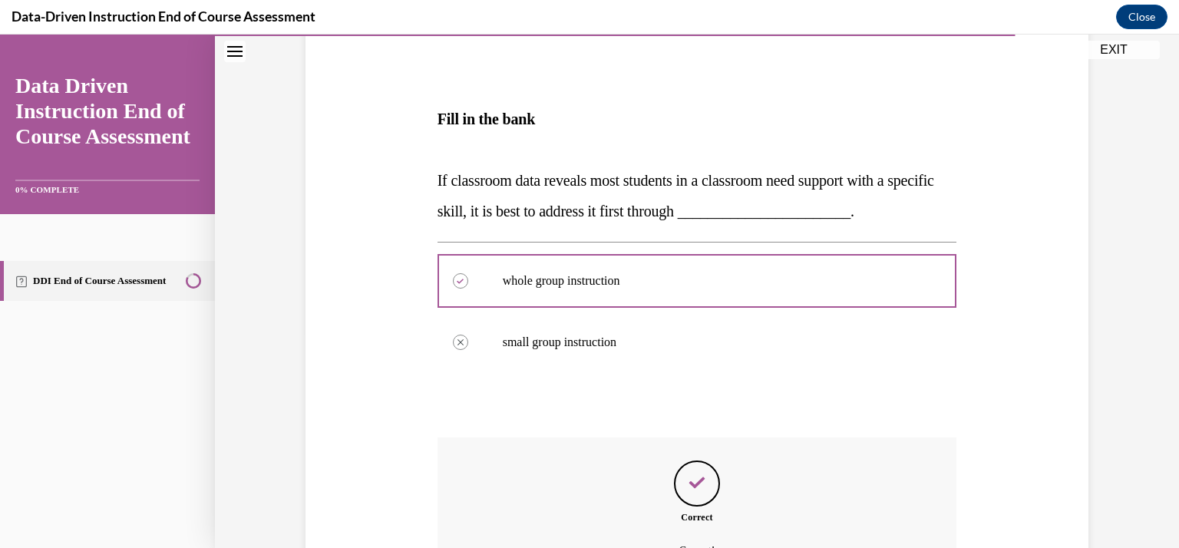
scroll to position [385, 0]
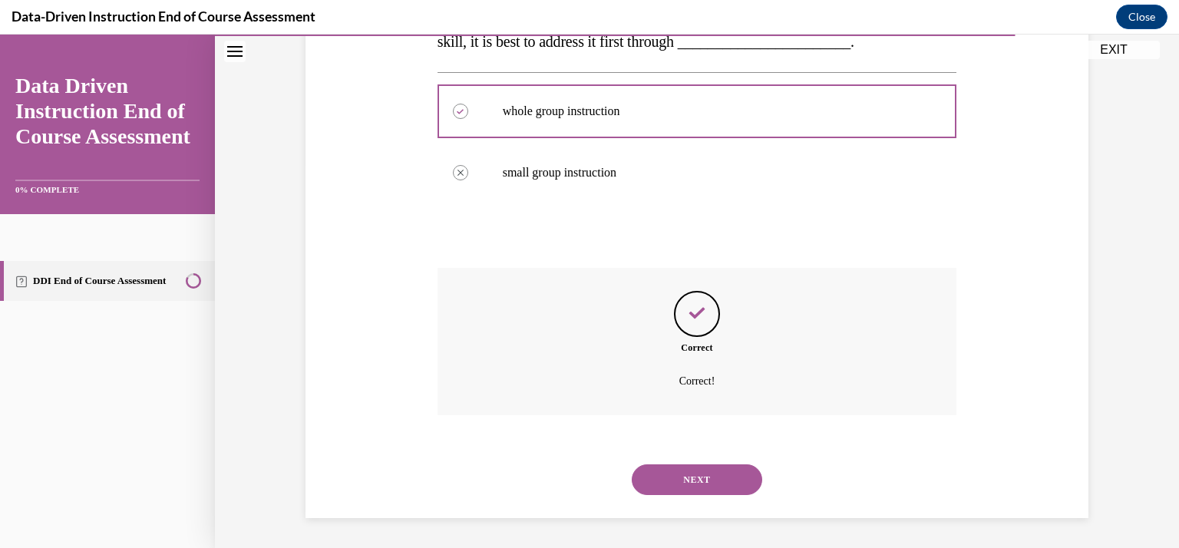
click at [643, 472] on button "NEXT" at bounding box center [697, 479] width 131 height 31
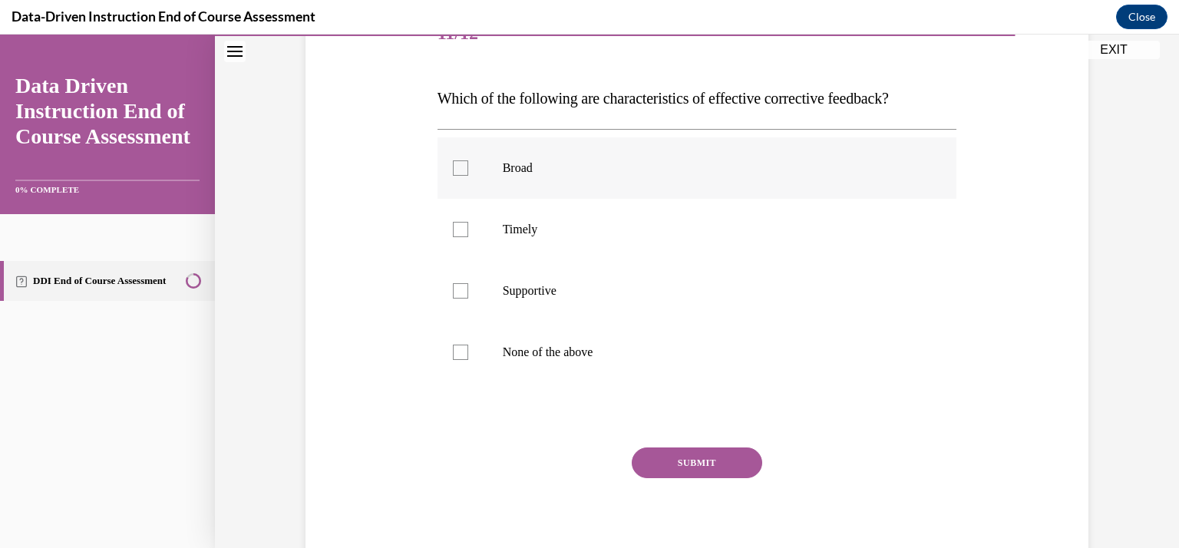
scroll to position [209, 0]
click at [445, 292] on label "Supportive" at bounding box center [698, 291] width 520 height 61
click at [453, 292] on input "Supportive" at bounding box center [460, 291] width 15 height 15
checkbox input "true"
click at [453, 230] on div at bounding box center [460, 230] width 15 height 15
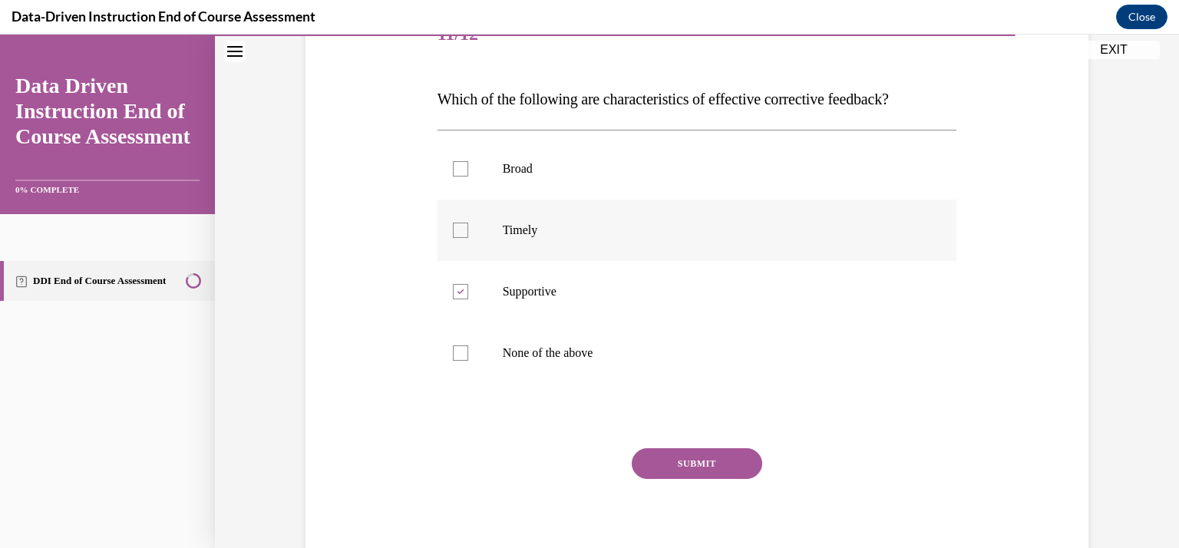
click at [453, 230] on input "Timely" at bounding box center [460, 230] width 15 height 15
checkbox input "true"
click at [650, 457] on button "SUBMIT" at bounding box center [697, 463] width 131 height 31
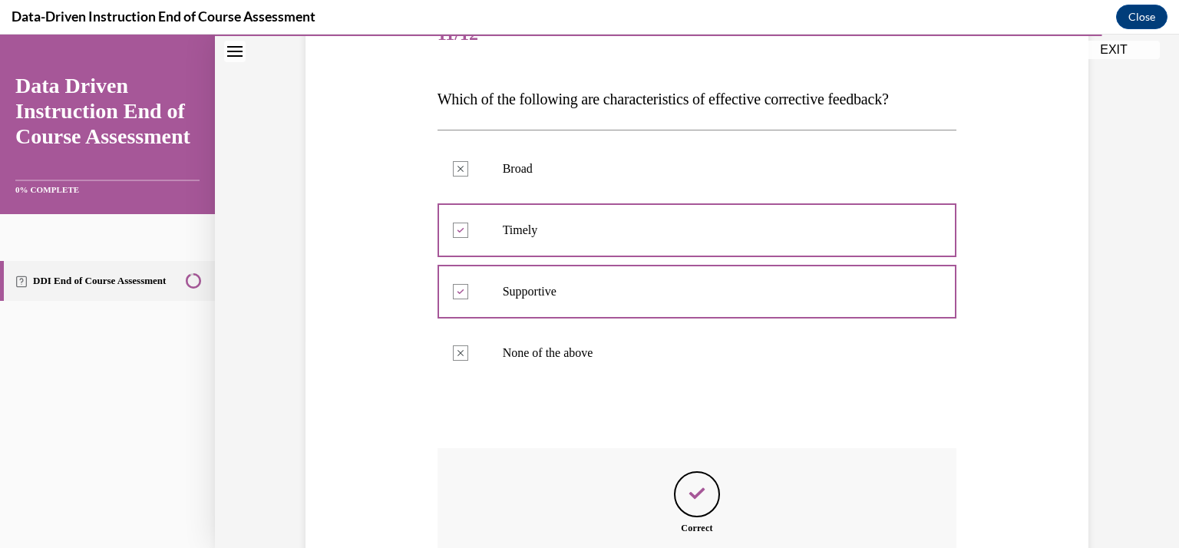
scroll to position [390, 0]
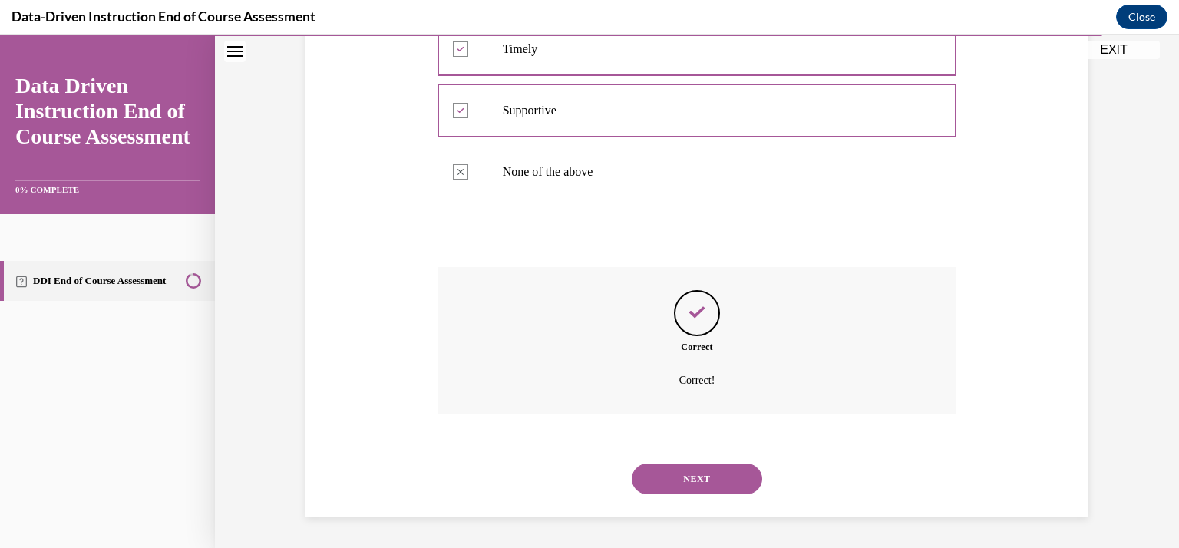
click at [679, 477] on button "NEXT" at bounding box center [697, 479] width 131 height 31
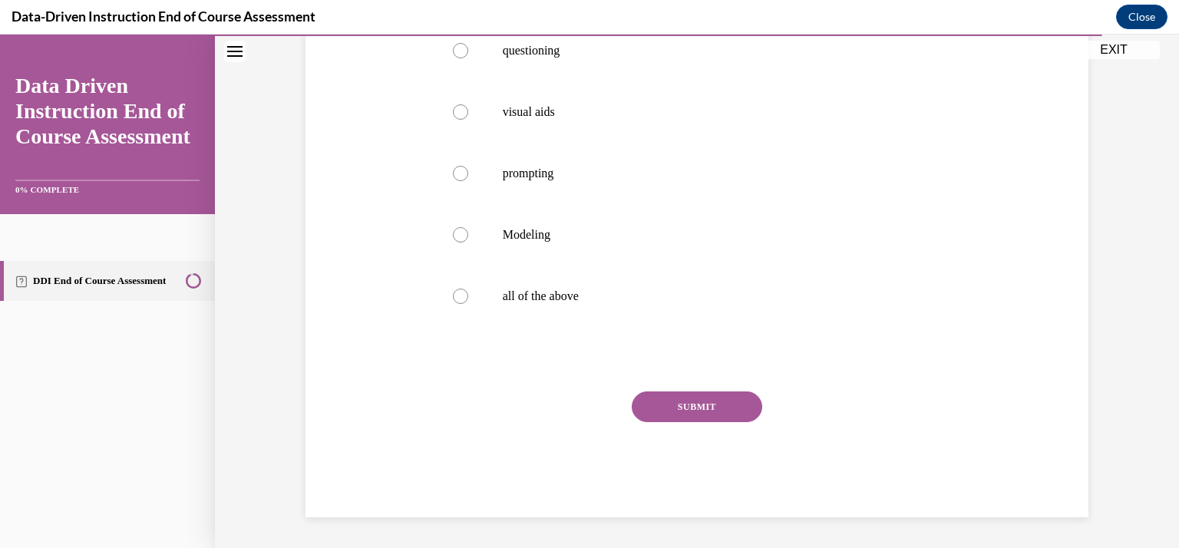
scroll to position [233, 0]
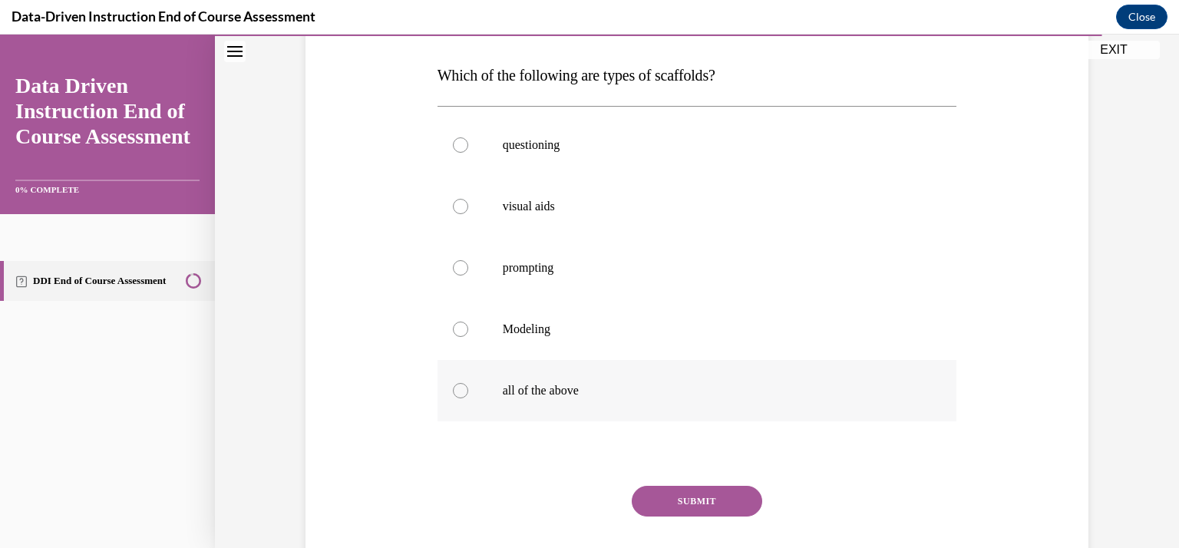
click at [448, 396] on label "all of the above" at bounding box center [698, 390] width 520 height 61
click at [453, 396] on input "all of the above" at bounding box center [460, 390] width 15 height 15
radio input "true"
click at [686, 494] on button "SUBMIT" at bounding box center [697, 501] width 131 height 31
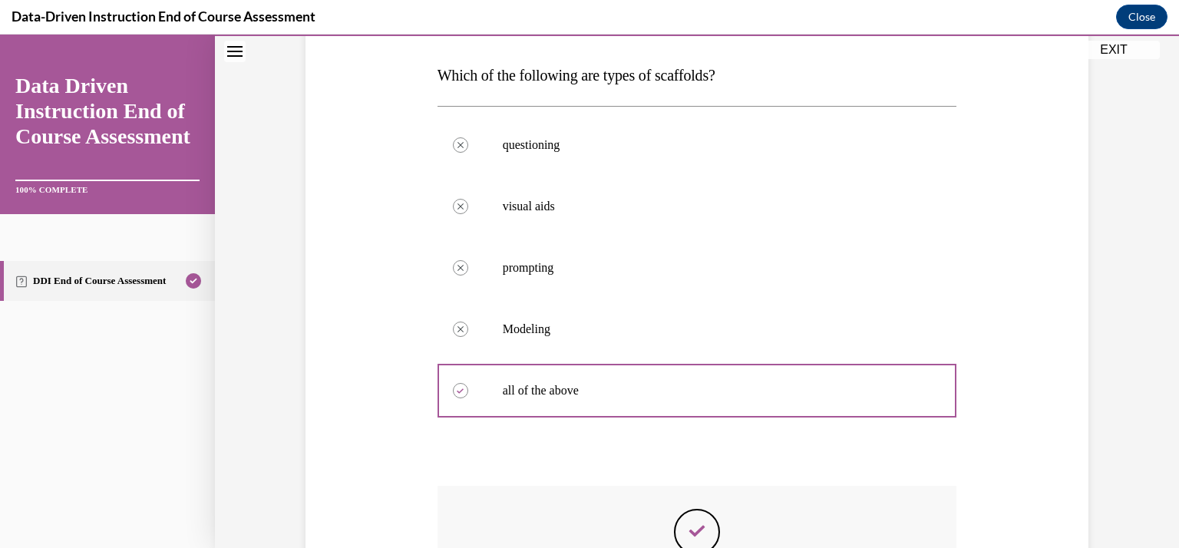
scroll to position [451, 0]
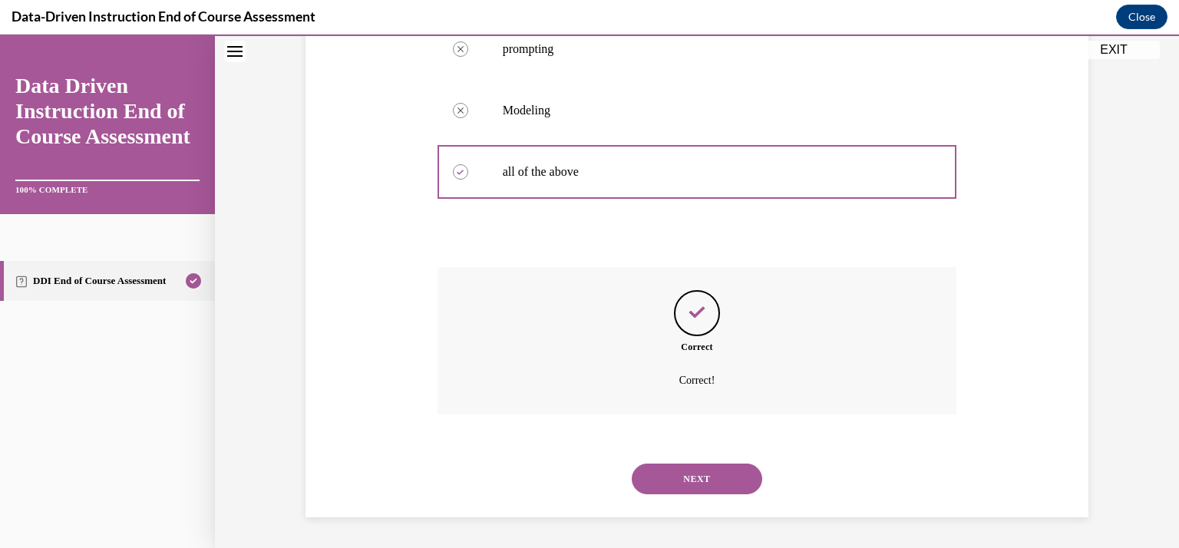
click at [679, 477] on button "NEXT" at bounding box center [697, 479] width 131 height 31
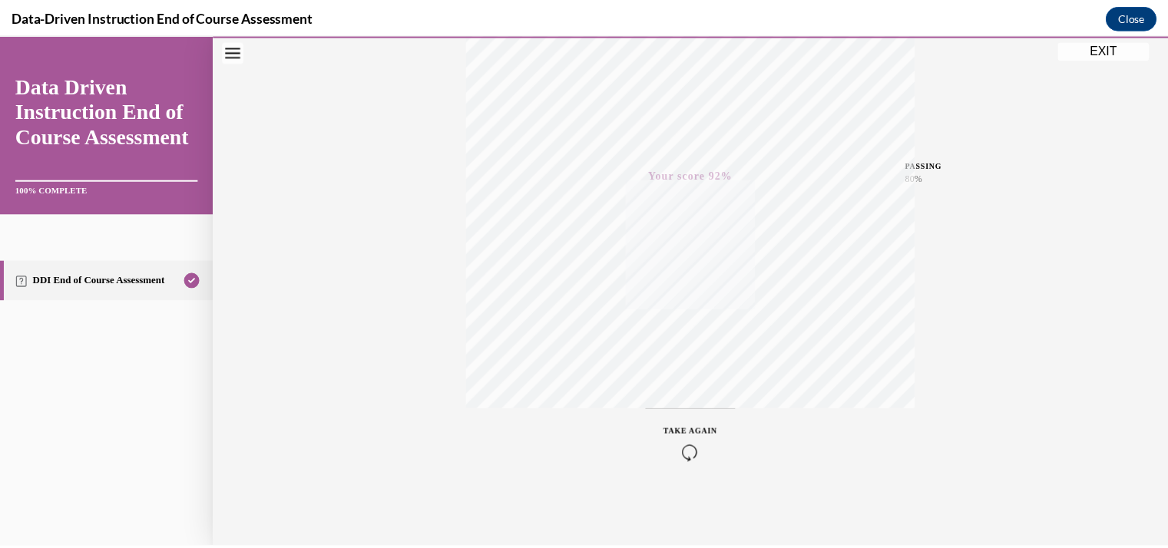
scroll to position [0, 0]
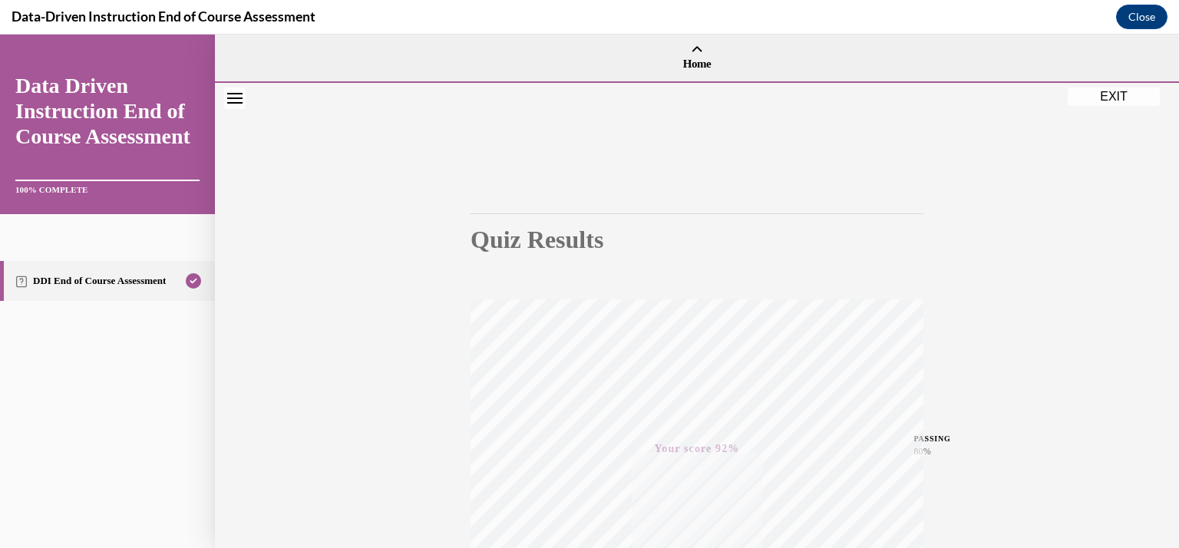
click at [1109, 97] on button "EXIT" at bounding box center [1114, 97] width 92 height 18
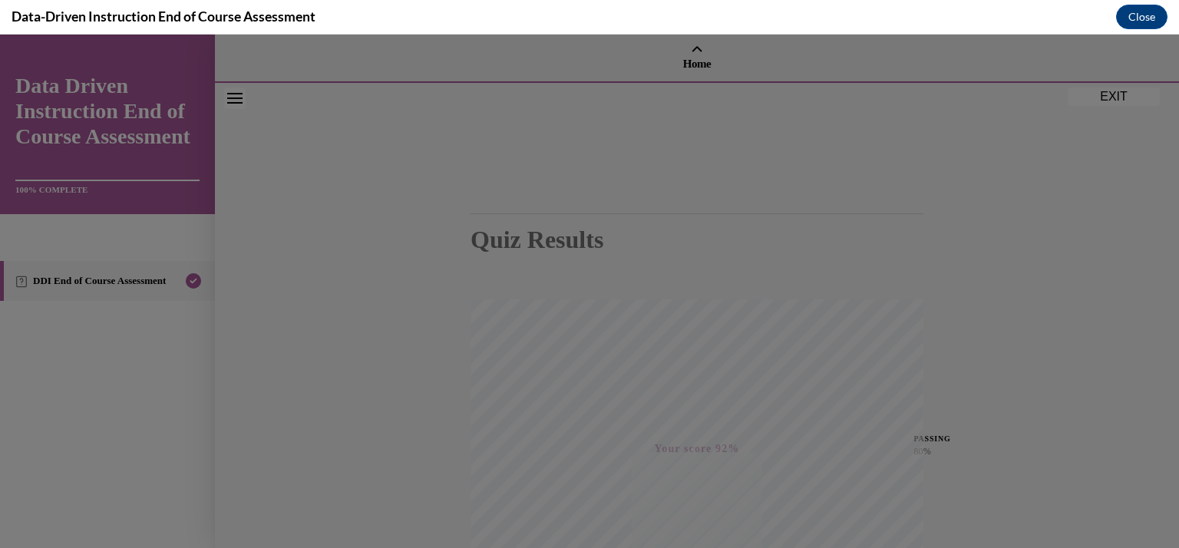
click at [1109, 97] on div at bounding box center [589, 292] width 1179 height 514
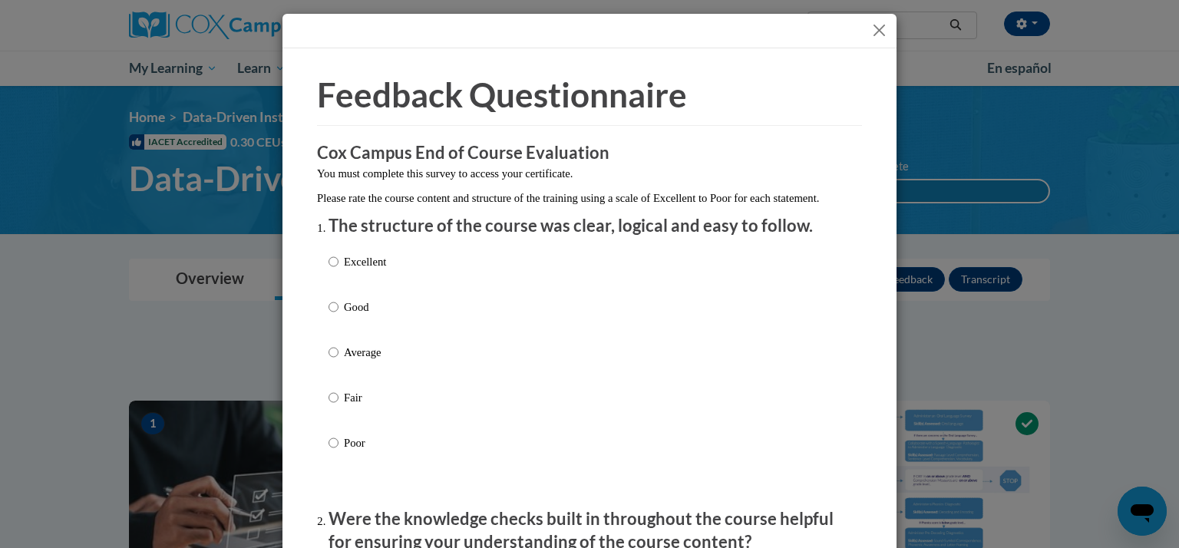
click at [871, 31] on button "Close" at bounding box center [879, 30] width 19 height 19
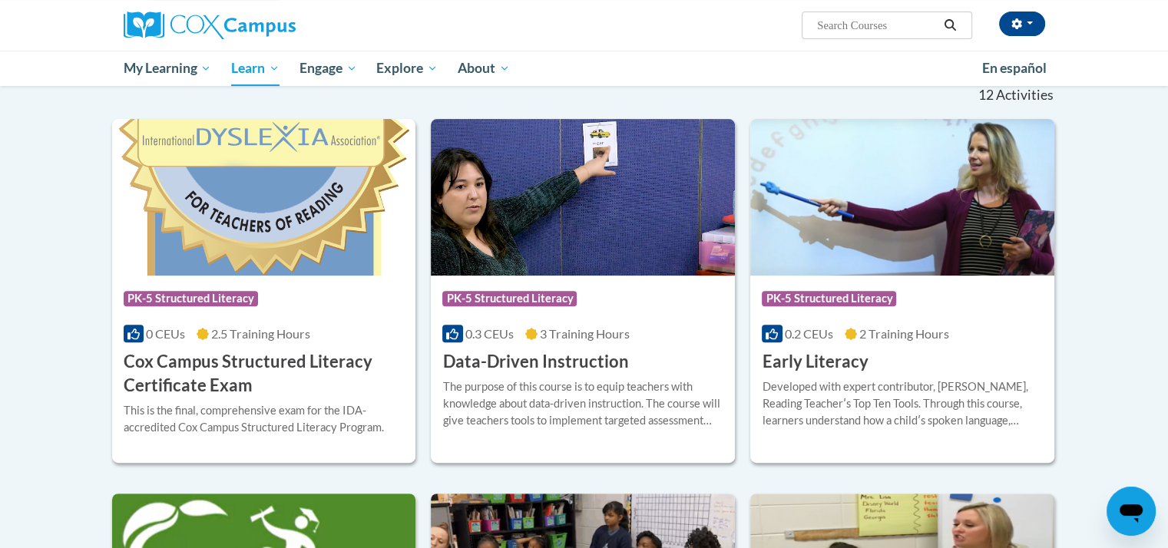
scroll to position [463, 0]
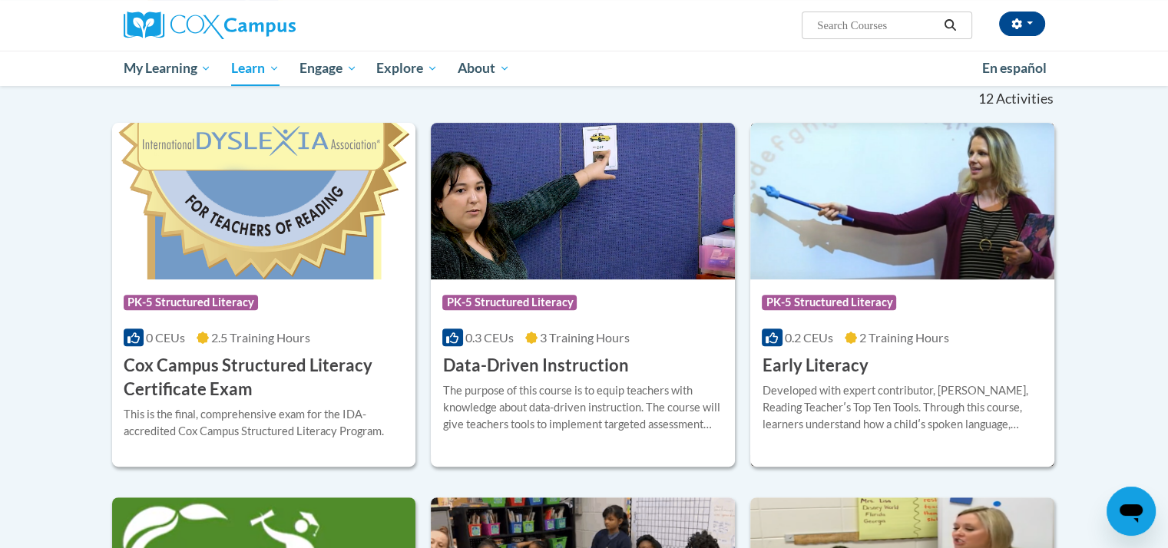
click at [904, 226] on img at bounding box center [902, 201] width 304 height 157
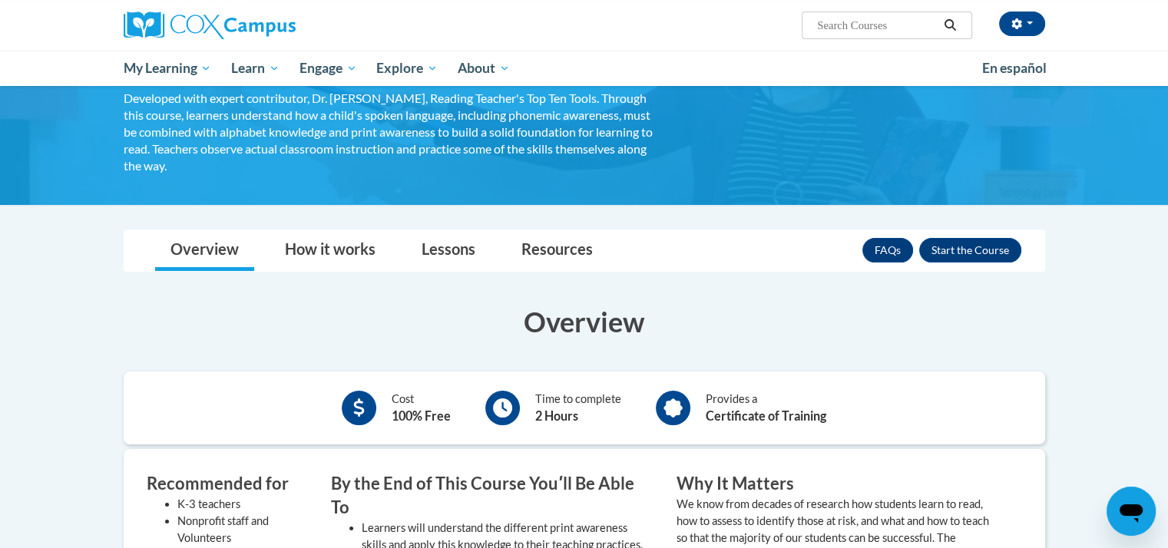
scroll to position [107, 0]
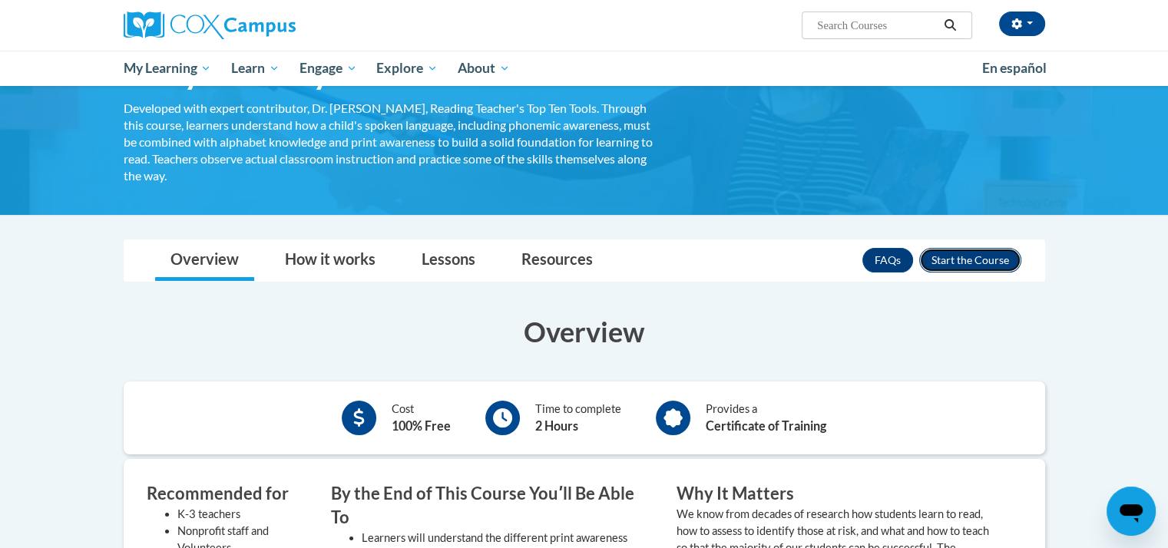
click at [970, 259] on button "Enroll" at bounding box center [970, 260] width 102 height 25
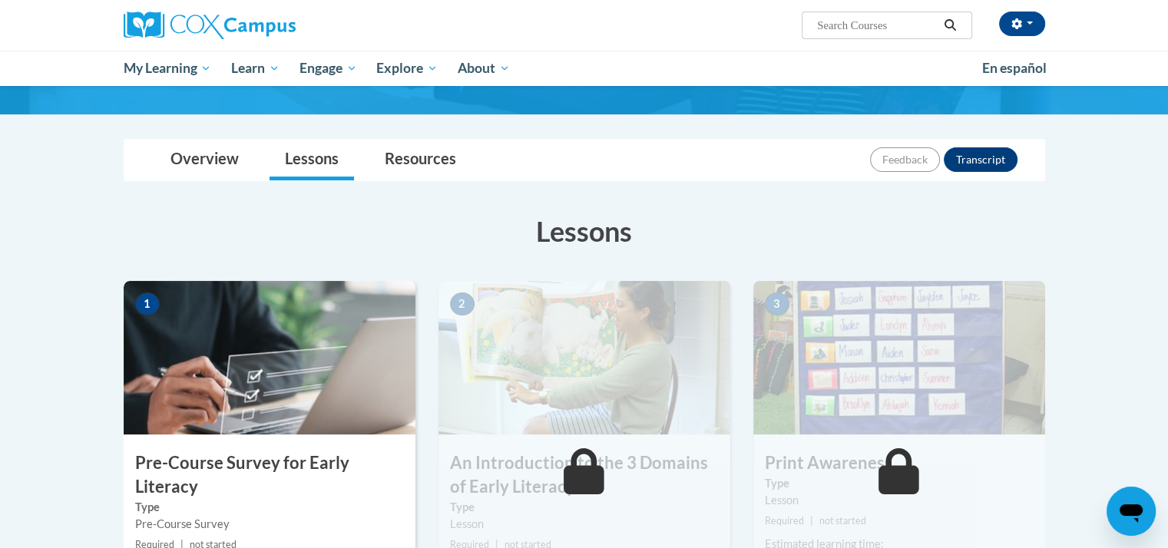
scroll to position [118, 0]
